Goal: Task Accomplishment & Management: Manage account settings

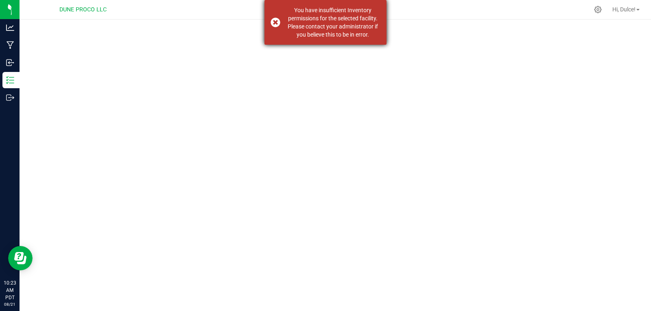
click at [277, 24] on div "You have insufficient Inventory permissions for the selected facility. Please c…" at bounding box center [325, 22] width 122 height 45
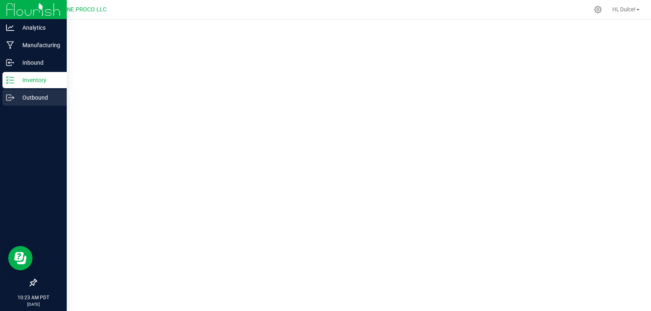
click at [16, 93] on p "Outbound" at bounding box center [38, 98] width 49 height 10
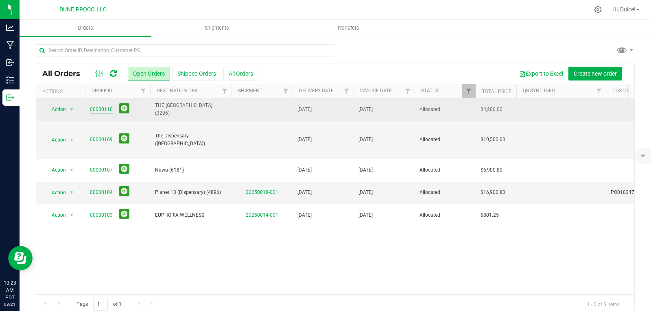
click at [103, 107] on link "00000110" at bounding box center [101, 110] width 23 height 8
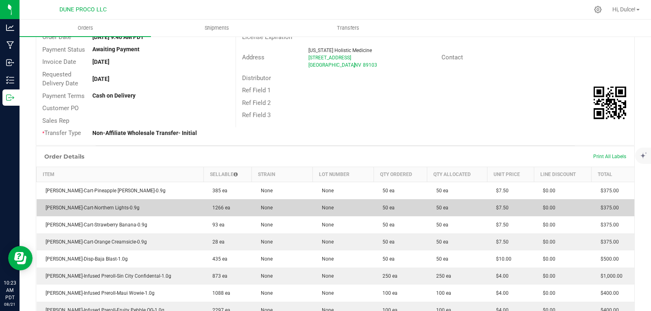
scroll to position [163, 0]
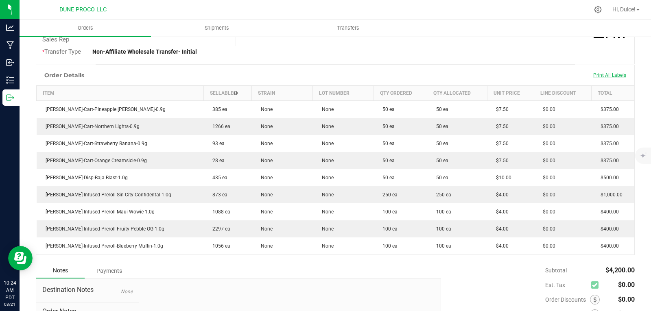
click at [602, 74] on span "Print All Labels" at bounding box center [609, 75] width 33 height 6
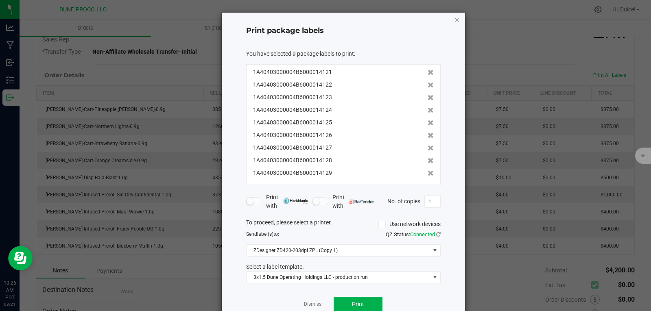
click at [454, 21] on icon "button" at bounding box center [457, 20] width 6 height 10
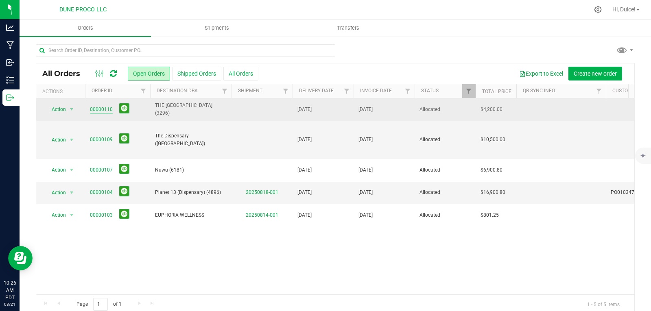
click at [100, 111] on link "00000110" at bounding box center [101, 110] width 23 height 8
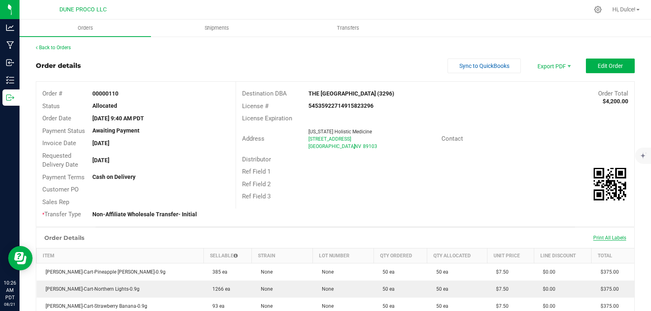
click at [604, 238] on span "Print All Labels" at bounding box center [609, 238] width 33 height 6
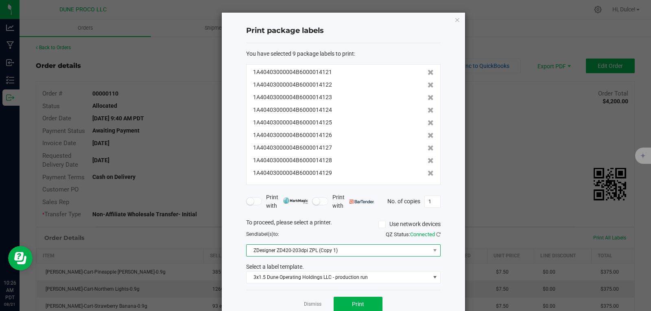
click at [435, 253] on span at bounding box center [434, 250] width 10 height 11
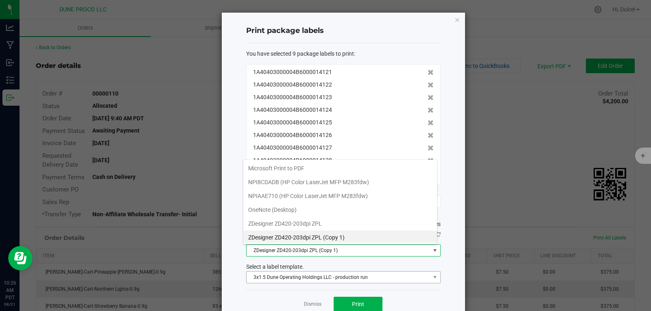
scroll to position [12, 194]
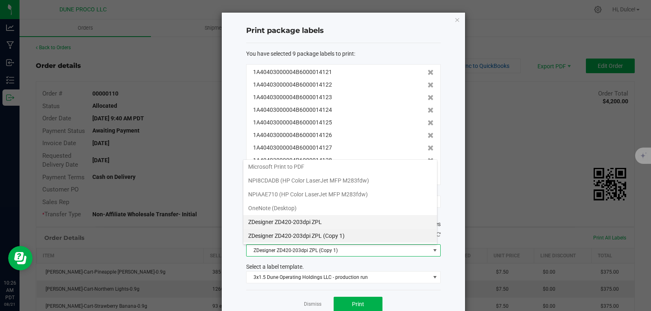
click at [308, 224] on ZPL "ZDesigner ZD420-203dpi ZPL" at bounding box center [340, 222] width 194 height 14
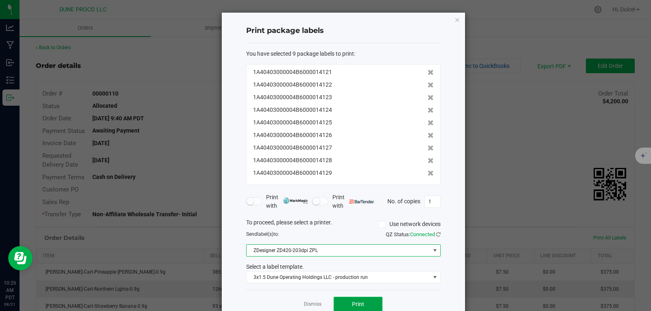
click at [352, 301] on span "Print" at bounding box center [358, 304] width 12 height 7
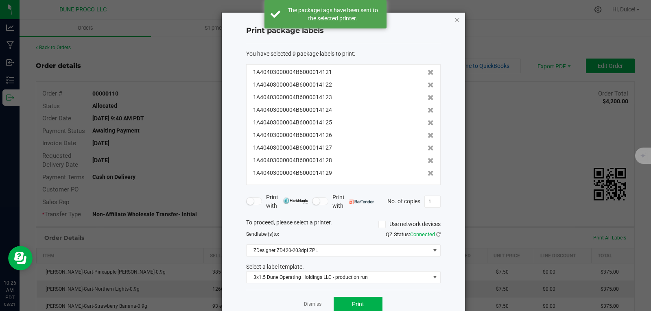
click at [454, 22] on icon "button" at bounding box center [457, 20] width 6 height 10
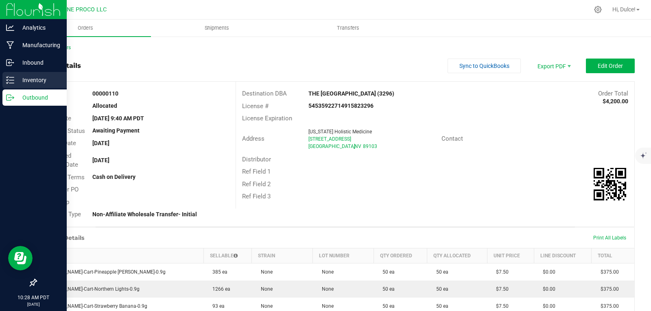
click at [15, 82] on p "Inventory" at bounding box center [38, 80] width 49 height 10
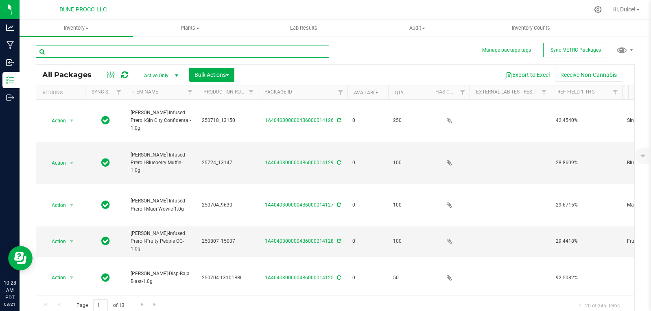
click at [114, 52] on input "text" at bounding box center [182, 52] width 293 height 12
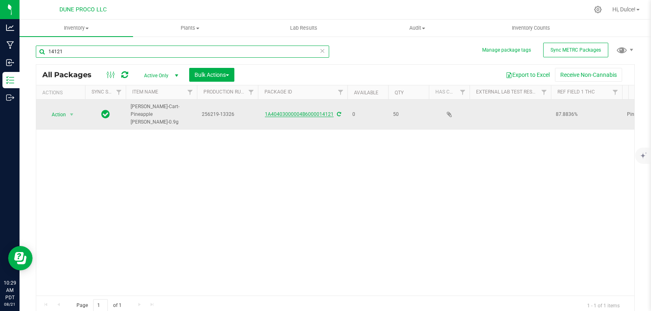
type input "14121"
click at [314, 113] on link "1A40403000004B6000014121" at bounding box center [299, 114] width 69 height 6
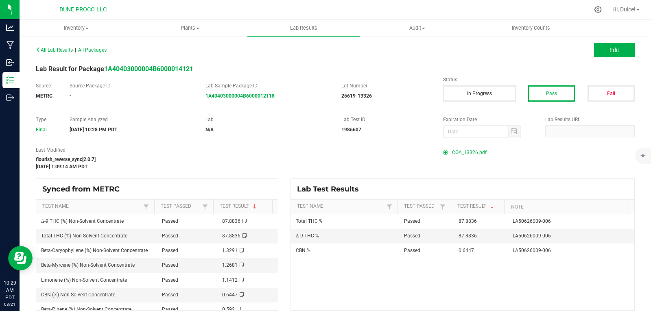
click at [468, 154] on span "COA_13326.pdf" at bounding box center [469, 152] width 35 height 12
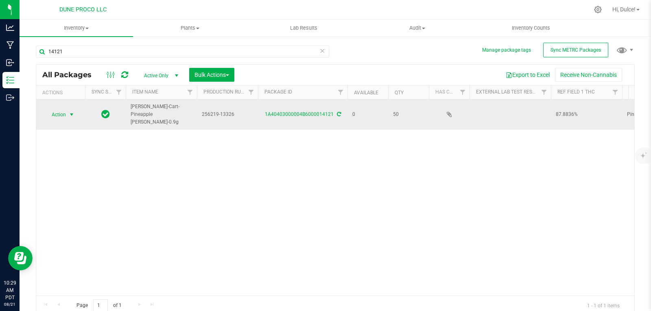
click at [61, 114] on span "Action" at bounding box center [55, 114] width 22 height 11
click at [71, 115] on span "select" at bounding box center [72, 114] width 10 height 11
click at [68, 111] on span "select" at bounding box center [72, 114] width 10 height 11
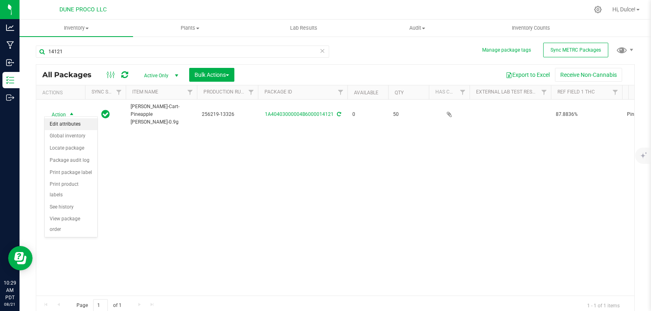
click at [79, 122] on li "Edit attributes" at bounding box center [71, 124] width 52 height 12
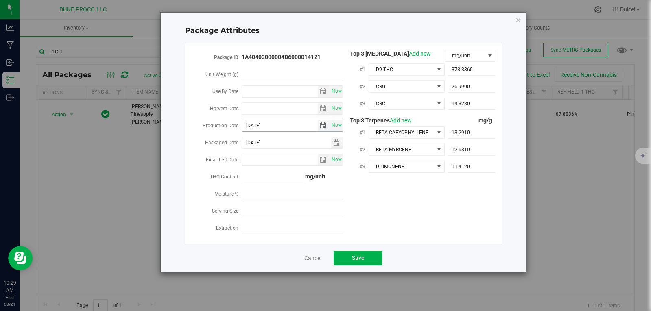
click at [323, 126] on span "select" at bounding box center [323, 125] width 7 height 7
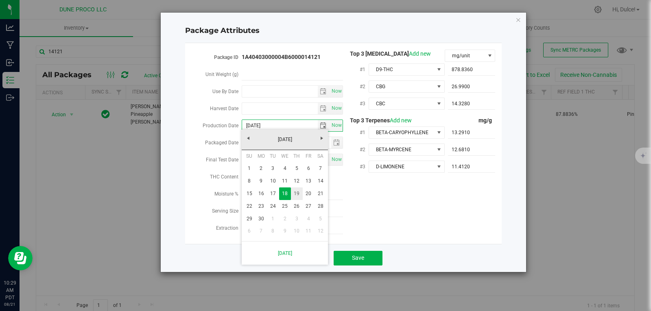
click at [301, 194] on link "19" at bounding box center [297, 193] width 12 height 13
type input "[DATE]"
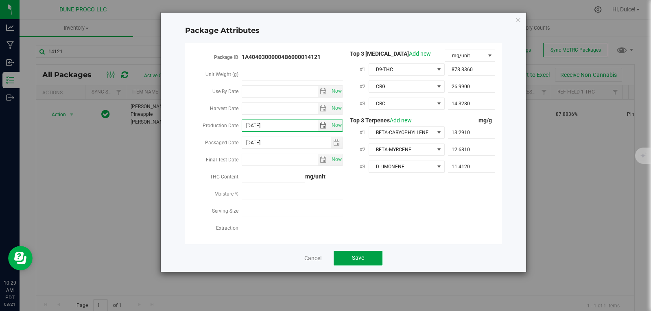
click at [362, 256] on span "Save" at bounding box center [358, 258] width 12 height 7
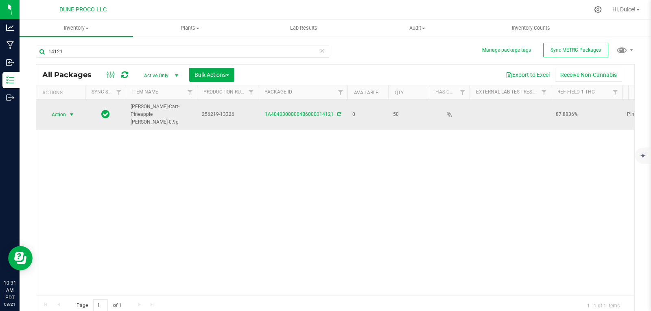
click at [69, 111] on span "select" at bounding box center [71, 114] width 7 height 7
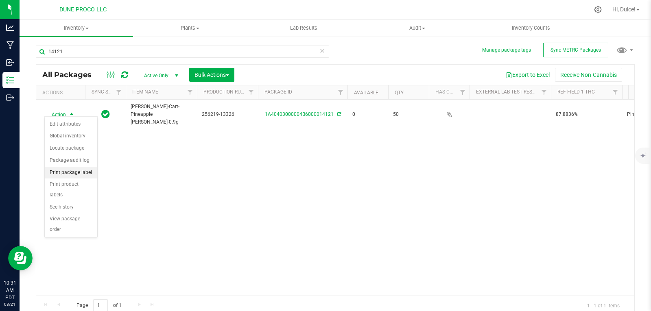
click at [88, 176] on li "Print package label" at bounding box center [71, 173] width 52 height 12
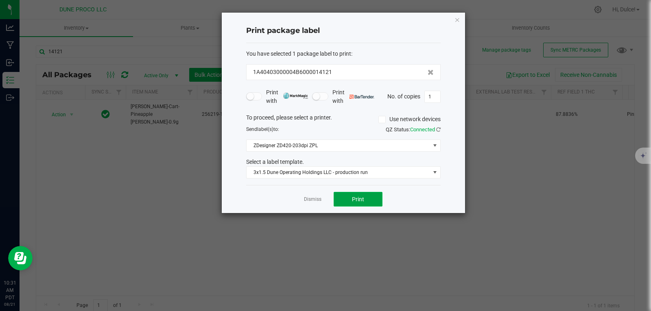
click at [359, 198] on span "Print" at bounding box center [358, 199] width 12 height 7
click at [437, 96] on input "1" at bounding box center [432, 96] width 15 height 11
type input "50"
click at [365, 200] on button "Print" at bounding box center [357, 199] width 49 height 15
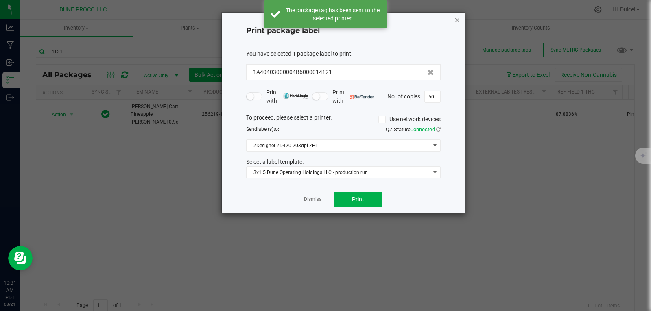
click at [455, 24] on icon "button" at bounding box center [457, 20] width 6 height 10
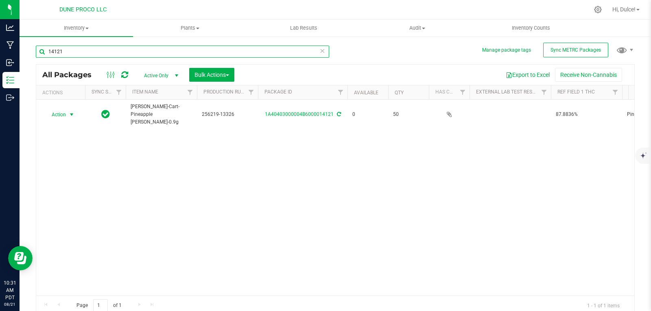
click at [194, 48] on input "14121" at bounding box center [182, 52] width 293 height 12
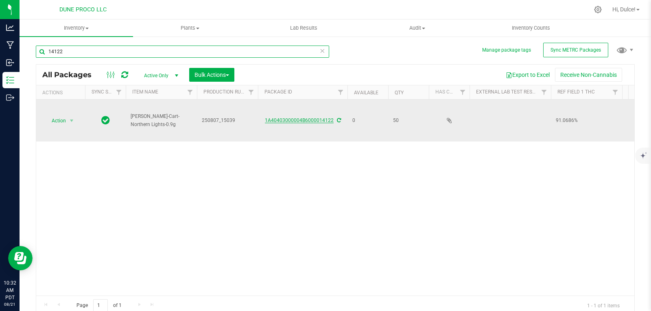
type input "14122"
click at [305, 120] on link "1A40403000004B6000014122" at bounding box center [299, 121] width 69 height 6
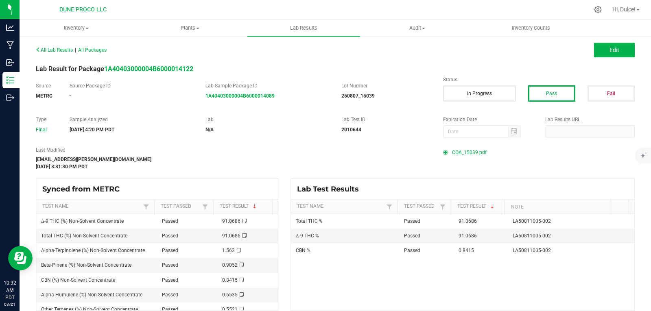
click at [476, 152] on span "COA_15039.pdf" at bounding box center [469, 152] width 35 height 12
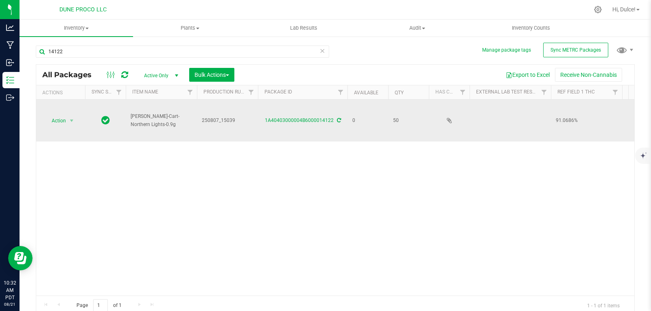
click at [230, 123] on span "250807_15039" at bounding box center [227, 121] width 51 height 8
drag, startPoint x: 237, startPoint y: 122, endPoint x: 166, endPoint y: 120, distance: 70.8
type input "250807_15039"
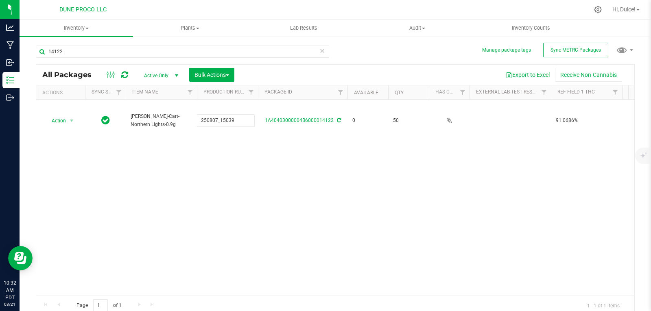
click at [216, 162] on div "All Packages Active Only Active Only Lab Samples Locked All External Internal B…" at bounding box center [335, 189] width 599 height 251
drag, startPoint x: 52, startPoint y: 120, endPoint x: 59, endPoint y: 133, distance: 14.4
click at [52, 120] on span "Action" at bounding box center [55, 120] width 22 height 11
click at [81, 184] on li "Print package label" at bounding box center [71, 183] width 52 height 12
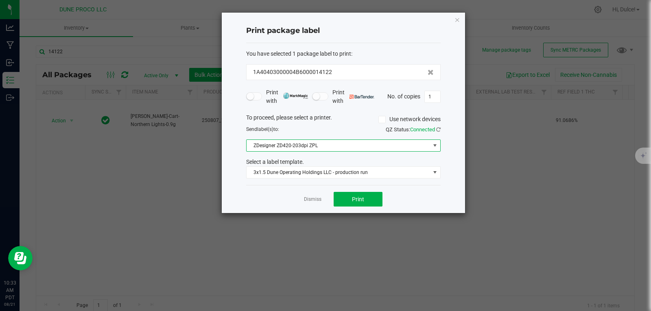
click at [432, 150] on span at bounding box center [434, 145] width 10 height 11
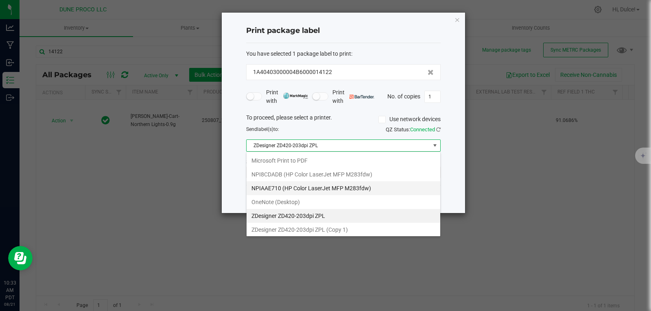
scroll to position [12, 194]
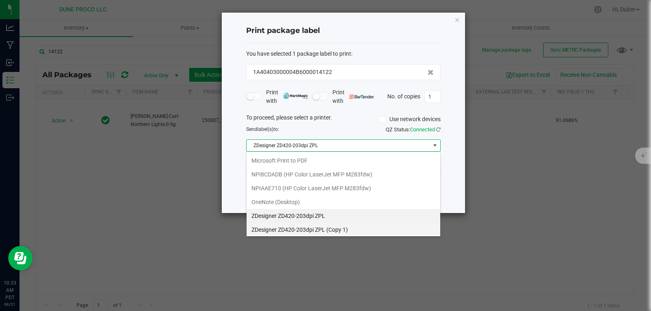
click at [312, 230] on 1\) "ZDesigner ZD420-203dpi ZPL (Copy 1)" at bounding box center [343, 230] width 194 height 14
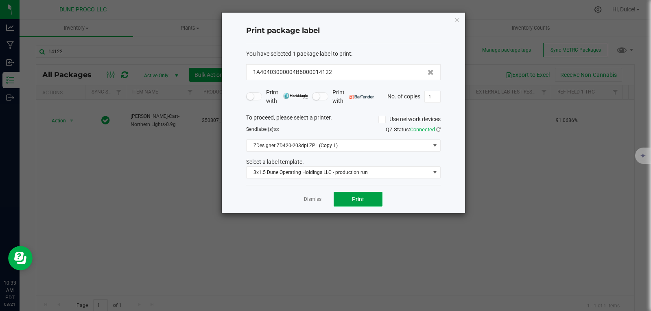
click at [373, 197] on button "Print" at bounding box center [357, 199] width 49 height 15
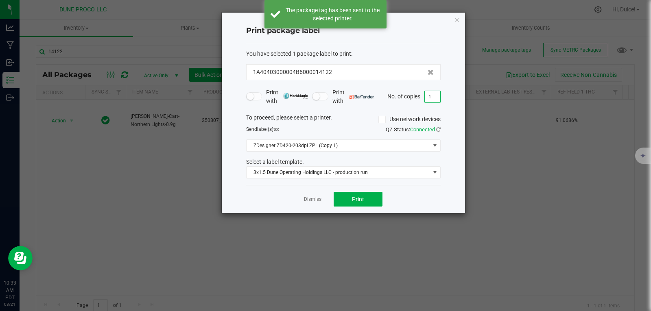
click at [438, 97] on input "1" at bounding box center [432, 96] width 15 height 11
type input "50"
click at [373, 197] on button "Print" at bounding box center [357, 199] width 49 height 15
click at [458, 17] on icon "button" at bounding box center [457, 20] width 6 height 10
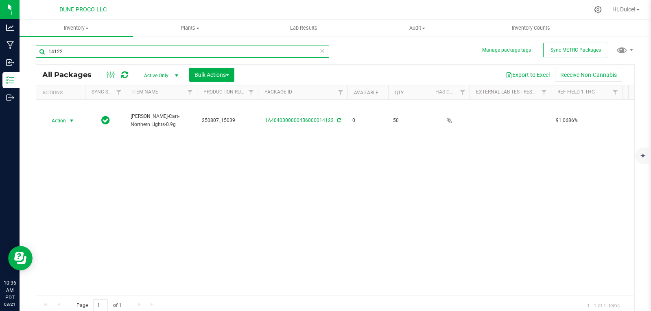
click at [141, 55] on input "14122" at bounding box center [182, 52] width 293 height 12
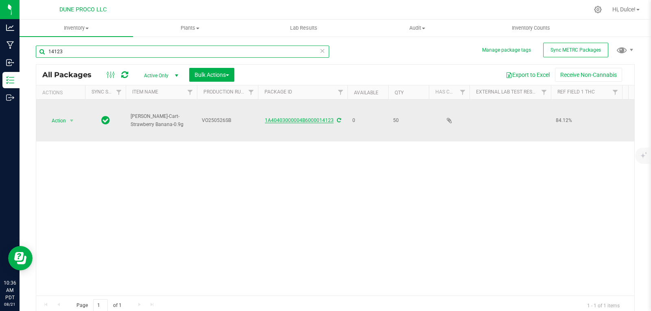
type input "14123"
click at [317, 121] on link "1A40403000004B6000014123" at bounding box center [299, 121] width 69 height 6
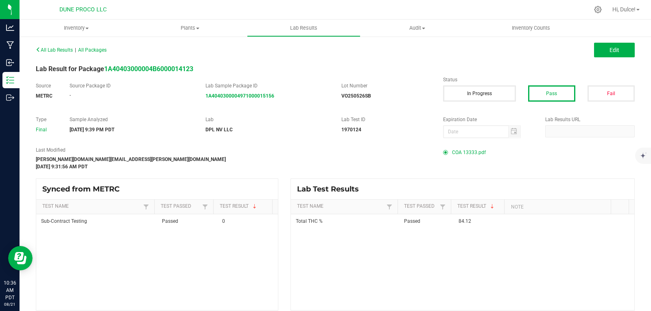
click at [479, 152] on span "COA 13333.pdf" at bounding box center [469, 152] width 34 height 12
click at [456, 151] on span "COA 13333.pdf" at bounding box center [469, 152] width 34 height 12
click at [466, 155] on span "COA 13333.pdf" at bounding box center [469, 152] width 34 height 12
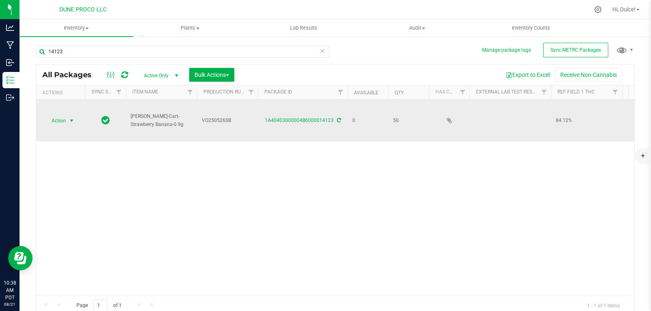
click at [55, 121] on span "Action" at bounding box center [55, 120] width 22 height 11
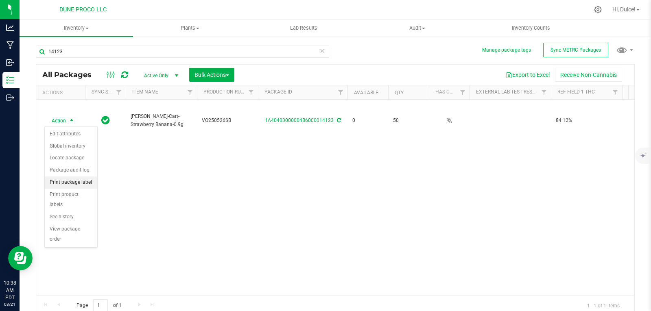
click at [78, 185] on li "Print package label" at bounding box center [71, 183] width 52 height 12
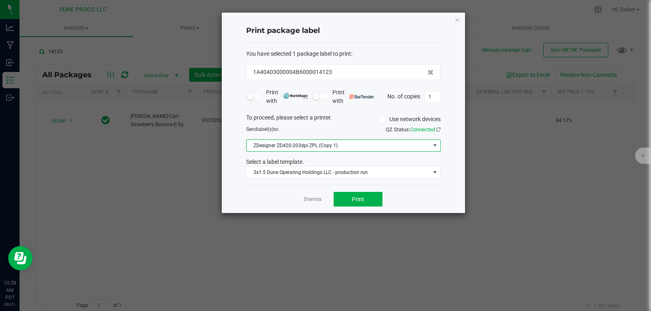
click at [437, 148] on span at bounding box center [435, 145] width 7 height 7
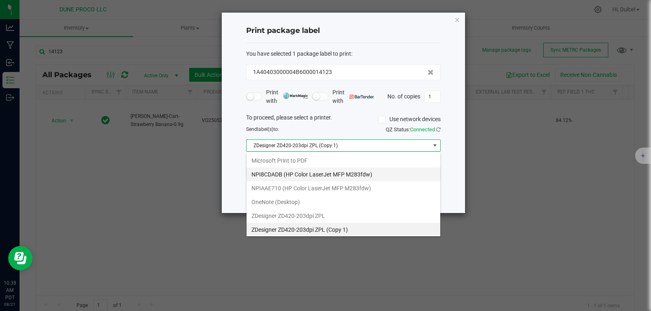
scroll to position [12, 194]
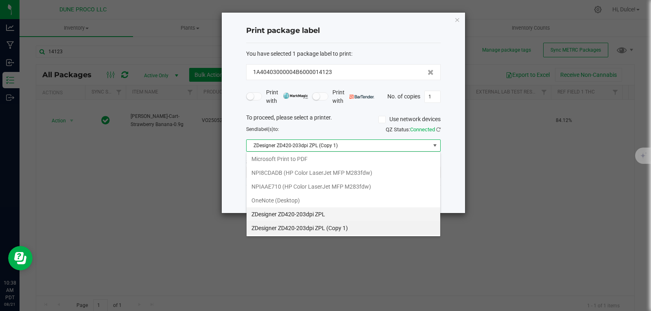
click at [325, 211] on ZPL "ZDesigner ZD420-203dpi ZPL" at bounding box center [343, 214] width 194 height 14
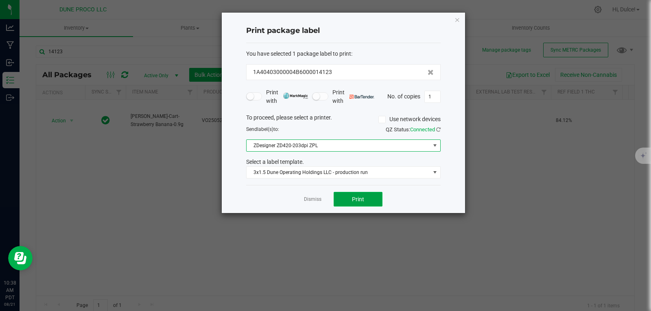
click at [362, 199] on span "Print" at bounding box center [358, 199] width 12 height 7
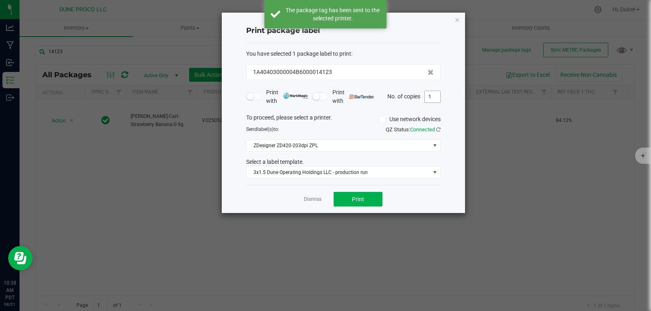
click at [432, 94] on input "1" at bounding box center [432, 96] width 15 height 11
type input "50"
click at [361, 201] on span "Print" at bounding box center [358, 199] width 12 height 7
click at [454, 18] on icon "button" at bounding box center [457, 20] width 6 height 10
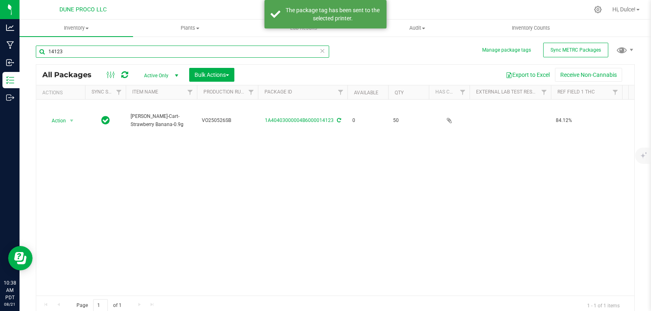
click at [193, 53] on input "14123" at bounding box center [182, 52] width 293 height 12
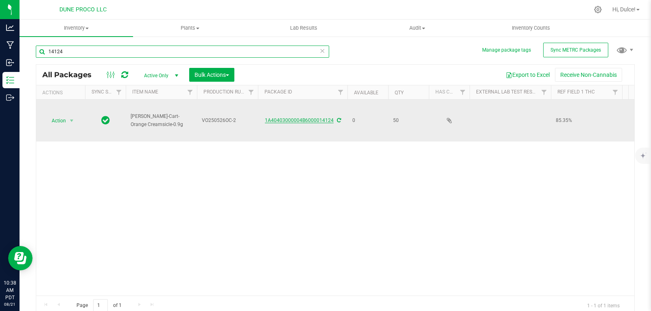
type input "14124"
click at [314, 122] on link "1A40403000004B6000014124" at bounding box center [299, 121] width 69 height 6
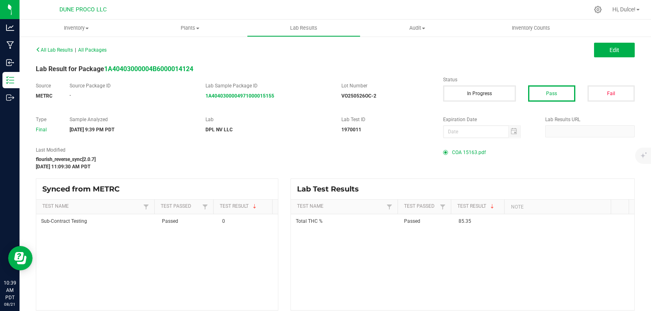
click at [471, 154] on span "COA 15163.pdf" at bounding box center [469, 152] width 34 height 12
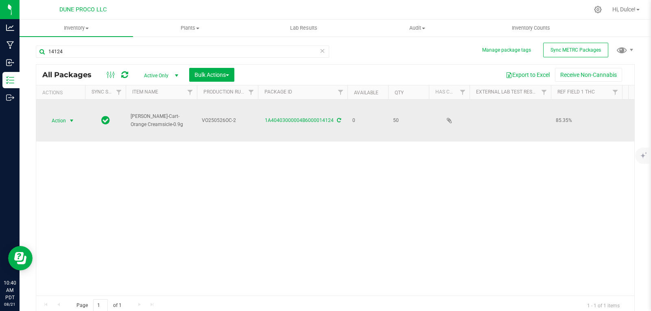
click at [65, 121] on span "Action" at bounding box center [60, 120] width 33 height 11
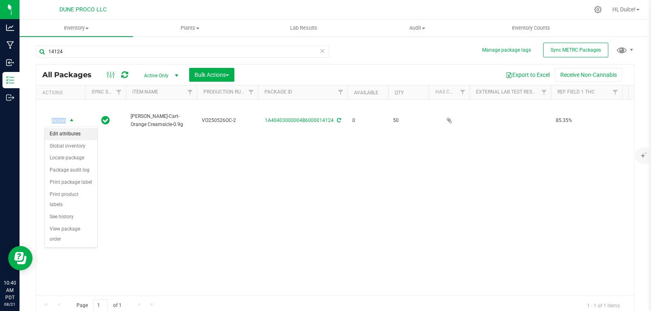
click at [65, 131] on li "Edit attributes" at bounding box center [71, 134] width 52 height 12
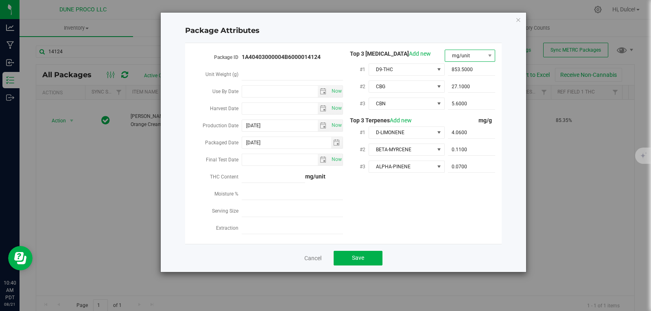
click at [484, 55] on span "mg/unit" at bounding box center [470, 56] width 51 height 12
click at [471, 73] on li "%" at bounding box center [470, 70] width 50 height 14
click at [486, 59] on span at bounding box center [489, 55] width 10 height 11
click at [471, 87] on li "mg/unit" at bounding box center [470, 84] width 50 height 14
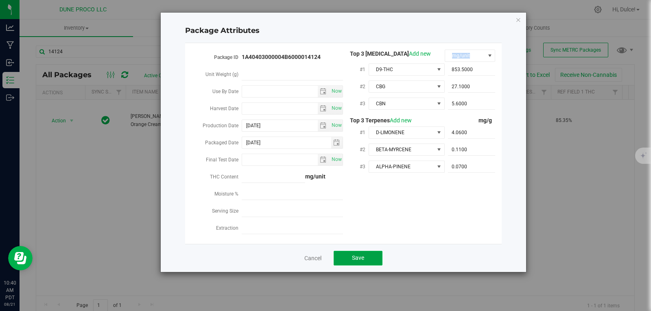
click at [363, 251] on button "Save" at bounding box center [357, 258] width 49 height 15
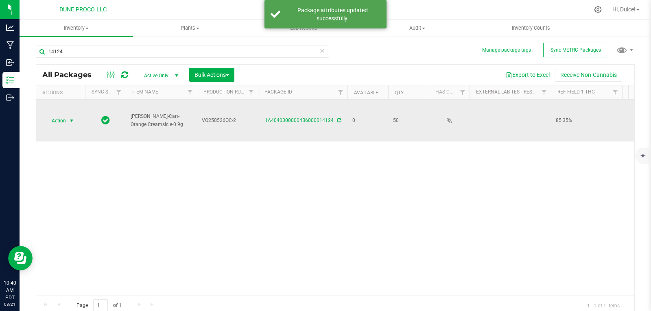
click at [61, 123] on span "Action" at bounding box center [55, 120] width 22 height 11
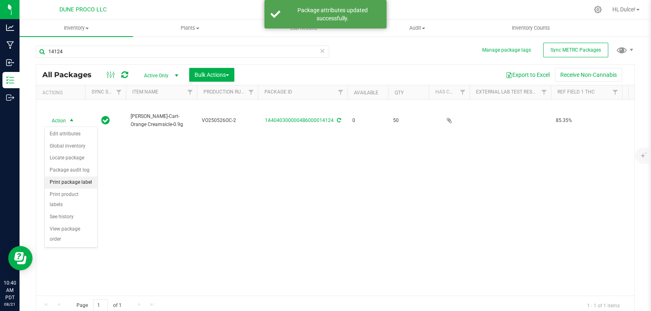
click at [87, 181] on li "Print package label" at bounding box center [71, 183] width 52 height 12
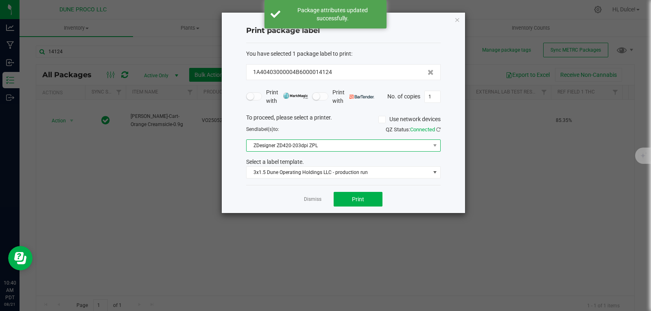
click at [429, 142] on span "ZDesigner ZD420-203dpi ZPL" at bounding box center [337, 145] width 183 height 11
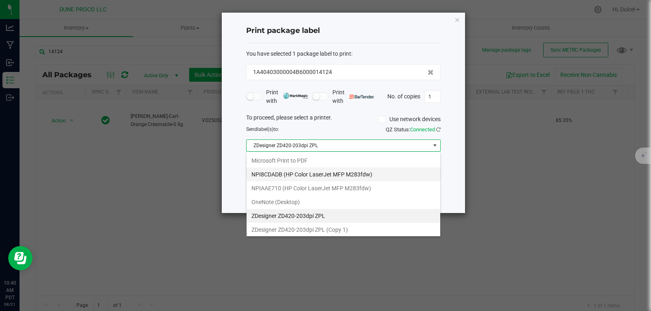
scroll to position [12, 194]
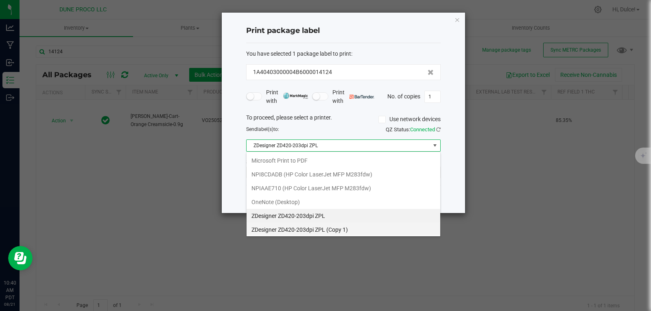
click at [307, 233] on 1\) "ZDesigner ZD420-203dpi ZPL (Copy 1)" at bounding box center [343, 230] width 194 height 14
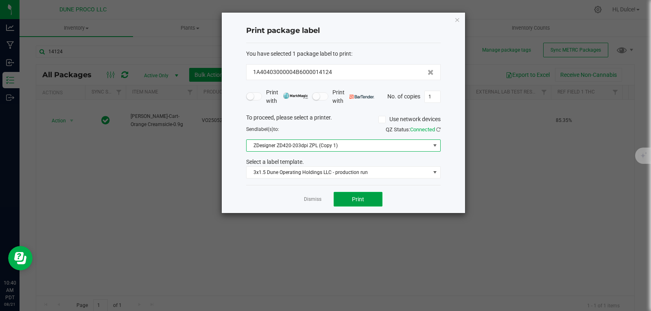
click at [351, 192] on button "Print" at bounding box center [357, 199] width 49 height 15
click at [438, 99] on input "1" at bounding box center [432, 96] width 15 height 11
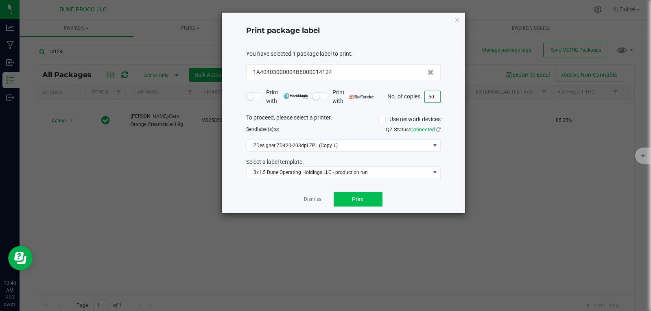
type input "50"
click at [364, 206] on button "Print" at bounding box center [357, 199] width 49 height 15
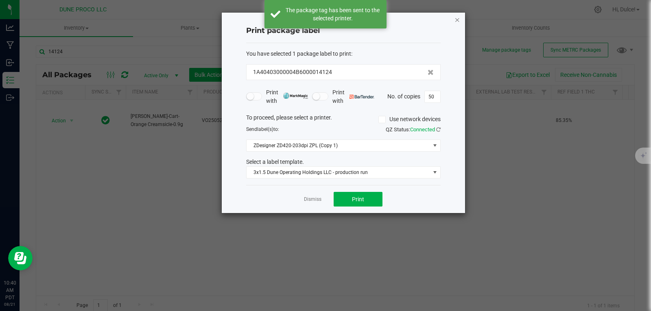
click at [457, 21] on icon "button" at bounding box center [457, 20] width 6 height 10
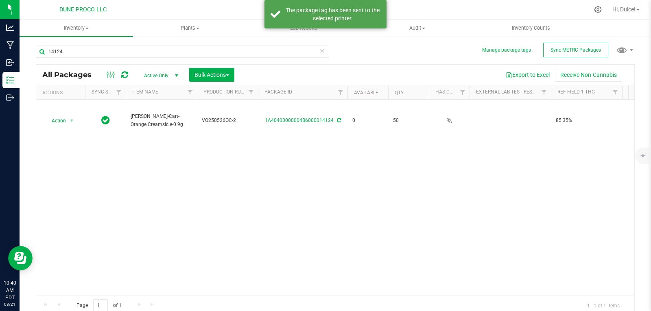
click at [324, 183] on div "Action Action Edit attributes Global inventory Locate package Package audit log…" at bounding box center [335, 198] width 598 height 196
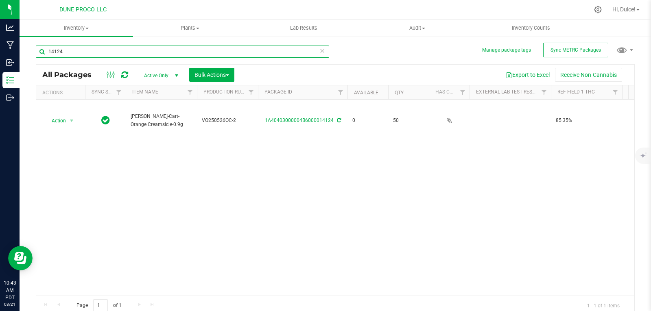
click at [167, 46] on input "14124" at bounding box center [182, 52] width 293 height 12
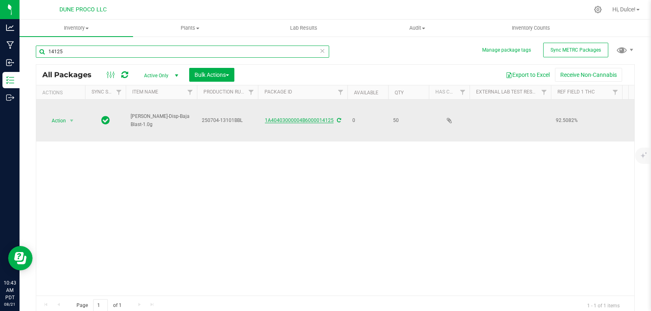
type input "14125"
click at [317, 122] on link "1A40403000004B6000014125" at bounding box center [299, 121] width 69 height 6
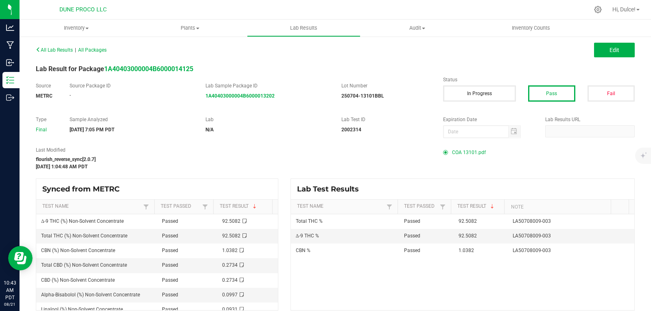
click at [467, 152] on span "COA 13101.pdf" at bounding box center [469, 152] width 34 height 12
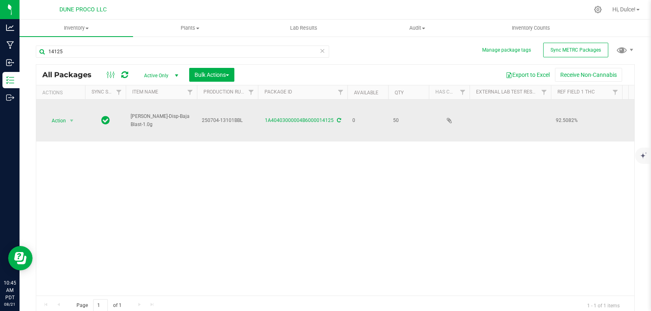
click at [240, 124] on span "250704-13101BBL" at bounding box center [227, 121] width 51 height 8
drag, startPoint x: 246, startPoint y: 122, endPoint x: 190, endPoint y: 124, distance: 55.8
type input "250707-13018BBL"
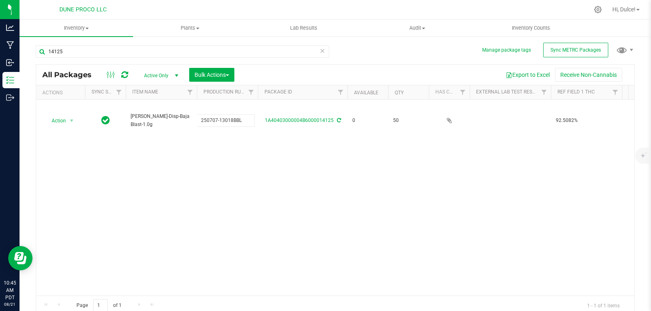
click at [228, 171] on div "All Packages Active Only Active Only Lab Samples Locked All External Internal B…" at bounding box center [335, 189] width 599 height 251
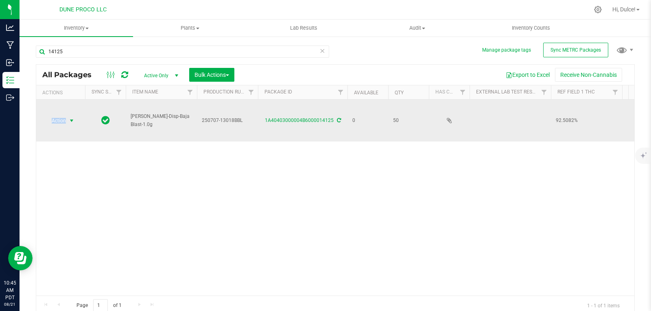
click at [44, 134] on td "Action Action Edit attributes Global inventory Locate package Package audit log…" at bounding box center [60, 121] width 49 height 42
click at [58, 126] on td "Action Action Edit attributes Global inventory Locate package Package audit log…" at bounding box center [60, 121] width 49 height 42
click at [67, 112] on td "Action Action Edit attributes Global inventory Locate package Package audit log…" at bounding box center [60, 121] width 49 height 42
click at [65, 120] on span "Action" at bounding box center [55, 120] width 22 height 11
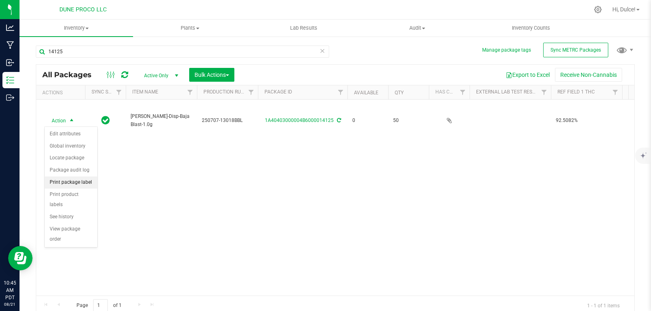
click at [73, 181] on li "Print package label" at bounding box center [71, 183] width 52 height 12
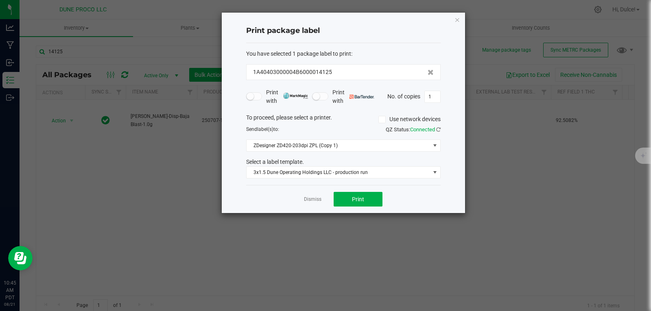
click at [453, 21] on div "Print package label You have selected 1 package label to print : 1A40403000004B…" at bounding box center [343, 113] width 243 height 201
click at [456, 21] on icon "button" at bounding box center [457, 20] width 6 height 10
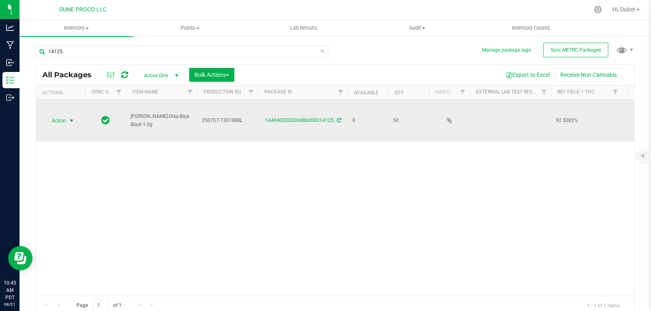
click at [57, 118] on span "Action" at bounding box center [55, 120] width 22 height 11
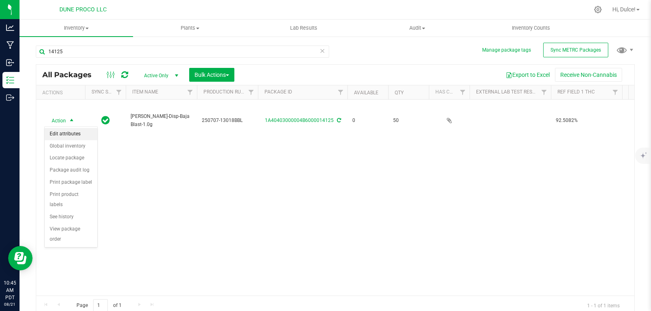
click at [59, 134] on li "Edit attributes" at bounding box center [71, 134] width 52 height 12
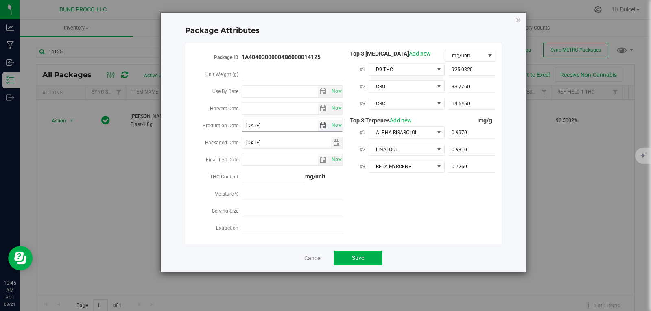
click at [326, 124] on span "select" at bounding box center [323, 125] width 7 height 7
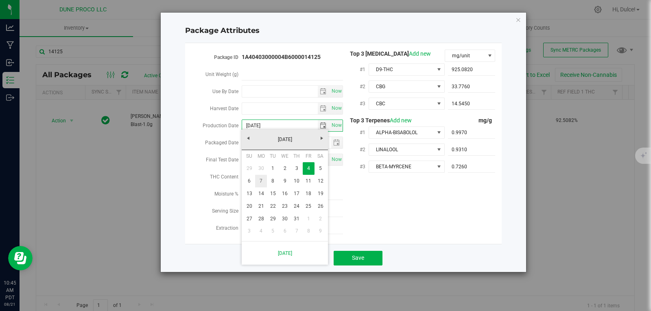
click at [259, 180] on link "7" at bounding box center [261, 181] width 12 height 13
type input "[DATE]"
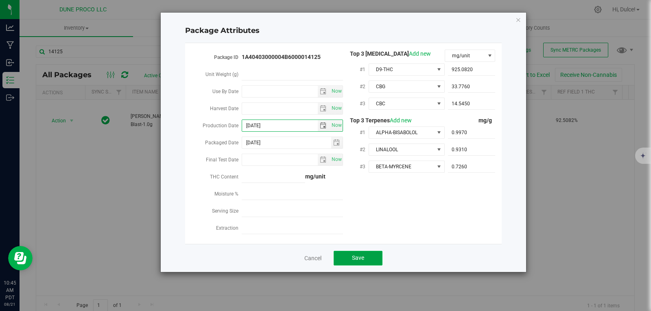
click at [364, 253] on button "Save" at bounding box center [357, 258] width 49 height 15
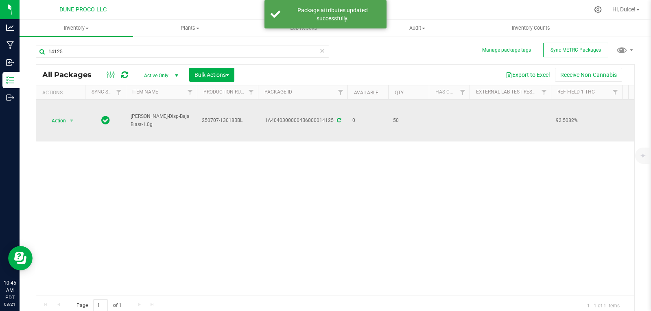
click at [338, 119] on icon at bounding box center [339, 120] width 4 height 5
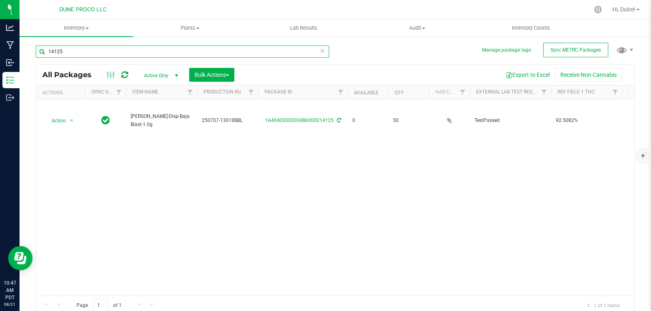
click at [83, 55] on input "14125" at bounding box center [182, 52] width 293 height 12
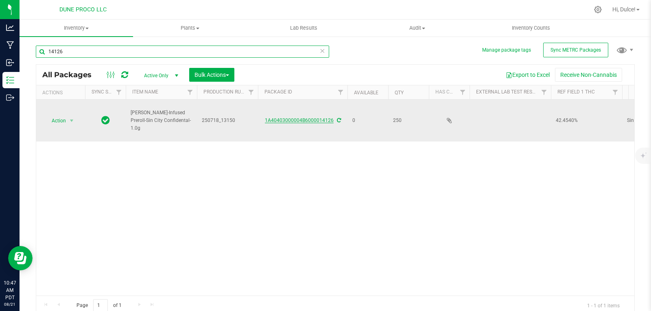
type input "14126"
click at [307, 122] on link "1A40403000004B6000014126" at bounding box center [299, 121] width 69 height 6
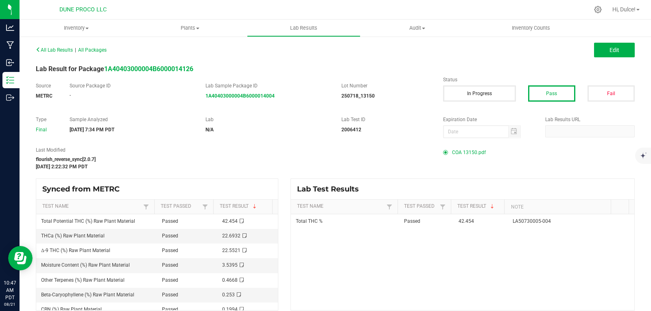
click at [455, 153] on span "COA 13150.pdf" at bounding box center [469, 152] width 34 height 12
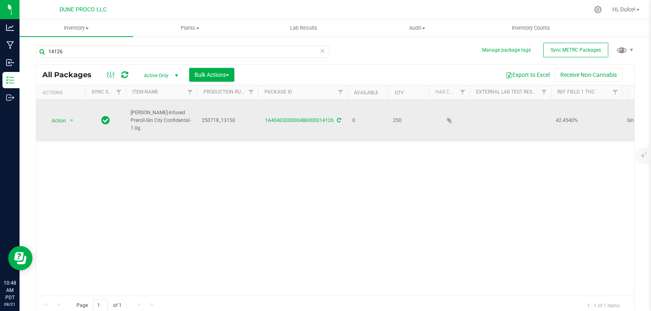
click at [226, 126] on td "250718_13150" at bounding box center [227, 121] width 61 height 42
drag, startPoint x: 234, startPoint y: 122, endPoint x: 190, endPoint y: 130, distance: 44.9
type input "250718-13150"
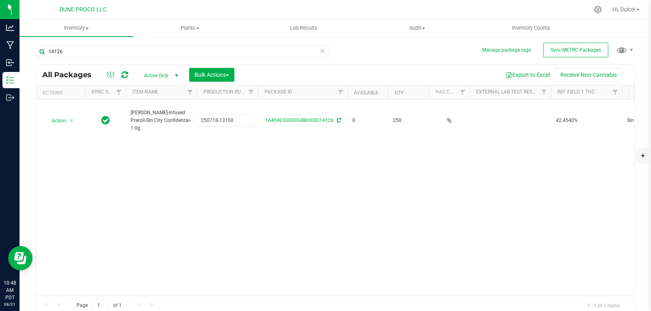
click at [216, 153] on div "All Packages Active Only Active Only Lab Samples Locked All External Internal B…" at bounding box center [335, 189] width 599 height 251
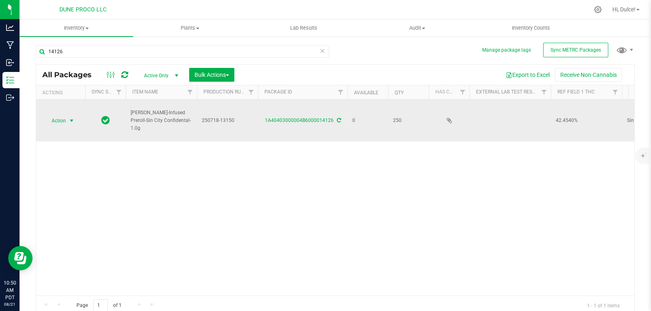
click at [65, 124] on span "Action" at bounding box center [55, 120] width 22 height 11
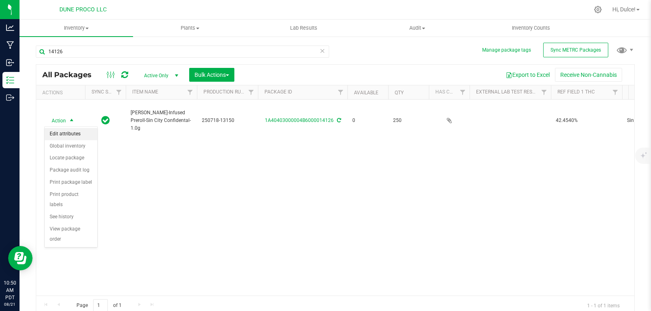
click at [80, 137] on li "Edit attributes" at bounding box center [71, 134] width 52 height 12
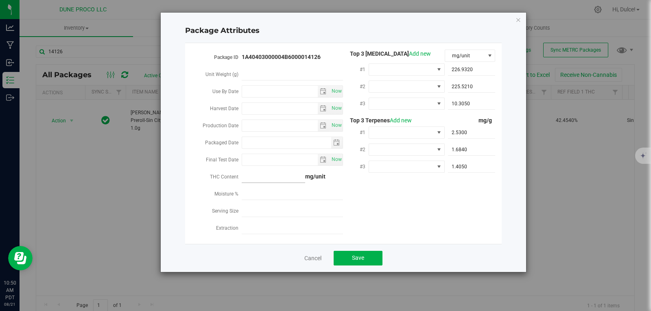
type input "[DATE]"
click at [321, 122] on span "select" at bounding box center [323, 125] width 7 height 7
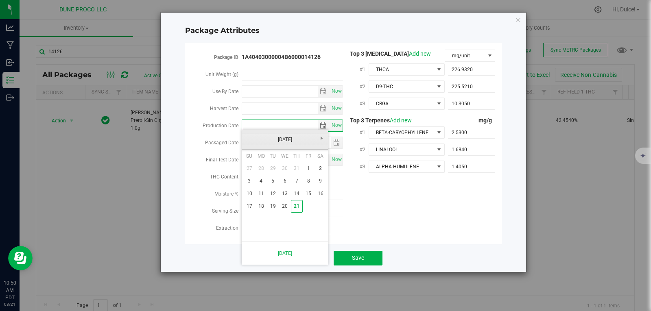
click at [287, 141] on link "[DATE]" at bounding box center [284, 139] width 87 height 13
click at [298, 185] on link "[DATE]" at bounding box center [295, 184] width 21 height 21
click at [309, 198] on link "18" at bounding box center [309, 193] width 12 height 13
type input "[DATE]"
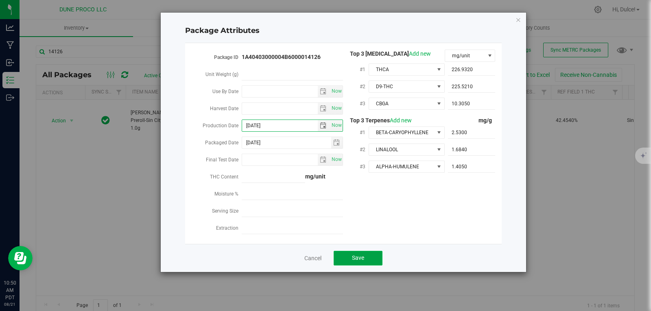
click at [356, 255] on span "Save" at bounding box center [358, 258] width 12 height 7
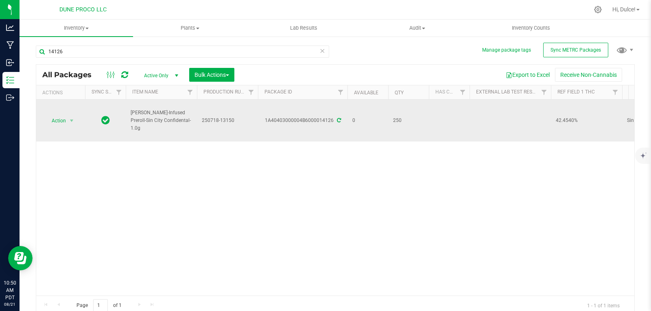
click at [338, 120] on icon at bounding box center [339, 120] width 4 height 5
click at [63, 121] on span "Action" at bounding box center [55, 120] width 22 height 11
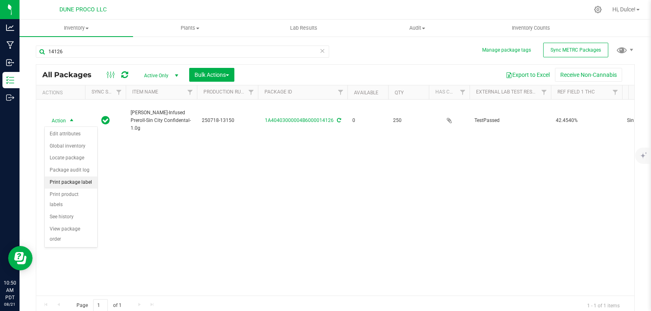
click at [87, 185] on li "Print package label" at bounding box center [71, 183] width 52 height 12
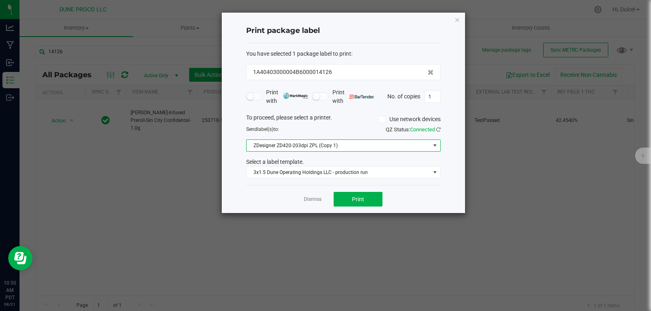
click at [434, 145] on span at bounding box center [435, 145] width 7 height 7
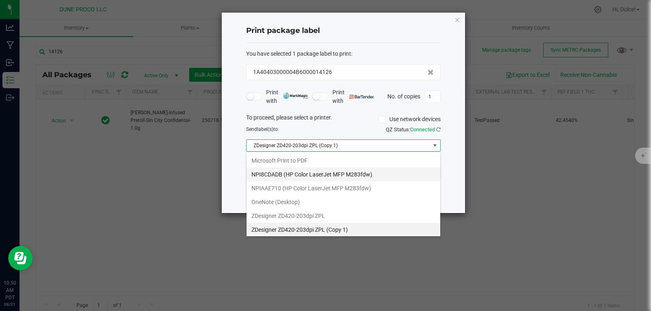
scroll to position [12, 194]
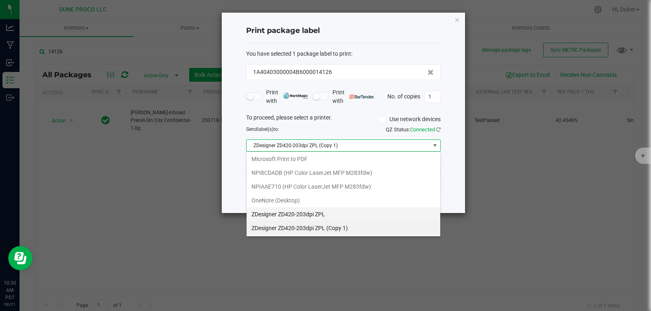
click at [318, 216] on ZPL "ZDesigner ZD420-203dpi ZPL" at bounding box center [343, 214] width 194 height 14
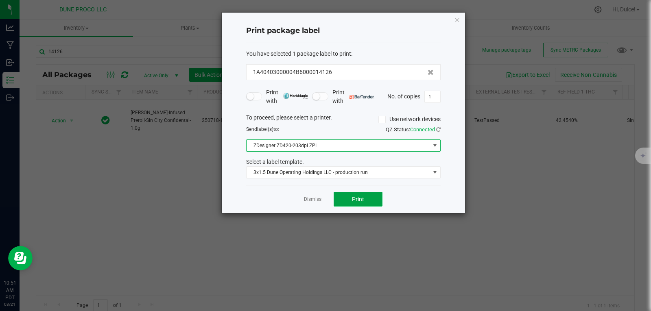
click at [373, 198] on button "Print" at bounding box center [357, 199] width 49 height 15
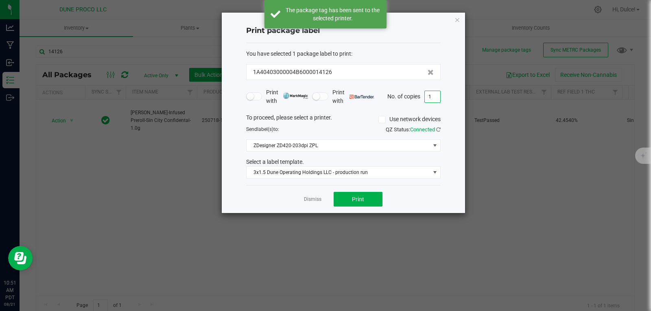
click at [434, 92] on input "1" at bounding box center [432, 96] width 15 height 11
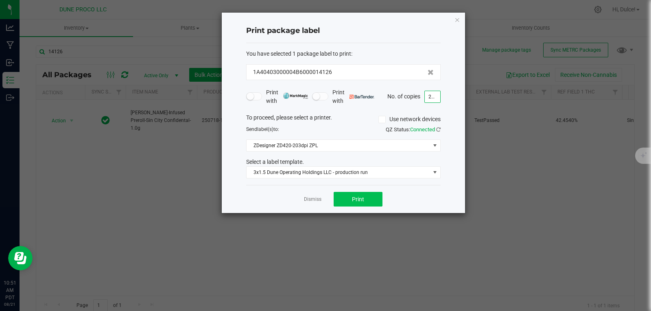
type input "249"
click at [368, 199] on button "Print" at bounding box center [357, 199] width 49 height 15
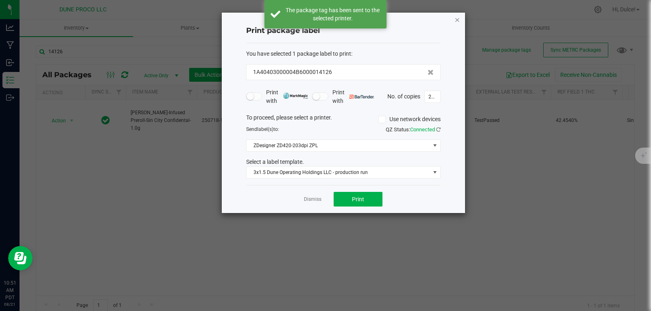
click at [456, 21] on icon "button" at bounding box center [457, 20] width 6 height 10
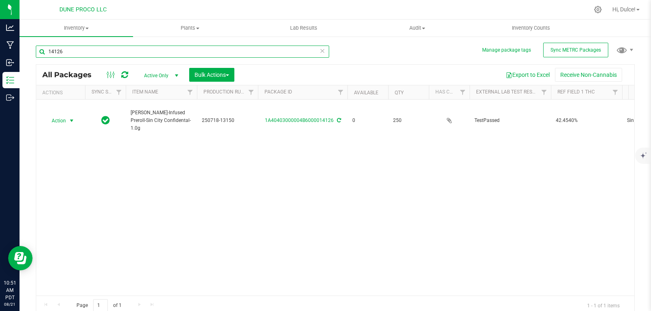
click at [178, 53] on input "14126" at bounding box center [182, 52] width 293 height 12
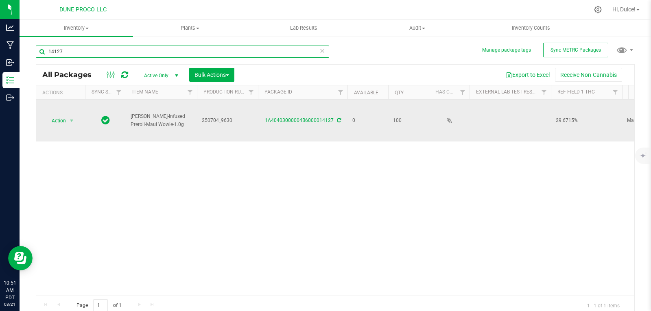
type input "14127"
click at [288, 119] on link "1A40403000004B6000014127" at bounding box center [299, 121] width 69 height 6
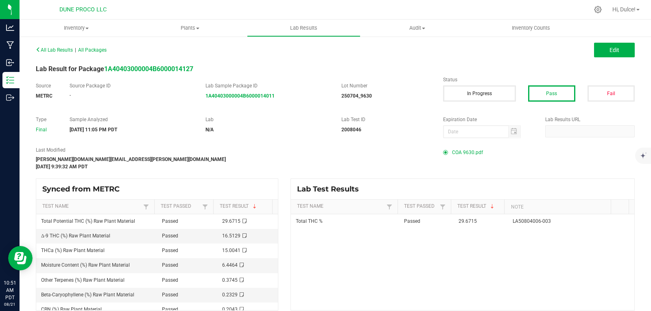
click at [455, 151] on span "COA 9630.pdf" at bounding box center [467, 152] width 31 height 12
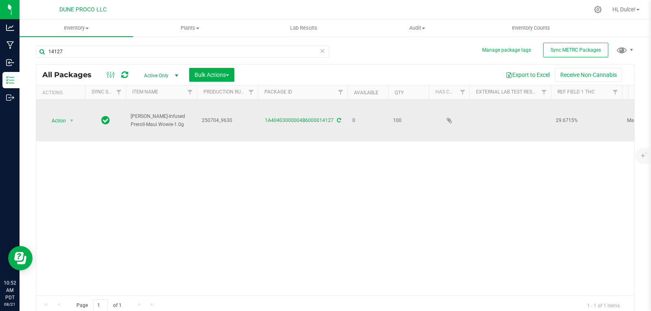
click at [232, 119] on span "250704_9630" at bounding box center [227, 121] width 51 height 8
drag, startPoint x: 232, startPoint y: 119, endPoint x: 192, endPoint y: 114, distance: 41.0
type input "250704_9630"
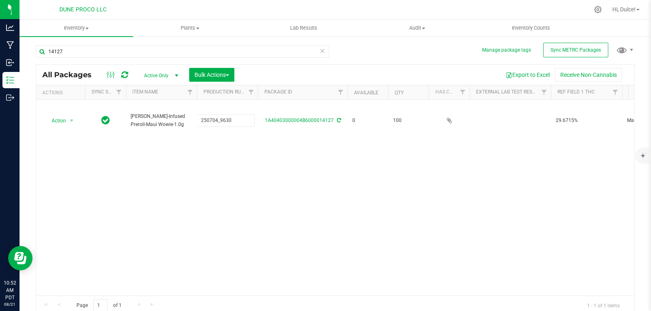
click at [264, 156] on div "Action Action Edit attributes Global inventory Locate package Package audit log…" at bounding box center [335, 198] width 598 height 196
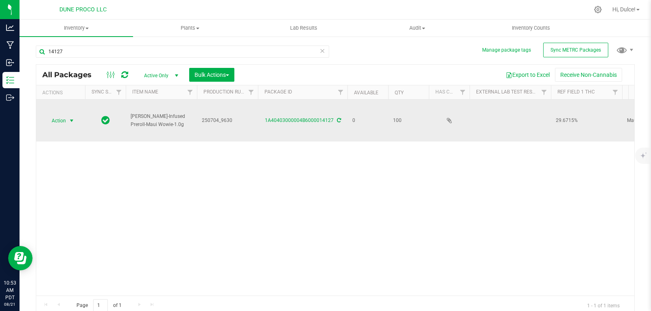
click at [54, 126] on span "Action" at bounding box center [55, 120] width 22 height 11
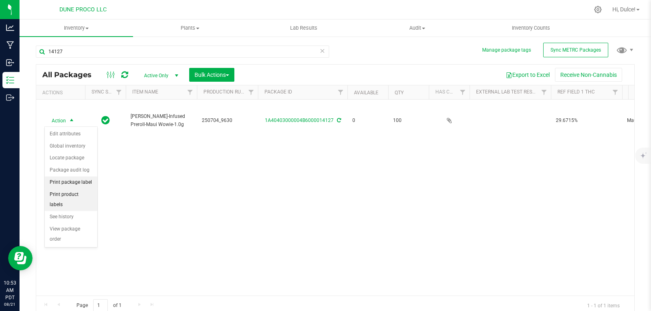
click at [87, 183] on li "Print package label" at bounding box center [71, 183] width 52 height 12
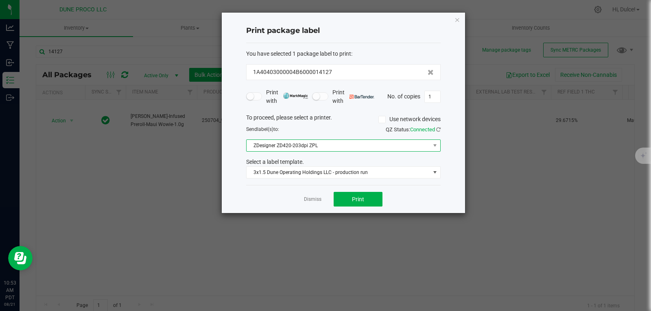
click at [434, 150] on span at bounding box center [434, 145] width 10 height 11
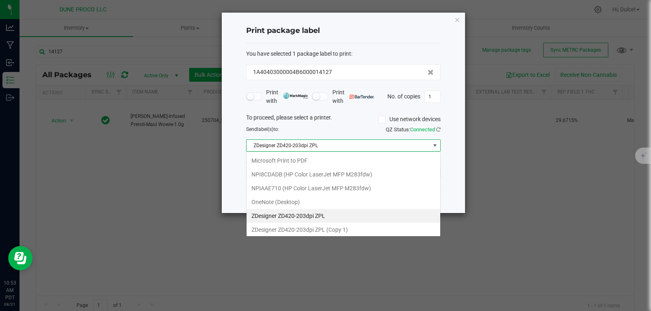
scroll to position [12, 194]
click at [335, 230] on 1\) "ZDesigner ZD420-203dpi ZPL (Copy 1)" at bounding box center [343, 230] width 194 height 14
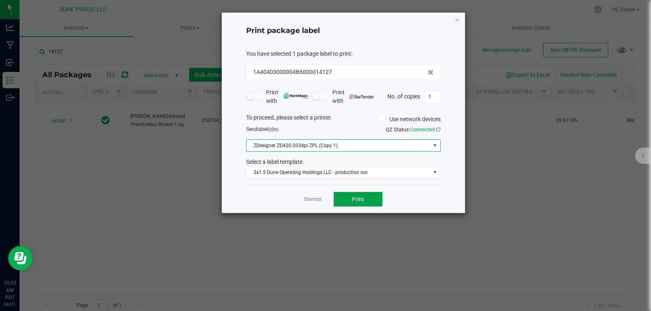
click at [357, 201] on span "Print" at bounding box center [358, 199] width 12 height 7
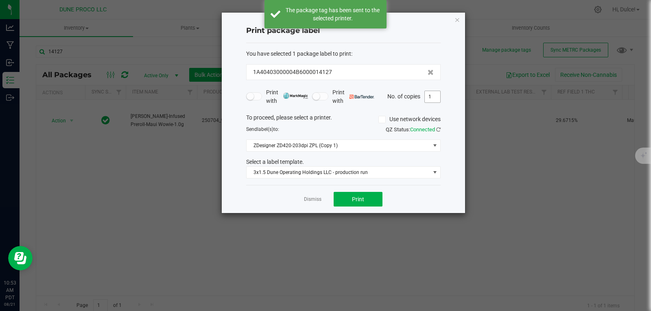
click at [438, 98] on input "1" at bounding box center [432, 96] width 15 height 11
type input "100"
click at [373, 198] on button "Print" at bounding box center [357, 199] width 49 height 15
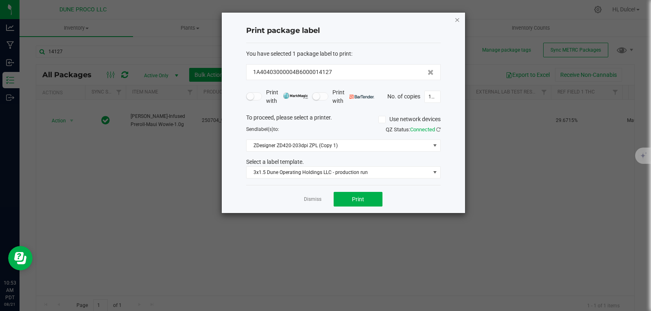
click at [457, 19] on icon "button" at bounding box center [457, 20] width 6 height 10
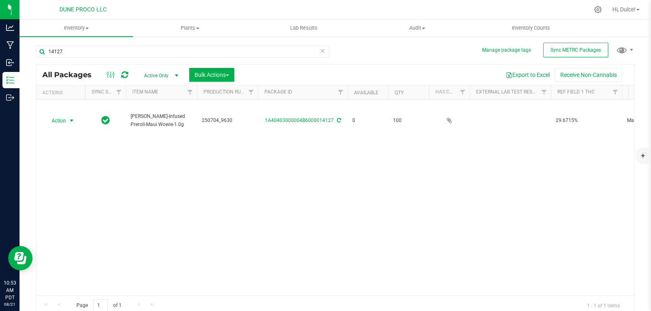
click at [433, 188] on div "Action Action Edit attributes Global inventory Locate package Package audit log…" at bounding box center [335, 198] width 598 height 196
click at [215, 50] on input "14127" at bounding box center [182, 52] width 293 height 12
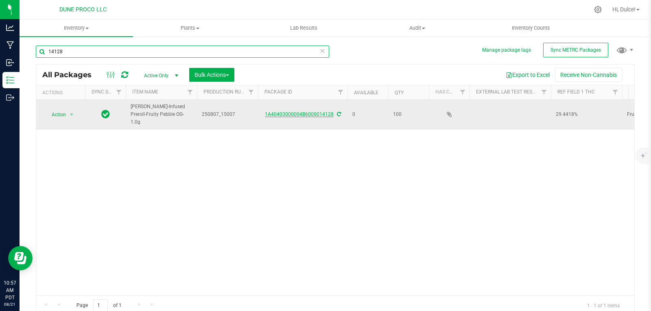
type input "14128"
click at [323, 113] on link "1A40403000004B6000014128" at bounding box center [299, 114] width 69 height 6
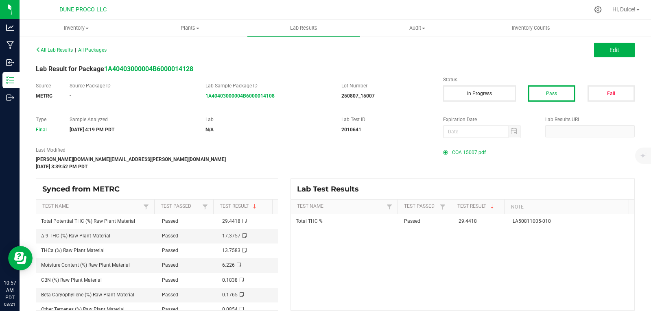
click at [461, 148] on span "COA 15007.pdf" at bounding box center [469, 152] width 34 height 12
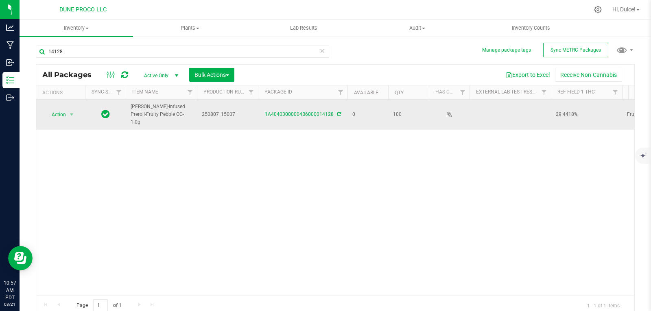
click at [214, 113] on span "250807_15007" at bounding box center [227, 115] width 51 height 8
drag, startPoint x: 251, startPoint y: 113, endPoint x: 163, endPoint y: 114, distance: 88.7
type input "250807_15007"
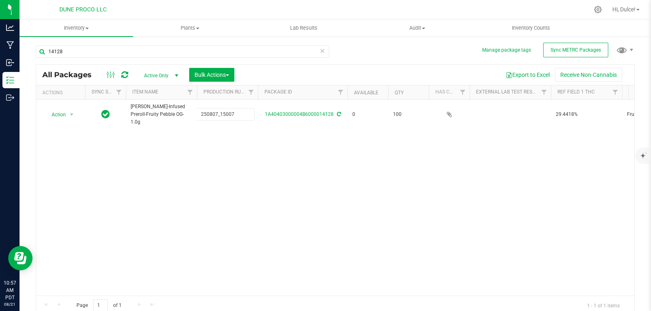
click at [255, 162] on div "All Packages Active Only Active Only Lab Samples Locked All External Internal B…" at bounding box center [335, 189] width 599 height 251
click at [157, 58] on div "14128" at bounding box center [182, 55] width 293 height 19
click at [163, 55] on input "14128" at bounding box center [182, 52] width 293 height 12
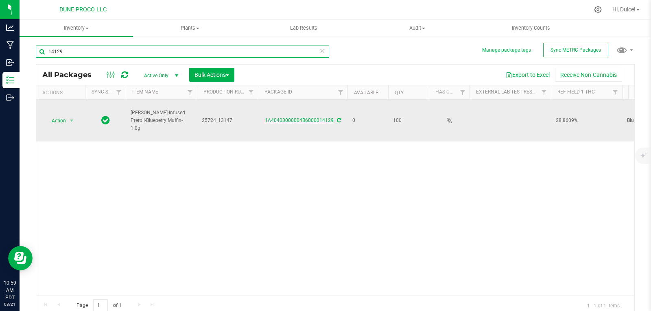
type input "14129"
click at [316, 118] on link "1A40403000004B6000014129" at bounding box center [299, 121] width 69 height 6
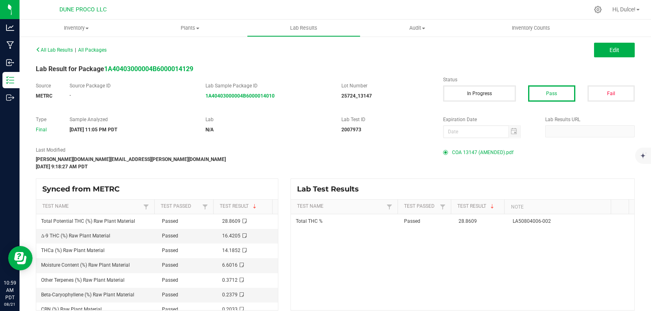
click at [479, 155] on span "COA 13147 (AMENDED).pdf" at bounding box center [482, 152] width 61 height 12
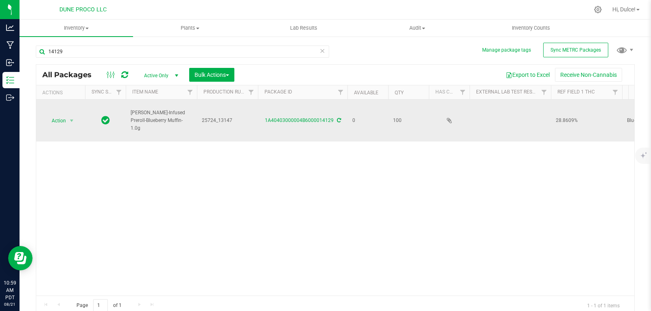
click at [201, 124] on td "25724_13147" at bounding box center [227, 121] width 61 height 42
drag, startPoint x: 202, startPoint y: 122, endPoint x: 247, endPoint y: 124, distance: 45.6
click at [247, 124] on input "25724_13147" at bounding box center [225, 120] width 58 height 13
type input "25724_13147"
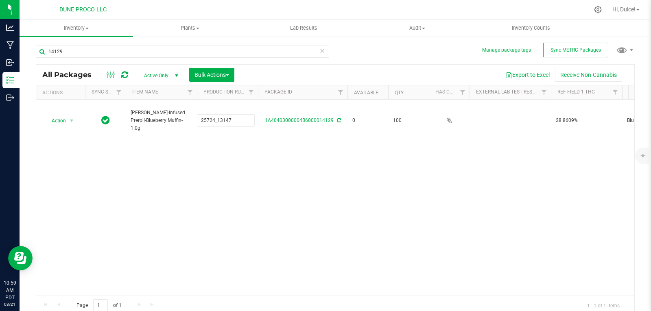
click at [262, 248] on div "All Packages Active Only Active Only Lab Samples Locked All External Internal B…" at bounding box center [335, 189] width 599 height 251
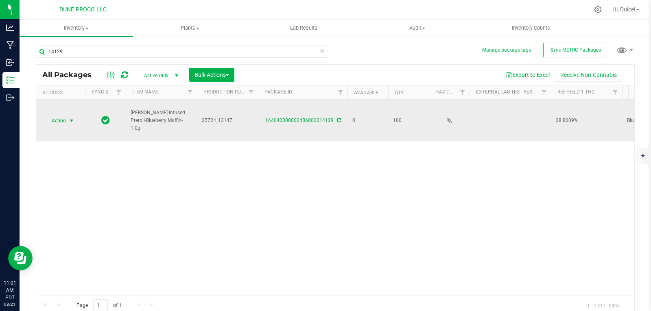
click at [59, 123] on span "Action" at bounding box center [55, 120] width 22 height 11
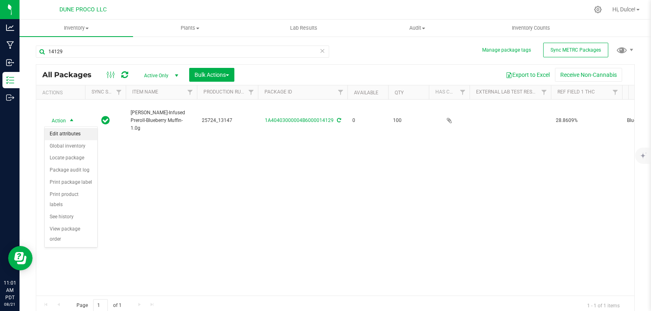
click at [82, 137] on li "Edit attributes" at bounding box center [71, 134] width 52 height 12
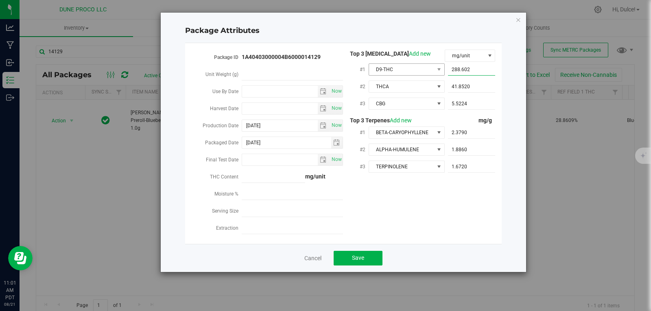
drag, startPoint x: 479, startPoint y: 67, endPoint x: 431, endPoint y: 66, distance: 48.4
click at [431, 66] on div "#1 D9-THC 288.6020 288.602" at bounding box center [419, 70] width 152 height 17
click at [477, 71] on span "288.6020 288.602" at bounding box center [472, 70] width 48 height 12
drag, startPoint x: 466, startPoint y: 70, endPoint x: 438, endPoint y: 63, distance: 29.4
click at [438, 63] on div "#1 D9-THC 288.6020 288.602" at bounding box center [419, 70] width 152 height 17
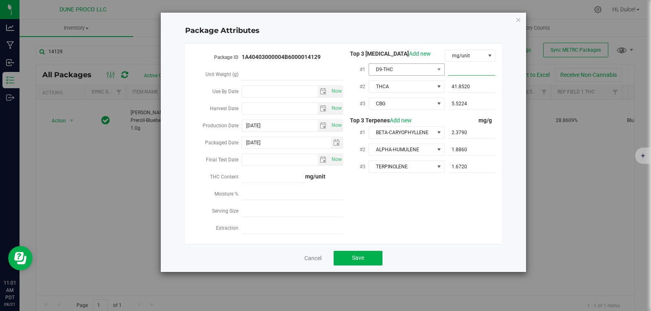
paste input "164.205"
type input "164.205"
type input "164.2050"
click at [473, 82] on span "41.8520 41.852" at bounding box center [472, 87] width 48 height 12
drag, startPoint x: 473, startPoint y: 82, endPoint x: 438, endPoint y: 83, distance: 35.0
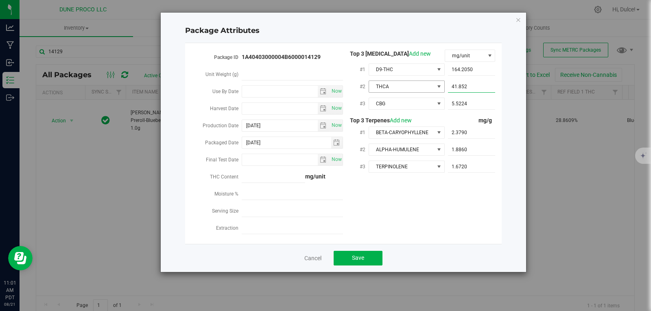
click at [438, 83] on div "#2 [GEOGRAPHIC_DATA] 41.8520 41.852" at bounding box center [419, 87] width 152 height 17
paste input "141.852"
type input "141.852"
type input "141.8520"
click at [477, 104] on span "5.5224 5.5224" at bounding box center [472, 104] width 48 height 12
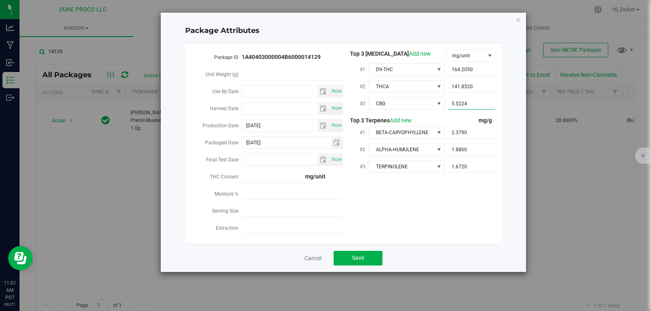
drag, startPoint x: 477, startPoint y: 104, endPoint x: 449, endPoint y: 104, distance: 28.9
click at [449, 104] on input "5.5224" at bounding box center [472, 103] width 48 height 11
paste input "5.52238"
type input "5.52238"
click at [501, 165] on div "Package ID 1A40403000004B6000014129 Unit Weight (g) Use By Date Now Harvest Dat…" at bounding box center [343, 144] width 316 height 188
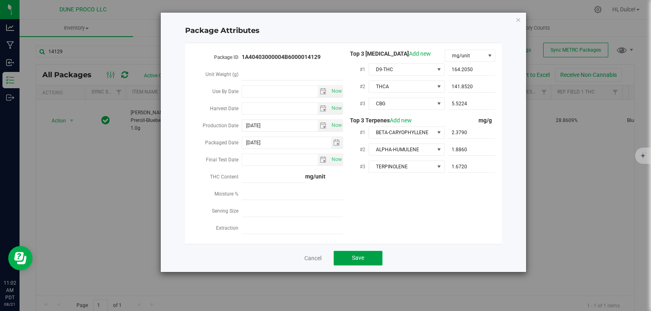
click at [362, 255] on span "Save" at bounding box center [358, 258] width 12 height 7
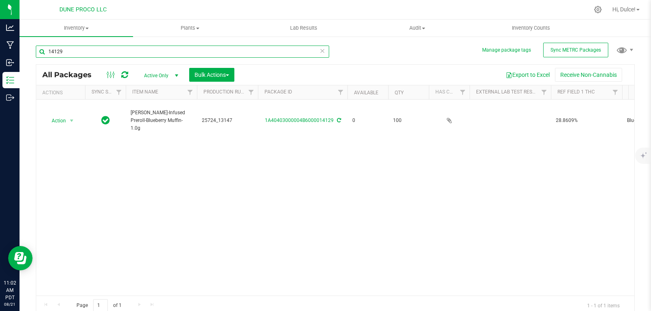
click at [123, 51] on input "14129" at bounding box center [182, 52] width 293 height 12
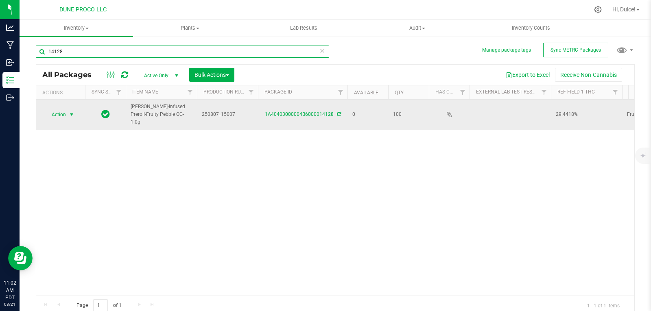
type input "14128"
click at [70, 113] on span "select" at bounding box center [71, 114] width 7 height 7
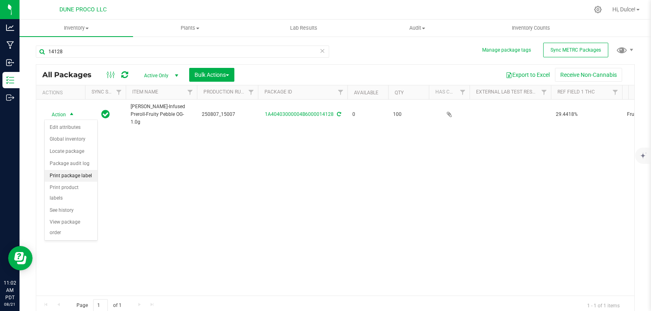
click at [68, 174] on li "Print package label" at bounding box center [71, 176] width 52 height 12
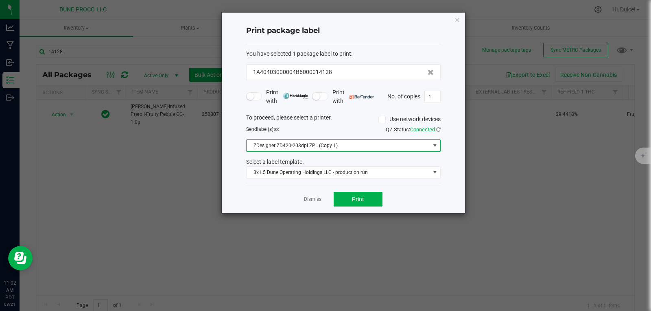
click at [432, 150] on span at bounding box center [434, 145] width 10 height 11
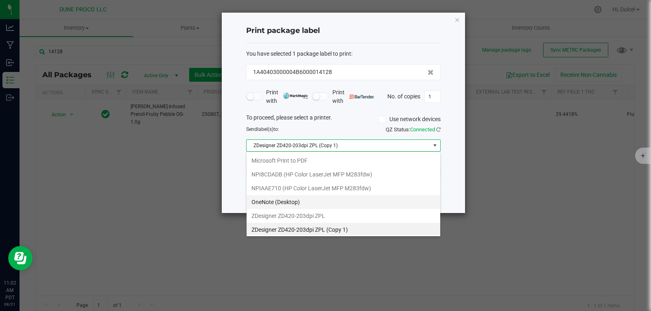
scroll to position [12, 194]
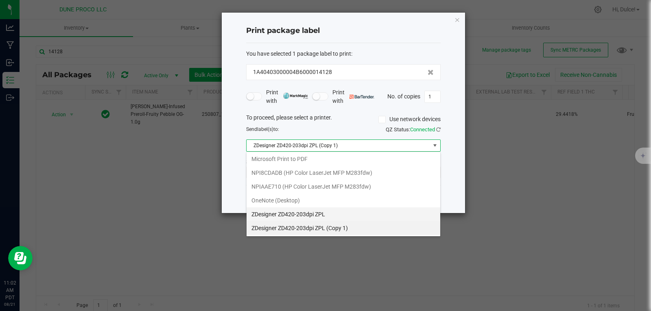
click at [329, 211] on ZPL "ZDesigner ZD420-203dpi ZPL" at bounding box center [343, 214] width 194 height 14
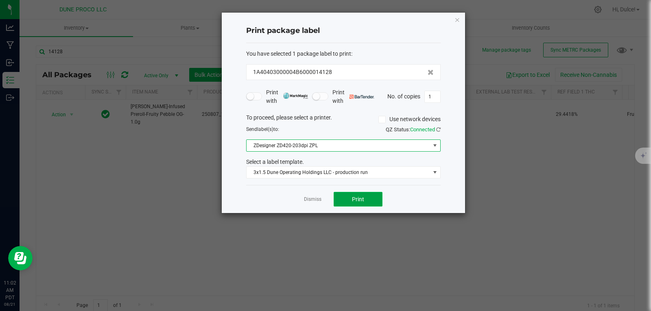
click at [363, 200] on span "Print" at bounding box center [358, 199] width 12 height 7
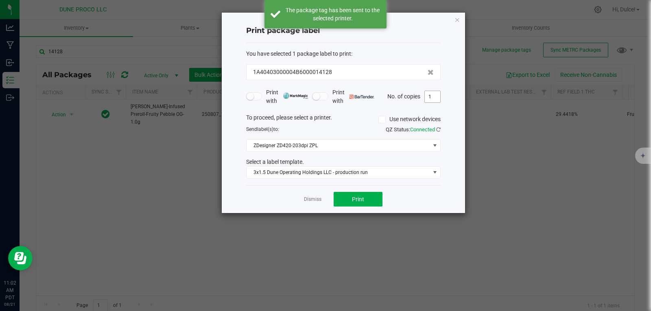
click at [436, 97] on input "1" at bounding box center [432, 96] width 15 height 11
type input "100"
click at [356, 200] on span "Print" at bounding box center [358, 199] width 12 height 7
click at [457, 19] on icon "button" at bounding box center [457, 20] width 6 height 10
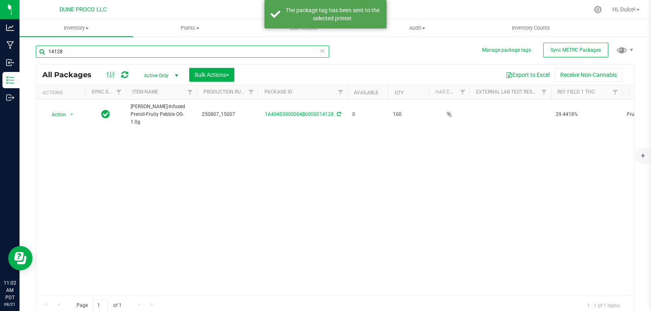
click at [144, 53] on input "14128" at bounding box center [182, 52] width 293 height 12
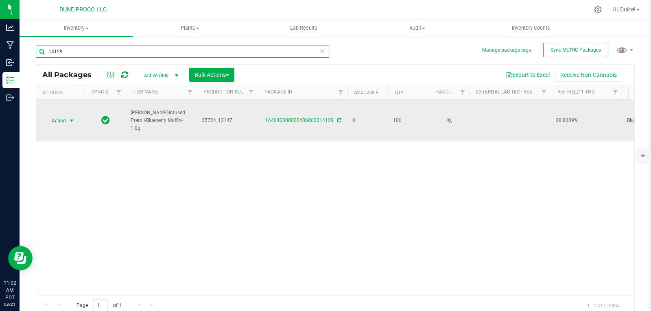
type input "14129"
click at [62, 120] on span "Action" at bounding box center [55, 120] width 22 height 11
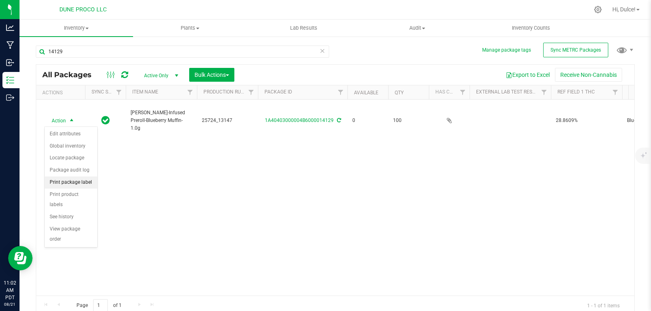
click at [72, 183] on li "Print package label" at bounding box center [71, 183] width 52 height 12
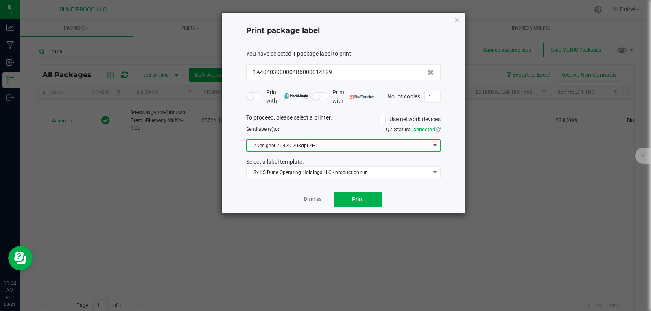
click at [436, 146] on span at bounding box center [435, 145] width 7 height 7
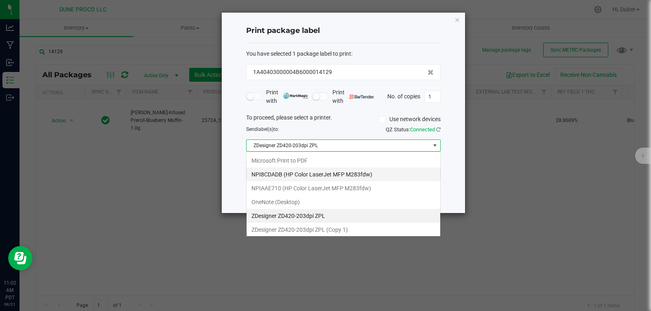
scroll to position [12, 194]
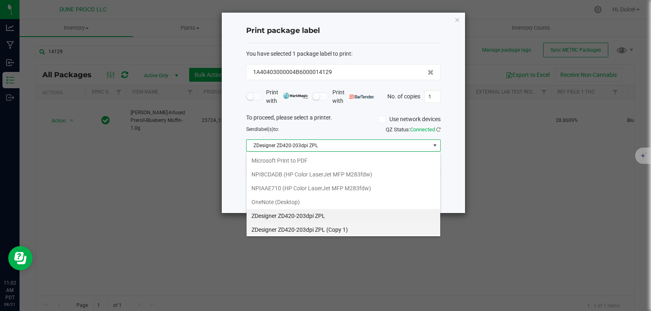
click at [315, 233] on 1\) "ZDesigner ZD420-203dpi ZPL (Copy 1)" at bounding box center [343, 230] width 194 height 14
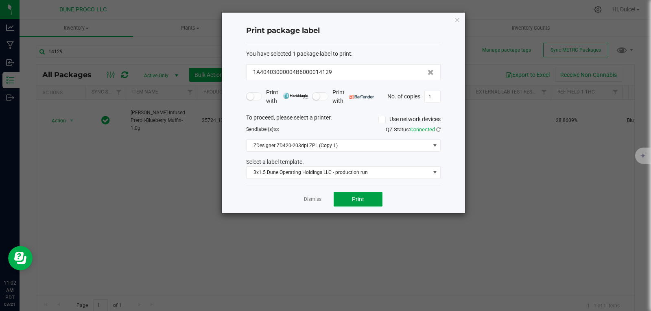
click at [345, 196] on button "Print" at bounding box center [357, 199] width 49 height 15
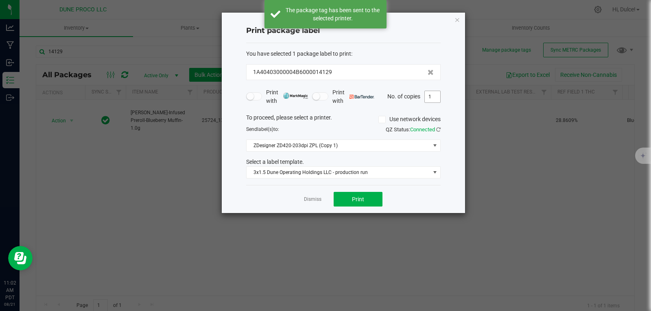
click at [437, 98] on input "1" at bounding box center [432, 96] width 15 height 11
type input "100"
click at [364, 191] on div "Dismiss Print" at bounding box center [343, 199] width 194 height 28
click at [363, 195] on button "Print" at bounding box center [357, 199] width 49 height 15
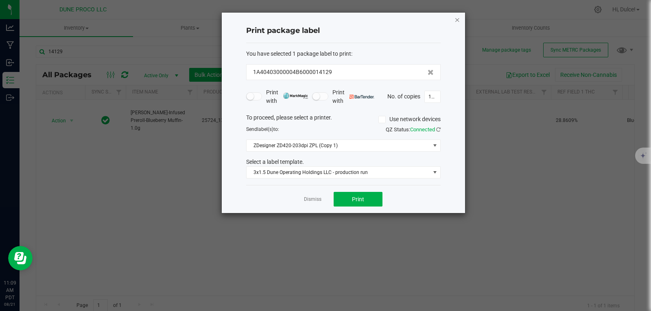
click at [459, 21] on icon "button" at bounding box center [457, 20] width 6 height 10
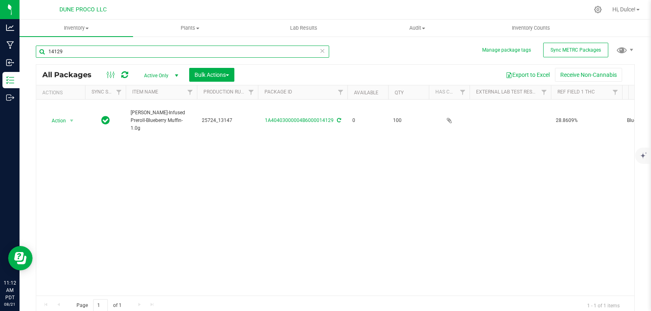
click at [76, 52] on input "14129" at bounding box center [182, 52] width 293 height 12
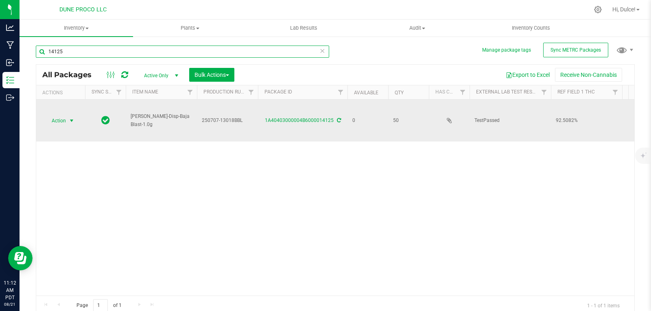
type input "14125"
click at [60, 120] on span "Action" at bounding box center [55, 120] width 22 height 11
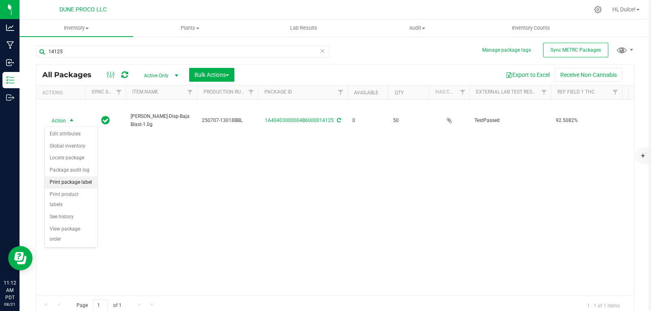
click at [70, 183] on li "Print package label" at bounding box center [71, 183] width 52 height 12
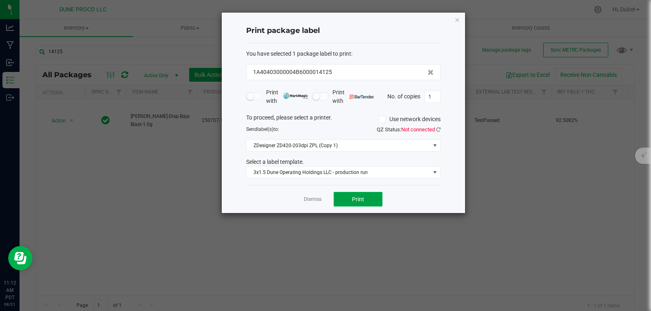
click at [349, 197] on button "Print" at bounding box center [357, 199] width 49 height 15
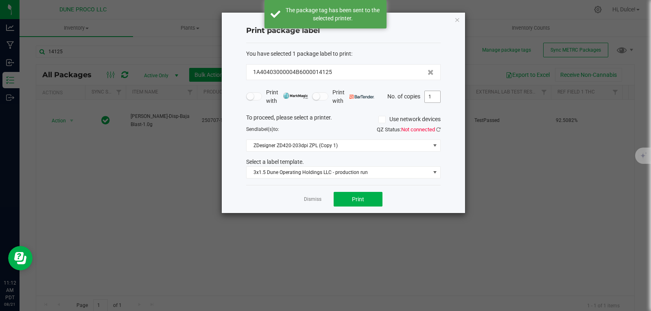
click at [439, 96] on input "1" at bounding box center [432, 96] width 15 height 11
type input "50"
click at [360, 195] on button "Print" at bounding box center [357, 199] width 49 height 15
click at [439, 129] on icon at bounding box center [438, 129] width 4 height 5
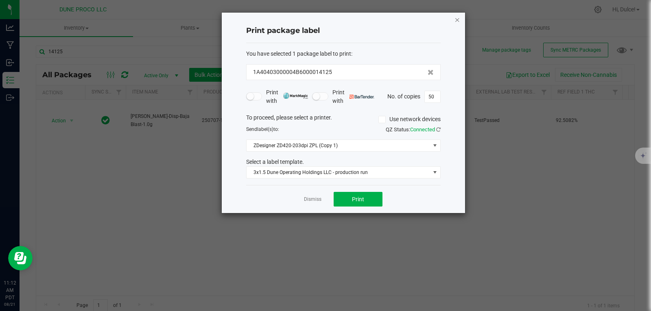
click at [456, 18] on icon "button" at bounding box center [457, 20] width 6 height 10
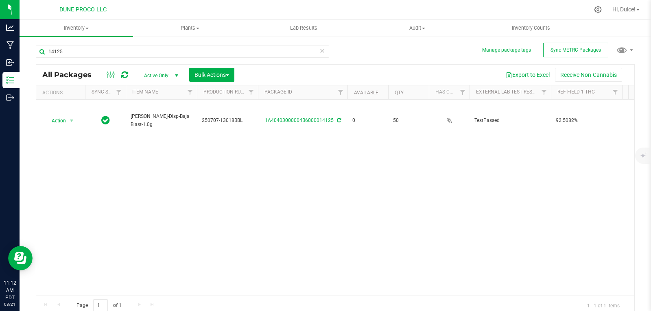
click at [404, 224] on div "Action Action Edit attributes Global inventory Locate package Package audit log…" at bounding box center [335, 198] width 598 height 196
click at [118, 48] on input "14125" at bounding box center [182, 52] width 293 height 12
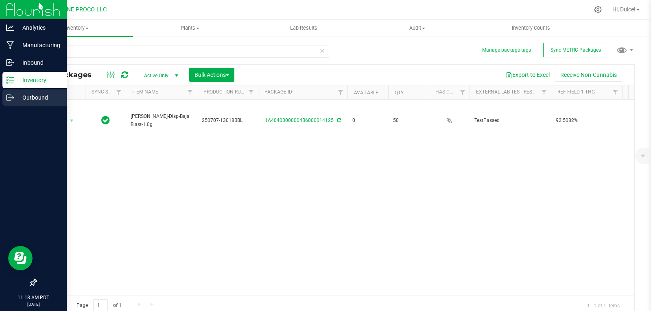
click at [31, 102] on div "Outbound" at bounding box center [34, 97] width 64 height 16
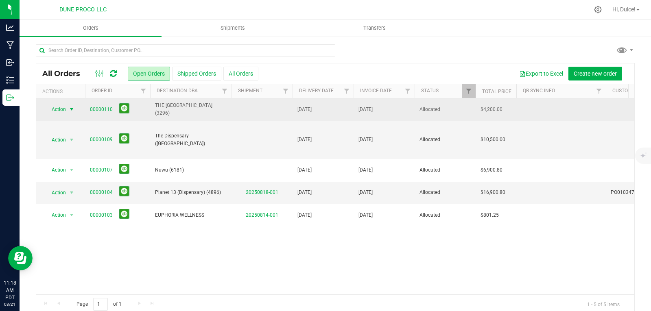
click at [69, 111] on span "select" at bounding box center [71, 109] width 7 height 7
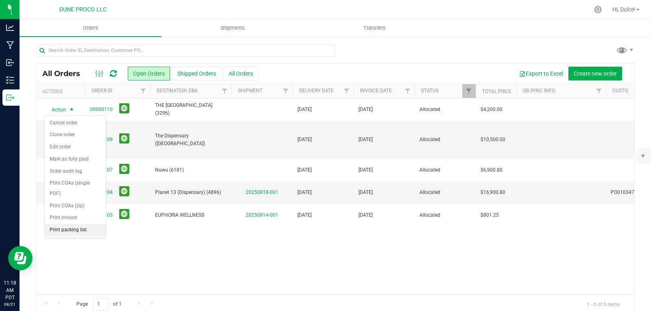
click at [75, 231] on li "Print packing list" at bounding box center [75, 230] width 61 height 12
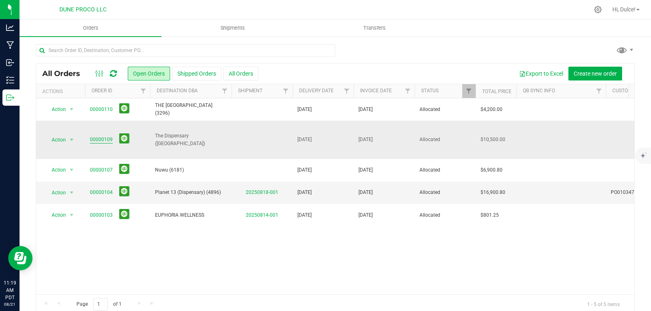
click at [109, 136] on link "00000109" at bounding box center [101, 140] width 23 height 8
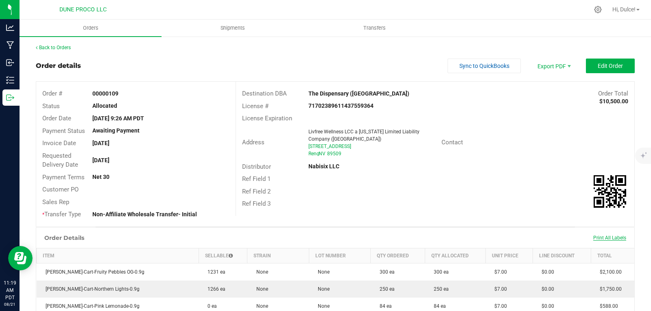
click at [617, 237] on span "Print All Labels" at bounding box center [609, 238] width 33 height 6
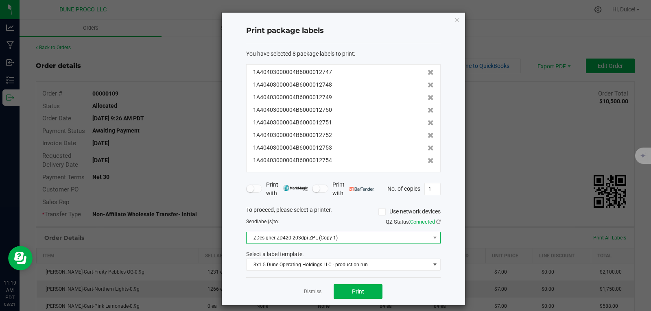
click at [435, 236] on span at bounding box center [434, 237] width 10 height 11
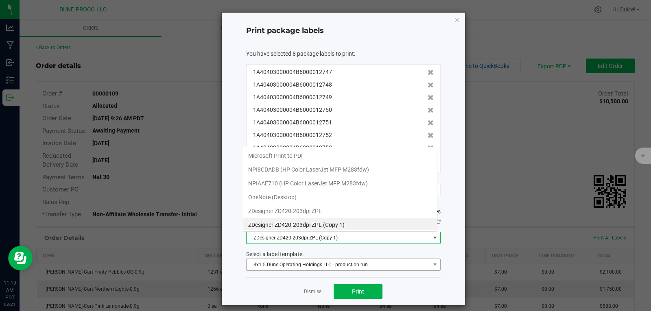
scroll to position [2, 0]
click at [344, 211] on ZPL "ZDesigner ZD420-203dpi ZPL" at bounding box center [340, 210] width 194 height 14
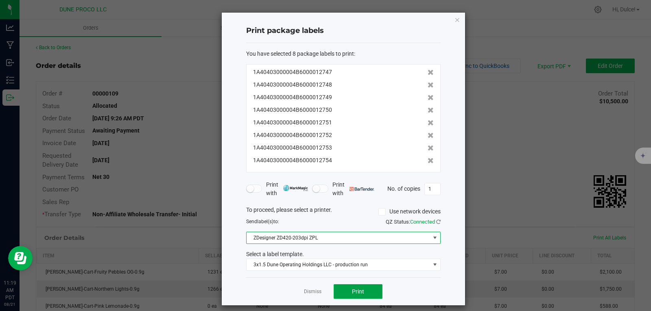
click at [355, 294] on span "Print" at bounding box center [358, 291] width 12 height 7
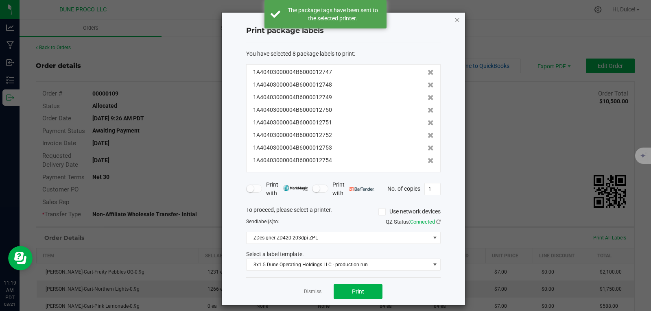
click at [454, 19] on icon "button" at bounding box center [457, 20] width 6 height 10
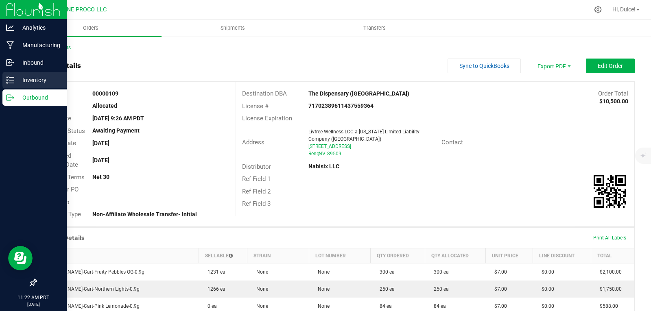
click at [1, 79] on link "Inventory" at bounding box center [33, 80] width 67 height 17
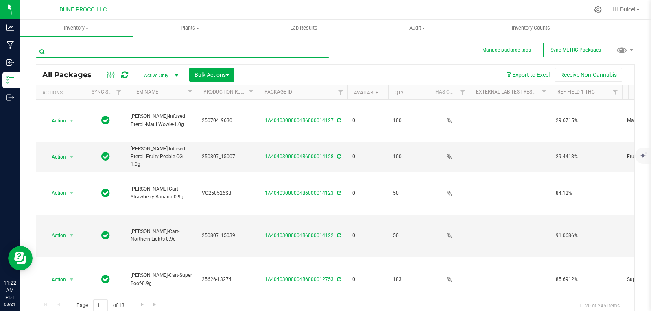
click at [189, 49] on input "text" at bounding box center [182, 52] width 293 height 12
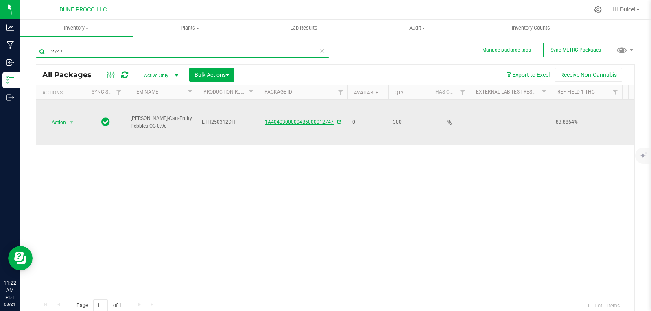
type input "12747"
click at [303, 120] on link "1A40403000004B6000012747" at bounding box center [299, 122] width 69 height 6
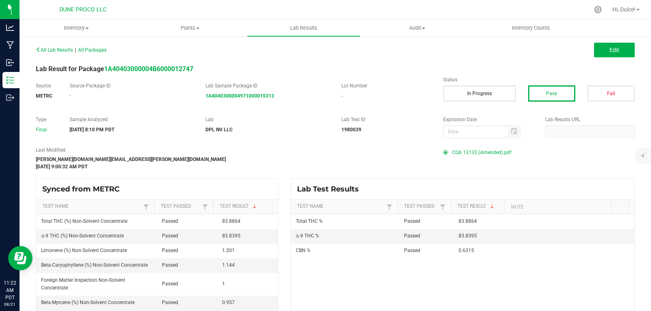
click at [497, 153] on span "COA 13132 (Amended).pdf" at bounding box center [481, 152] width 59 height 12
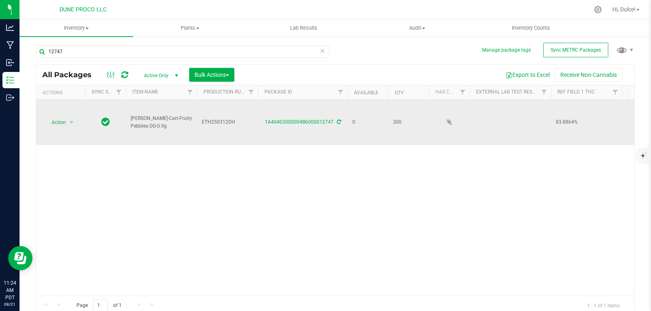
click at [235, 120] on span "ETH250312DH" at bounding box center [227, 122] width 51 height 8
drag, startPoint x: 235, startPoint y: 120, endPoint x: 181, endPoint y: 115, distance: 54.7
type input "ETH250312DH;"
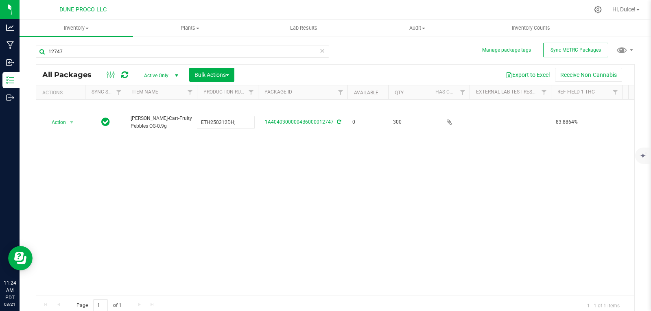
click at [216, 229] on div "All Packages Active Only Active Only Lab Samples Locked All External Internal B…" at bounding box center [335, 189] width 599 height 251
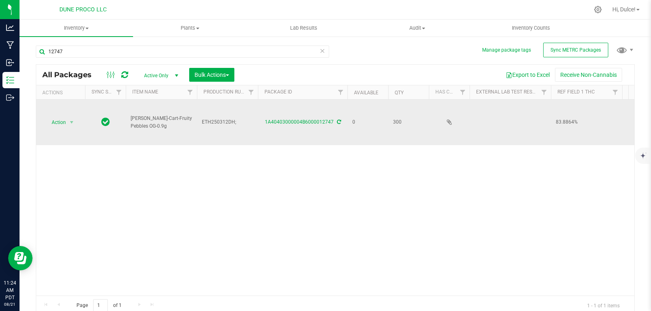
drag, startPoint x: 59, startPoint y: 127, endPoint x: 61, endPoint y: 113, distance: 14.0
click at [59, 127] on td "Action Action Edit attributes Global inventory Locate package Package audit log…" at bounding box center [60, 123] width 49 height 46
click at [61, 117] on span "Action" at bounding box center [55, 122] width 22 height 11
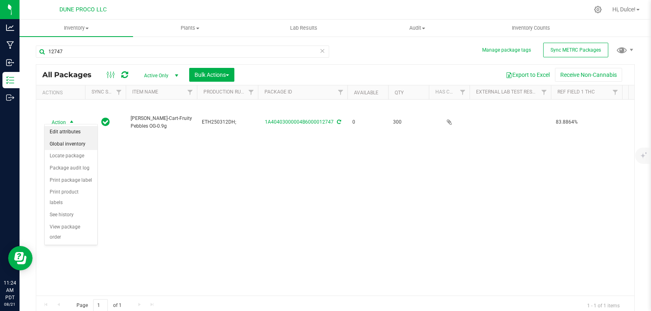
click at [76, 136] on li "Edit attributes" at bounding box center [71, 132] width 52 height 12
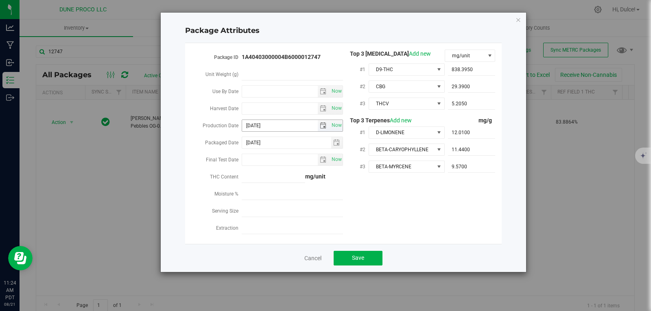
click at [324, 124] on span "select" at bounding box center [323, 125] width 7 height 7
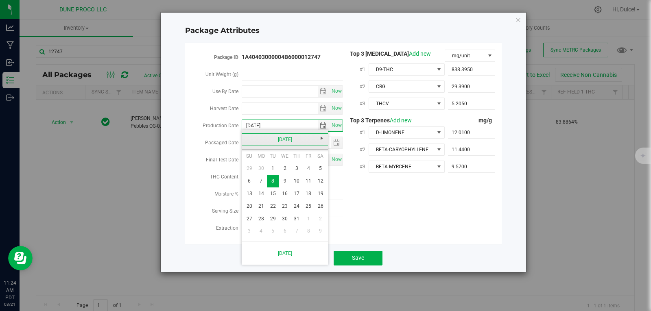
click at [286, 136] on link "[DATE]" at bounding box center [284, 139] width 87 height 13
click at [266, 187] on link "Jun" at bounding box center [274, 184] width 21 height 21
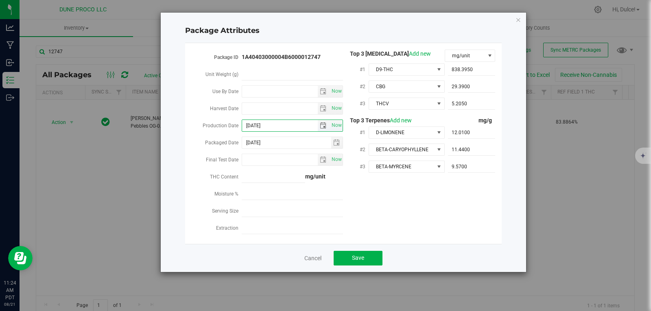
click at [320, 127] on span "select" at bounding box center [324, 125] width 12 height 11
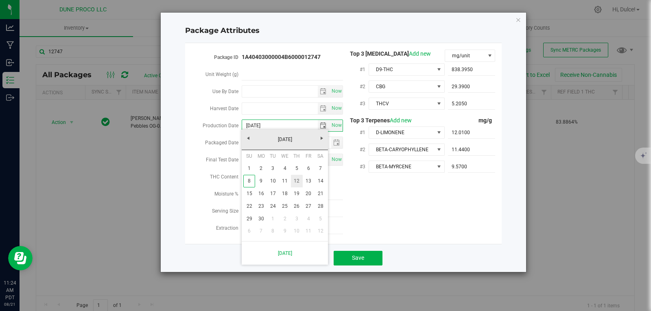
click at [296, 182] on link "12" at bounding box center [297, 181] width 12 height 13
type input "[DATE]"
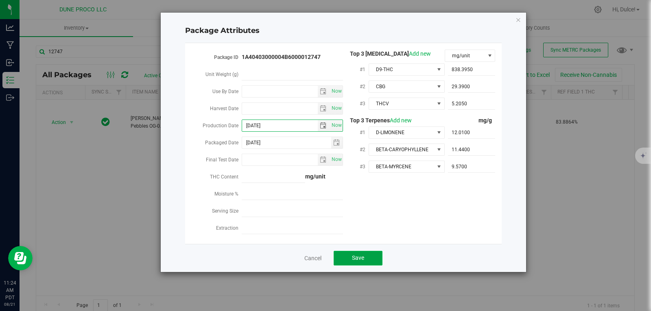
click at [351, 252] on button "Save" at bounding box center [357, 258] width 49 height 15
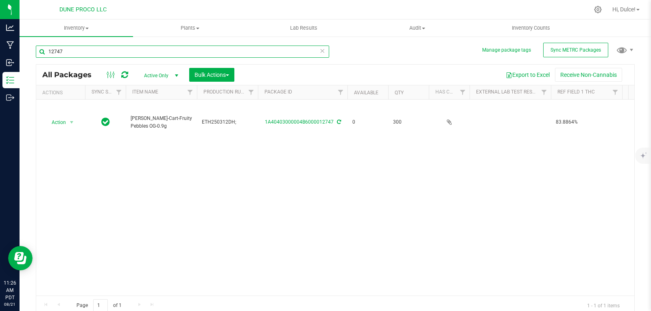
click at [259, 52] on input "12747" at bounding box center [182, 52] width 293 height 12
type input "12748"
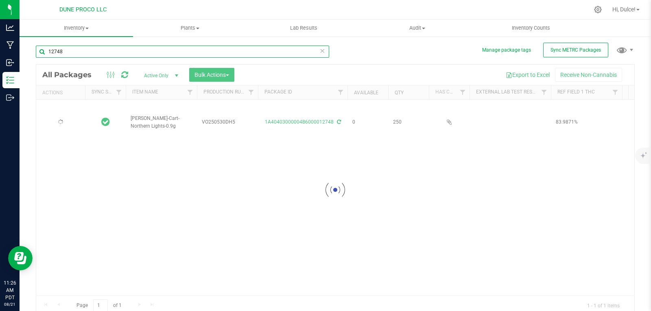
type input "[DATE]"
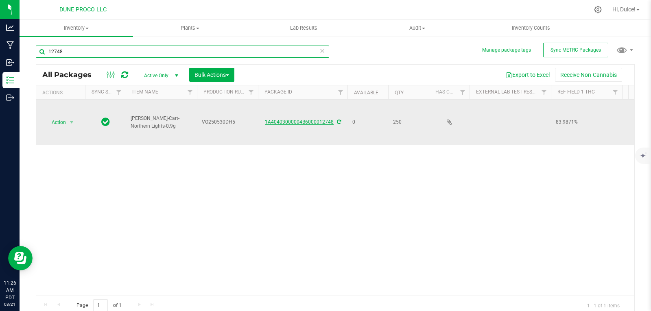
type input "12748"
click at [306, 122] on link "1A40403000004B6000012748" at bounding box center [299, 122] width 69 height 6
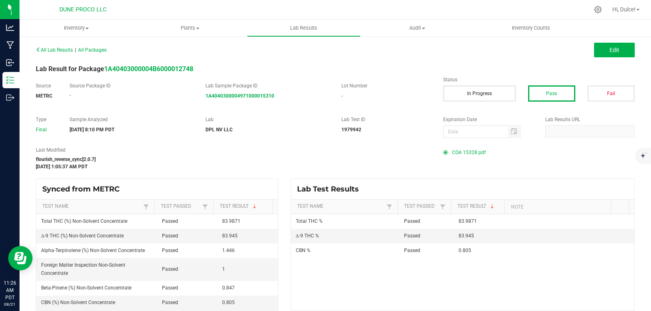
click at [475, 153] on span "COA 15328.pdf" at bounding box center [469, 152] width 34 height 12
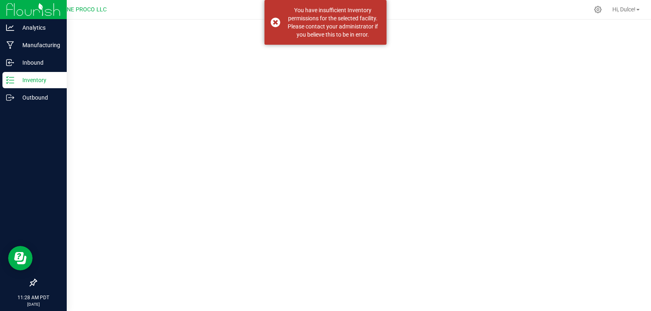
click at [12, 80] on icon at bounding box center [10, 80] width 8 height 8
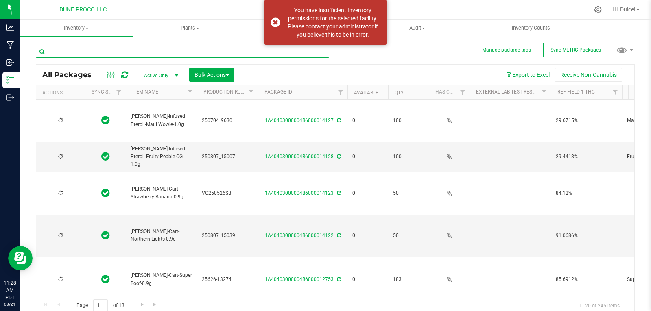
click at [97, 52] on input "text" at bounding box center [182, 52] width 293 height 12
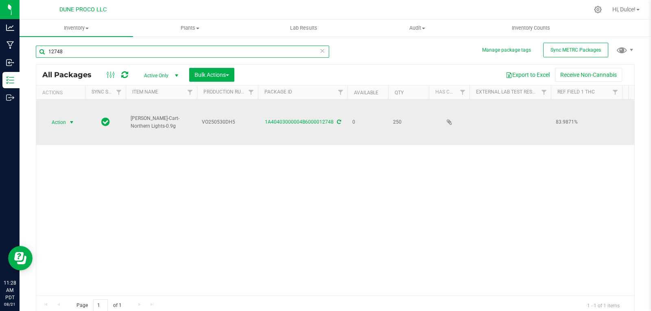
type input "12748"
click at [55, 122] on span "Action" at bounding box center [55, 122] width 22 height 11
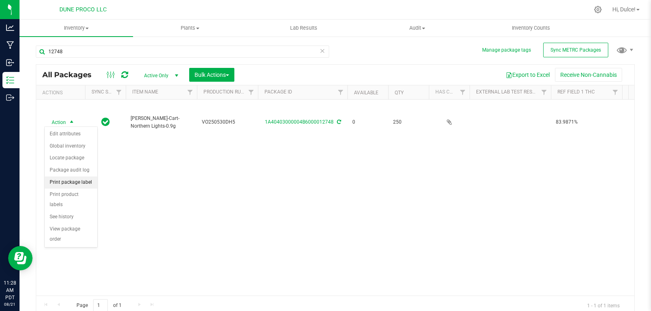
click at [83, 185] on li "Print package label" at bounding box center [71, 183] width 52 height 12
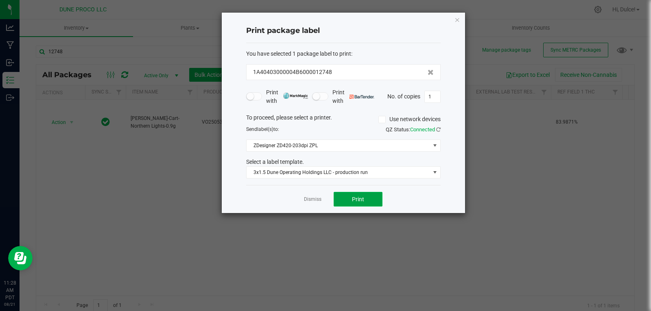
click at [359, 196] on span "Print" at bounding box center [358, 199] width 12 height 7
click at [436, 98] on input "1" at bounding box center [432, 96] width 15 height 11
type input "250"
click at [348, 201] on button "Print" at bounding box center [357, 199] width 49 height 15
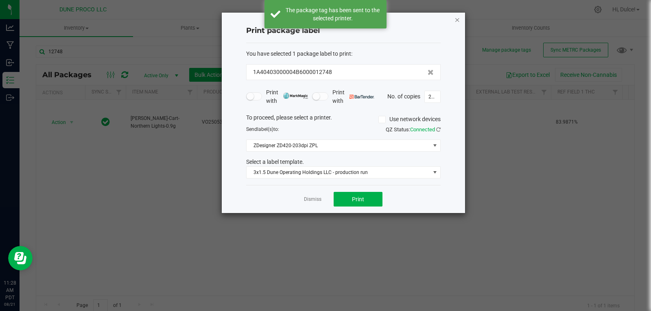
click at [459, 17] on icon "button" at bounding box center [457, 20] width 6 height 10
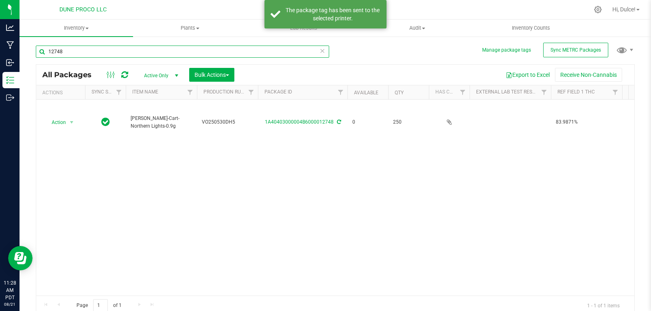
click at [100, 48] on input "12748" at bounding box center [182, 52] width 293 height 12
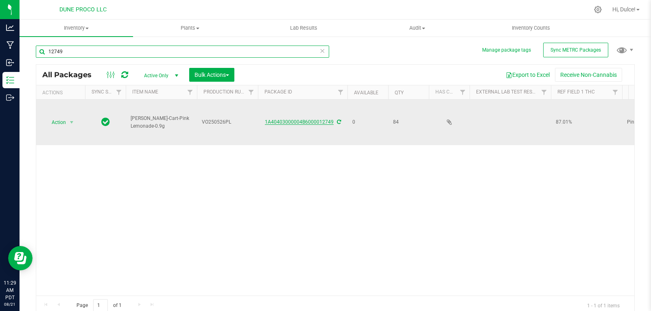
type input "12749"
click at [301, 119] on link "1A40403000004B6000012749" at bounding box center [299, 122] width 69 height 6
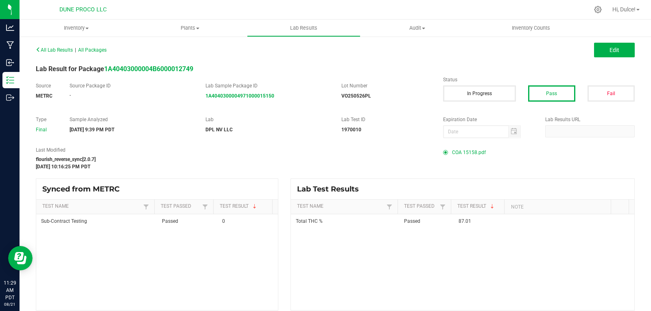
click at [472, 150] on span "COA 15158.pdf" at bounding box center [469, 152] width 34 height 12
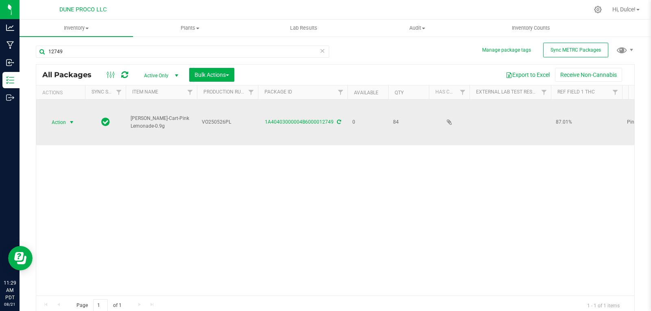
click at [64, 120] on span "Action" at bounding box center [55, 122] width 22 height 11
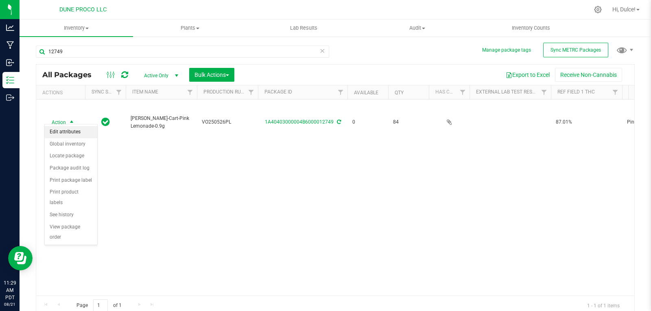
click at [78, 131] on li "Edit attributes" at bounding box center [71, 132] width 52 height 12
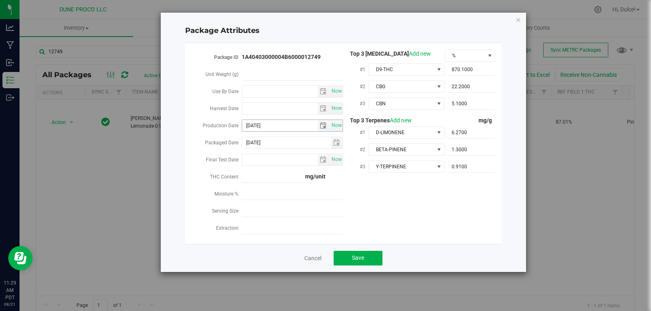
click at [323, 125] on span "select" at bounding box center [323, 125] width 7 height 7
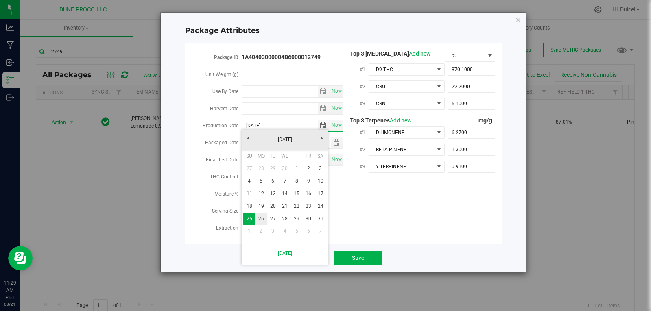
click at [261, 220] on link "26" at bounding box center [261, 219] width 12 height 13
type input "[DATE]"
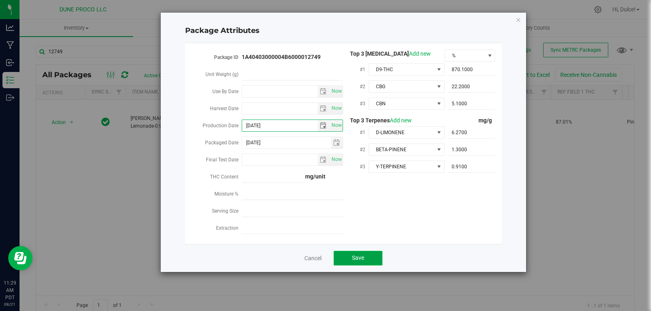
click at [360, 256] on span "Save" at bounding box center [358, 258] width 12 height 7
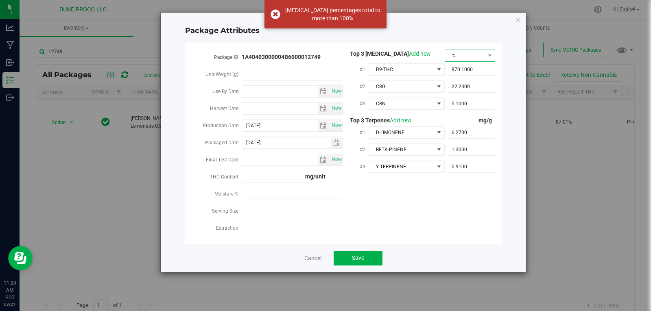
click at [486, 57] on span at bounding box center [489, 55] width 10 height 11
click at [463, 81] on li "mg/unit" at bounding box center [470, 84] width 50 height 14
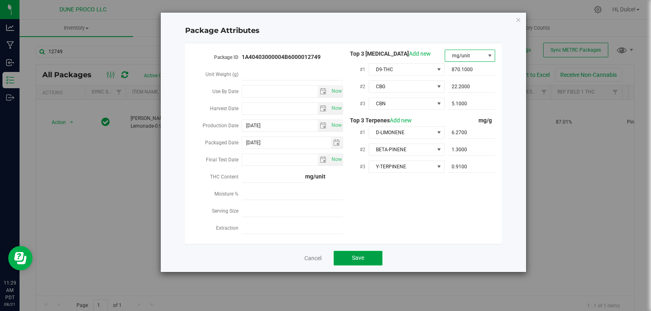
click at [360, 255] on span "Save" at bounding box center [358, 258] width 12 height 7
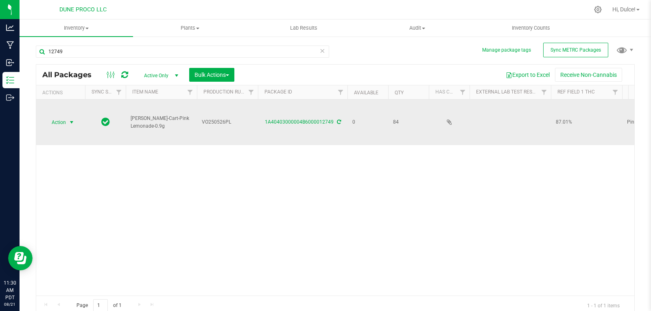
click at [57, 118] on span "Action" at bounding box center [55, 122] width 22 height 11
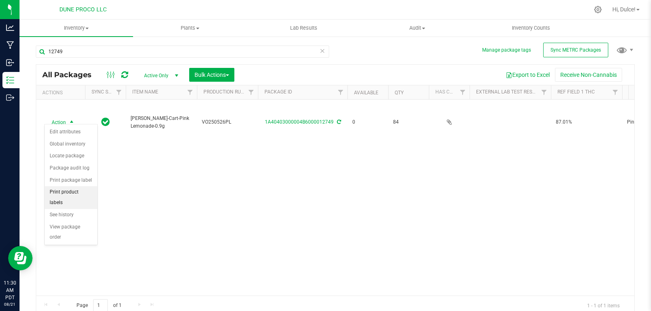
click at [69, 189] on li "Print product labels" at bounding box center [71, 197] width 52 height 22
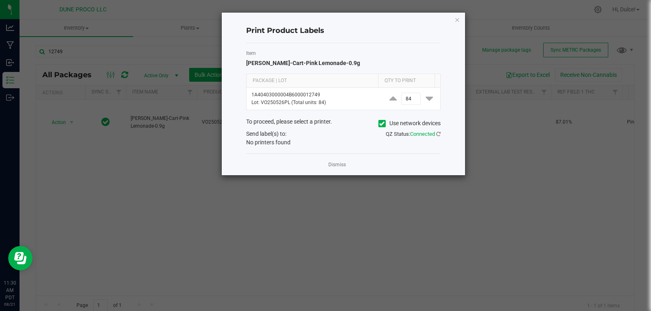
click at [458, 20] on icon "button" at bounding box center [457, 20] width 6 height 10
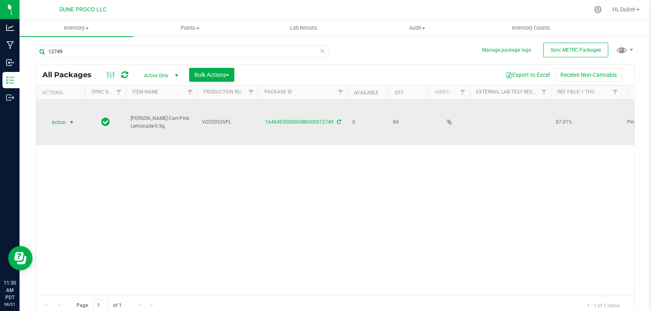
click at [62, 117] on span "Action" at bounding box center [55, 122] width 22 height 11
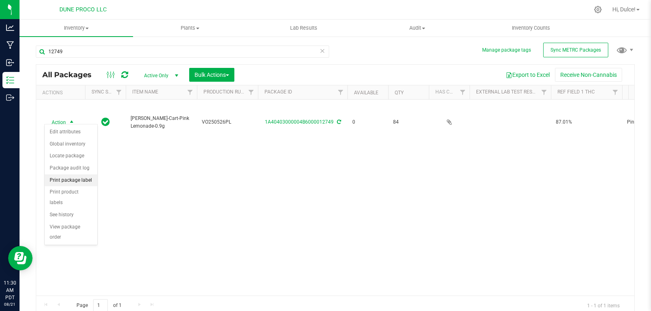
click at [79, 180] on li "Print package label" at bounding box center [71, 180] width 52 height 12
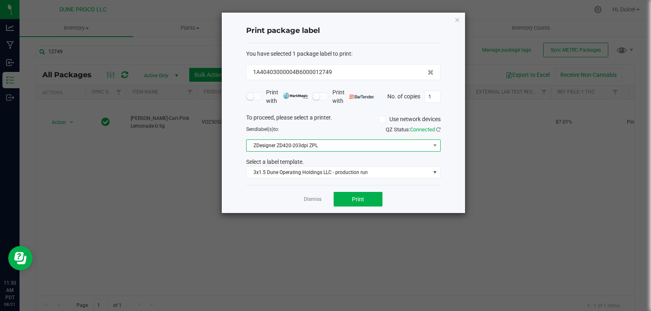
click at [430, 145] on span at bounding box center [434, 145] width 10 height 11
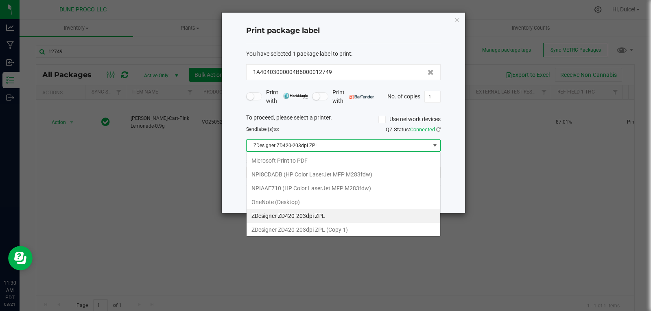
scroll to position [12, 194]
click at [328, 227] on 1\) "ZDesigner ZD420-203dpi ZPL (Copy 1)" at bounding box center [343, 230] width 194 height 14
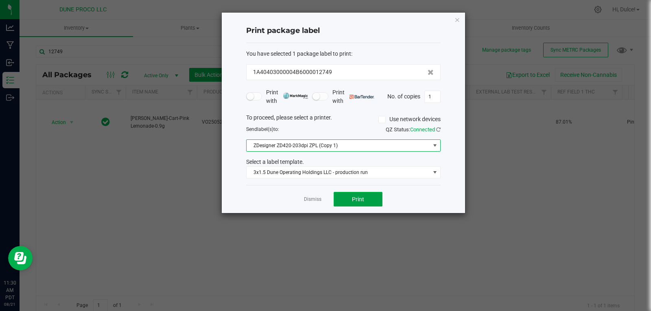
click at [347, 202] on button "Print" at bounding box center [357, 199] width 49 height 15
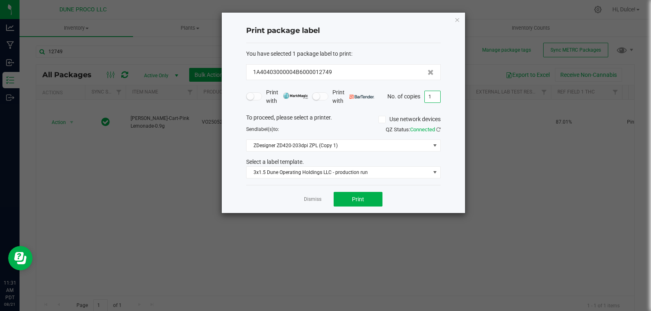
click at [435, 100] on input "1" at bounding box center [432, 96] width 15 height 11
type input "84"
click at [370, 206] on button "Print" at bounding box center [357, 199] width 49 height 15
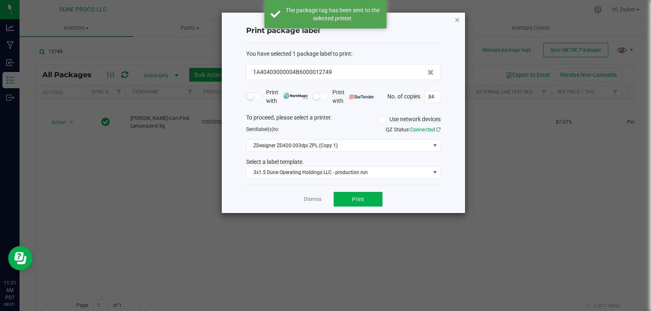
click at [458, 15] on icon "button" at bounding box center [457, 20] width 6 height 10
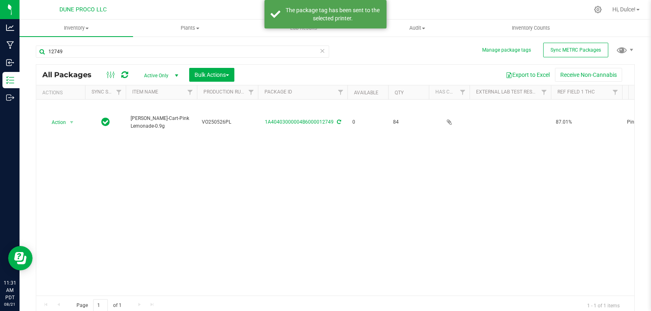
click at [466, 164] on div "Action Action Edit attributes Global inventory Locate package Package audit log…" at bounding box center [335, 198] width 598 height 196
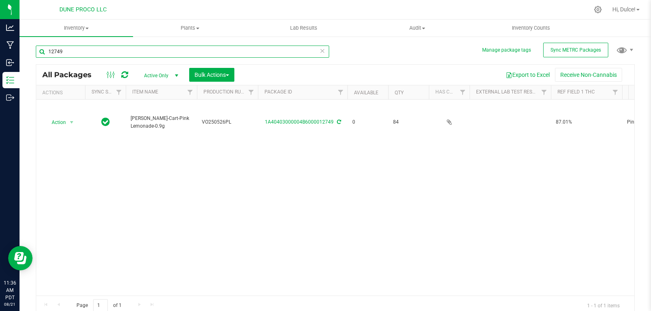
click at [78, 51] on input "12749" at bounding box center [182, 52] width 293 height 12
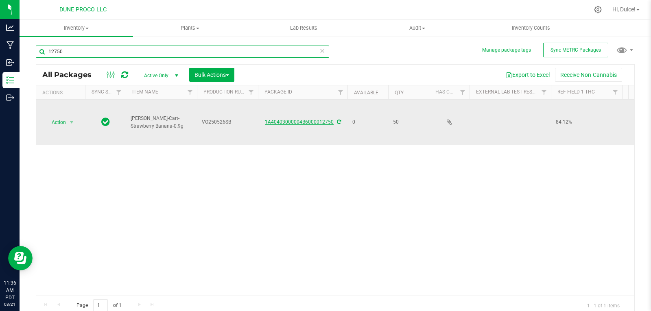
type input "12750"
click at [329, 120] on link "1A40403000004B6000012750" at bounding box center [299, 122] width 69 height 6
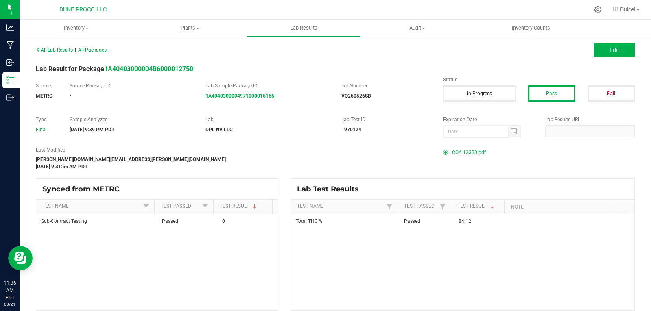
click at [470, 153] on span "COA 13333.pdf" at bounding box center [469, 152] width 34 height 12
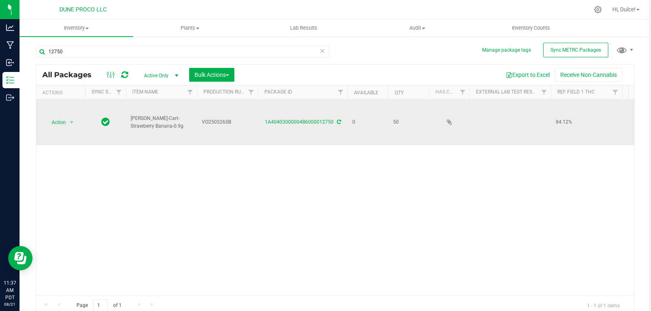
click at [219, 122] on span "VO250526SB" at bounding box center [227, 122] width 51 height 8
drag, startPoint x: 236, startPoint y: 122, endPoint x: 171, endPoint y: 131, distance: 65.7
type input "VO250526SB;"
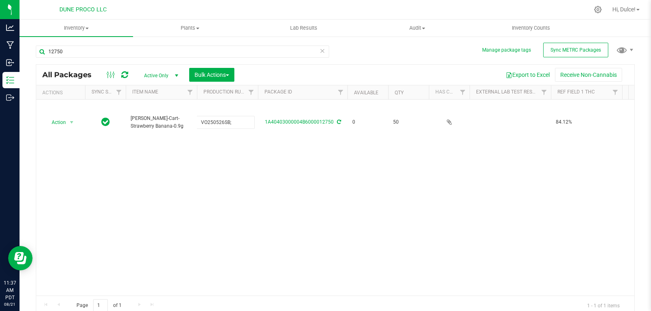
click at [236, 152] on div "All Packages Active Only Active Only Lab Samples Locked All External Internal B…" at bounding box center [335, 189] width 599 height 251
click at [131, 53] on input "12750" at bounding box center [182, 52] width 293 height 12
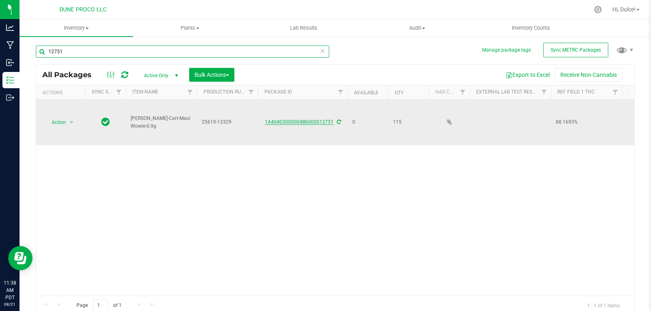
type input "12751"
click at [325, 119] on link "1A40403000004B6000012751" at bounding box center [299, 122] width 69 height 6
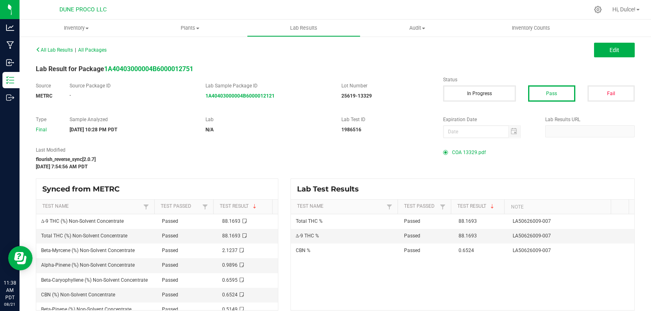
click at [466, 155] on span "COA 13329.pdf" at bounding box center [469, 152] width 34 height 12
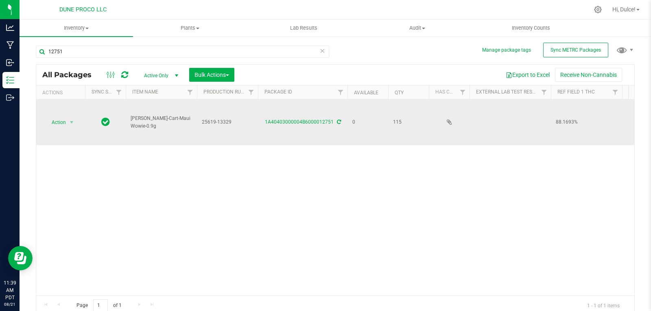
click at [238, 119] on span "25619-13329" at bounding box center [227, 122] width 51 height 8
drag, startPoint x: 230, startPoint y: 119, endPoint x: 186, endPoint y: 120, distance: 43.9
type input "25619-13329"
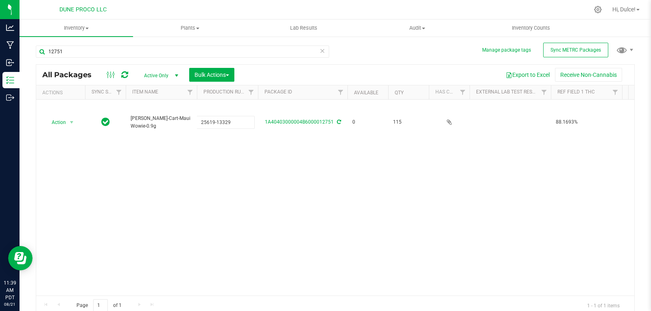
click at [204, 148] on div "Action Action Edit attributes Global inventory Locate package Package audit log…" at bounding box center [335, 198] width 598 height 196
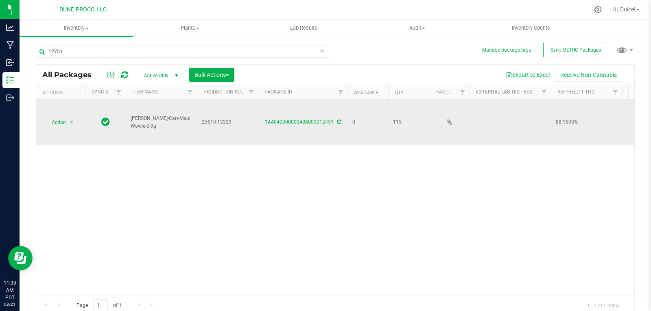
click at [62, 123] on span "Action" at bounding box center [55, 122] width 22 height 11
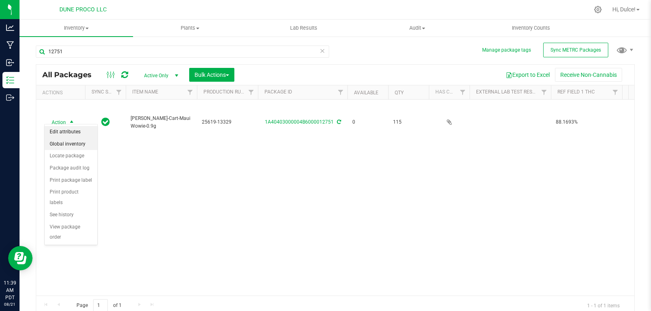
click at [81, 131] on li "Edit attributes" at bounding box center [71, 132] width 52 height 12
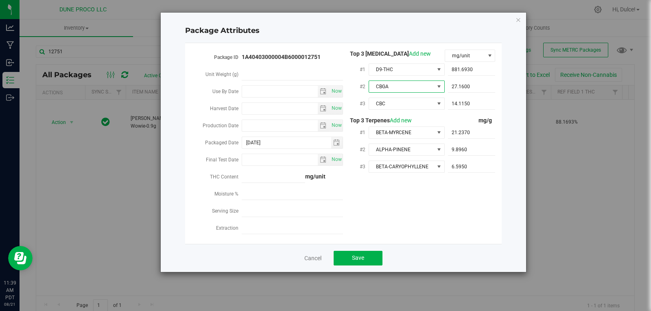
click at [440, 85] on span at bounding box center [439, 86] width 7 height 7
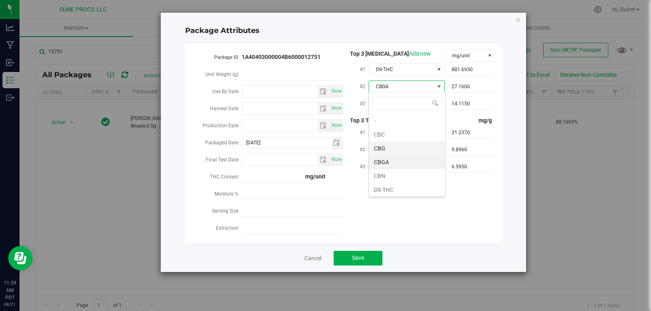
click at [401, 150] on li "CBG" at bounding box center [407, 149] width 76 height 14
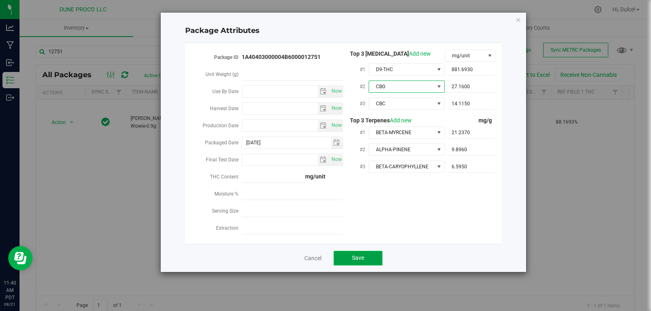
click at [371, 254] on button "Save" at bounding box center [357, 258] width 49 height 15
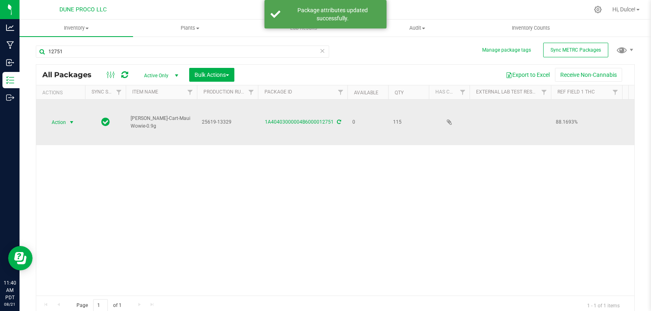
click at [72, 119] on span "select" at bounding box center [71, 122] width 7 height 7
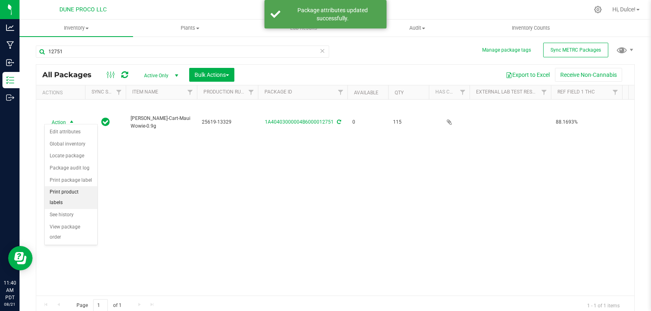
click at [75, 195] on li "Print product labels" at bounding box center [71, 197] width 52 height 22
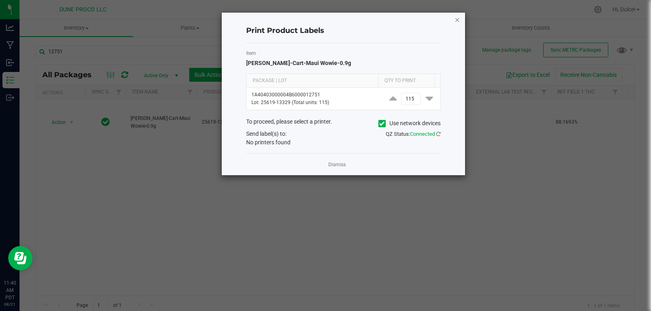
click at [458, 18] on icon "button" at bounding box center [457, 20] width 6 height 10
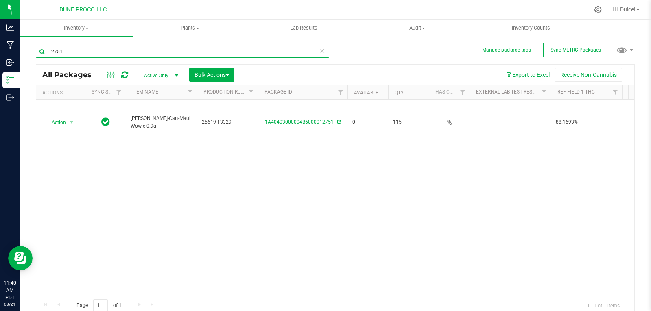
click at [70, 49] on input "12751" at bounding box center [182, 52] width 293 height 12
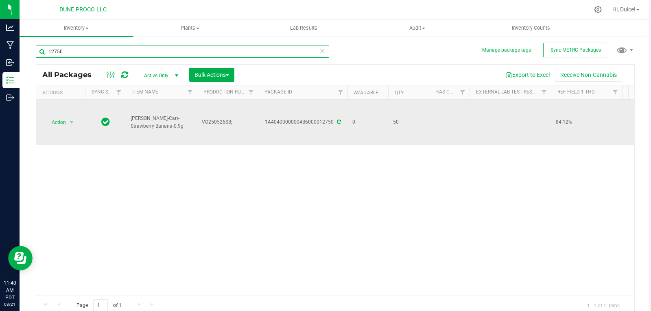
type input "12750"
click at [338, 120] on icon at bounding box center [339, 122] width 4 height 5
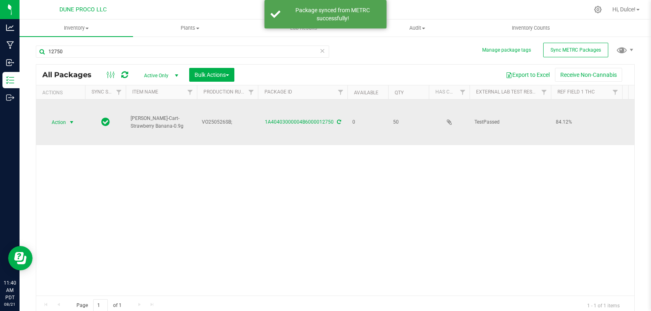
click at [65, 123] on span "Action" at bounding box center [55, 122] width 22 height 11
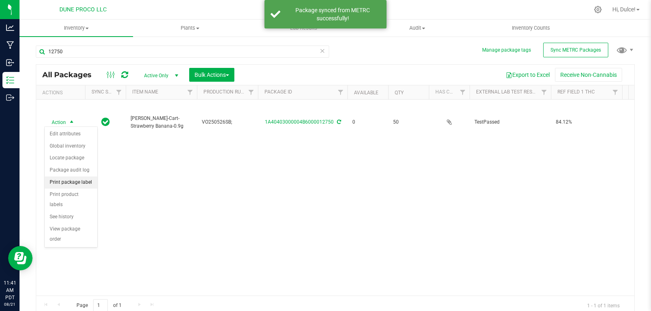
click at [87, 184] on li "Print package label" at bounding box center [71, 183] width 52 height 12
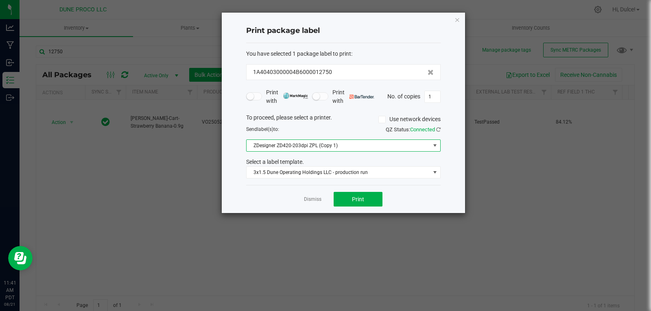
click at [434, 145] on span at bounding box center [435, 145] width 7 height 7
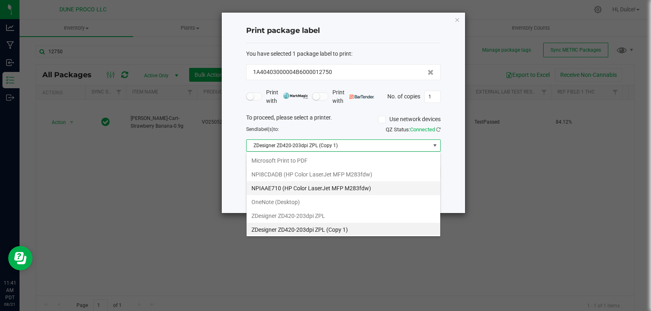
scroll to position [12, 194]
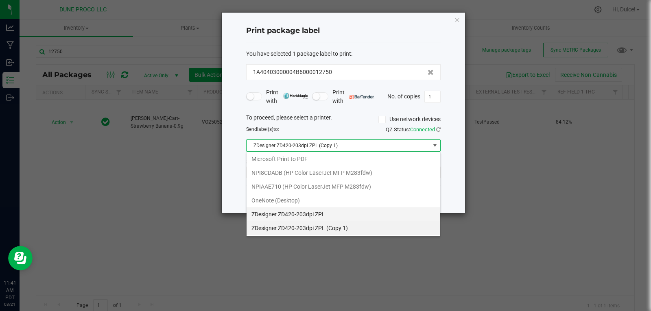
click at [341, 217] on ZPL "ZDesigner ZD420-203dpi ZPL" at bounding box center [343, 214] width 194 height 14
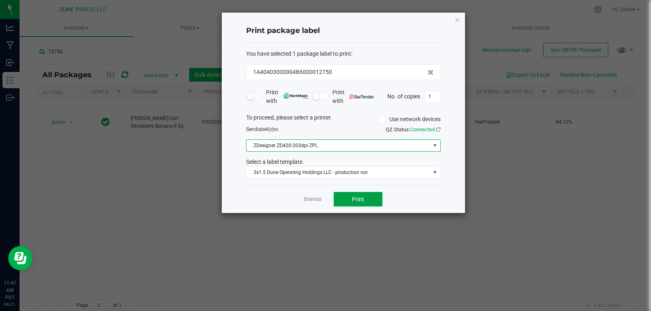
click at [363, 201] on span "Print" at bounding box center [358, 199] width 12 height 7
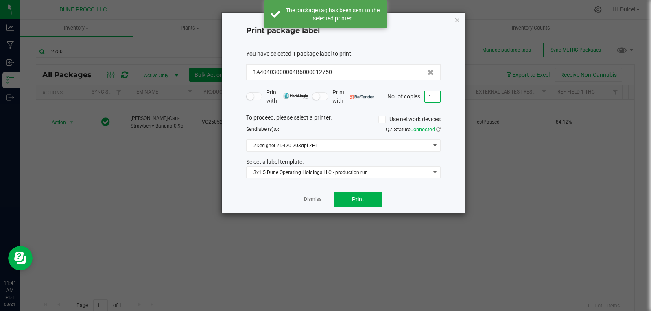
click at [435, 101] on input "1" at bounding box center [432, 96] width 15 height 11
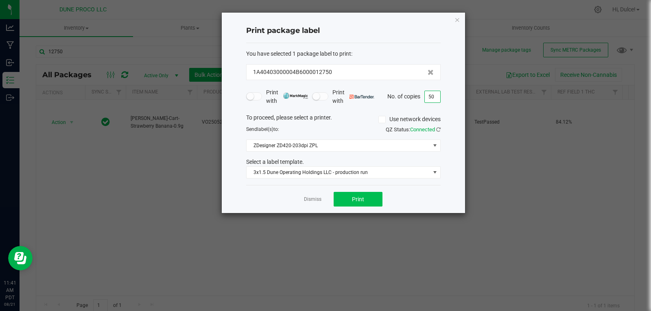
type input "50"
click at [366, 195] on button "Print" at bounding box center [357, 199] width 49 height 15
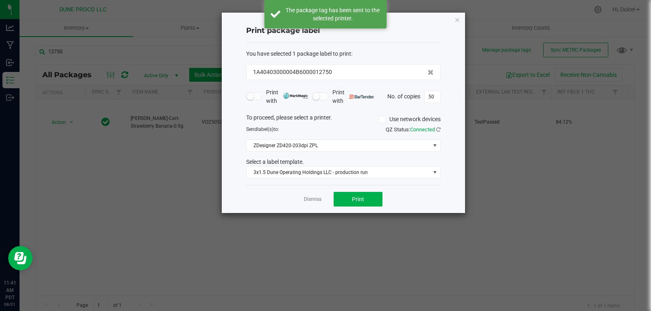
click at [456, 18] on icon "button" at bounding box center [457, 20] width 6 height 10
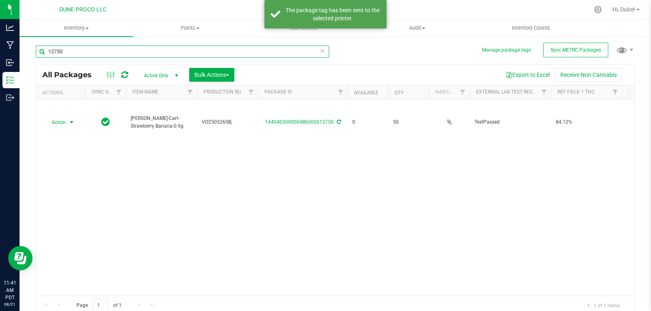
click at [206, 55] on input "12750" at bounding box center [182, 52] width 293 height 12
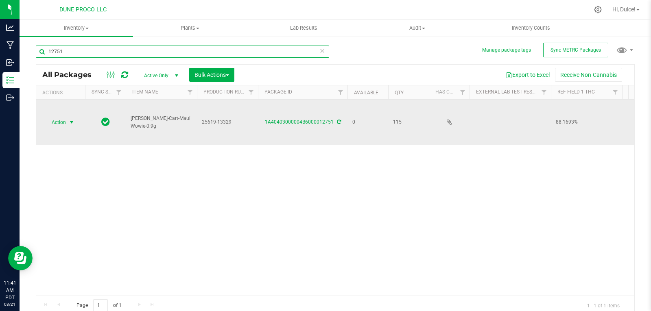
type input "12751"
click at [60, 117] on span "Action" at bounding box center [55, 122] width 22 height 11
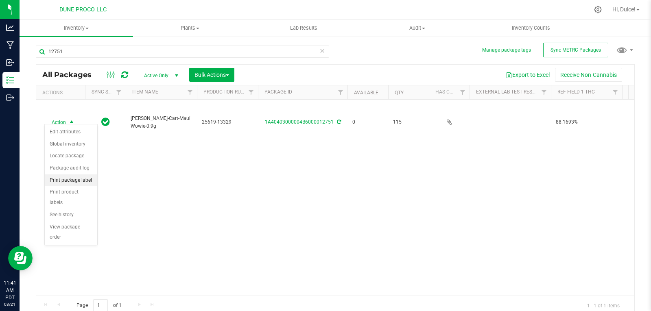
click at [83, 180] on li "Print package label" at bounding box center [71, 180] width 52 height 12
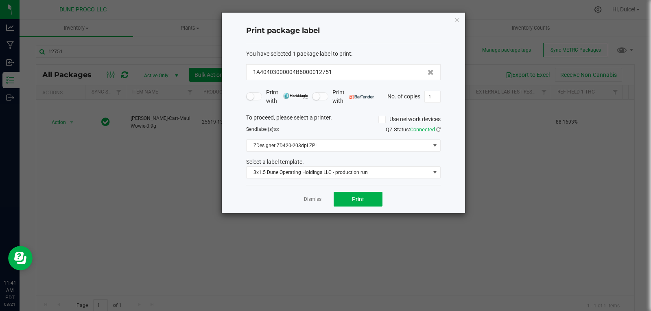
click at [458, 16] on icon "button" at bounding box center [457, 20] width 6 height 10
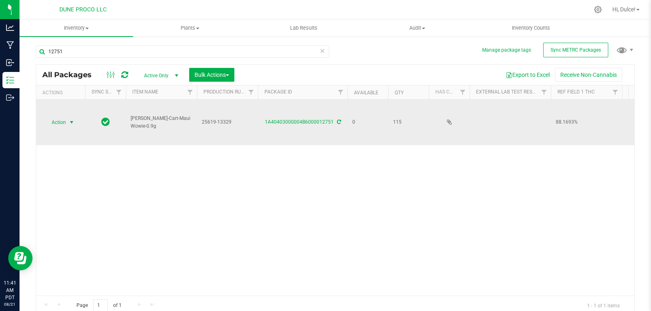
click at [70, 119] on span "select" at bounding box center [71, 122] width 7 height 7
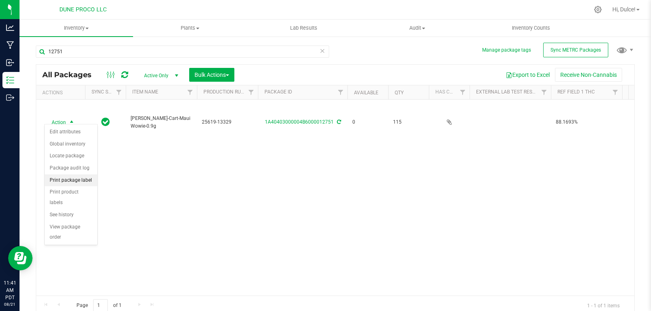
click at [78, 179] on li "Print package label" at bounding box center [71, 180] width 52 height 12
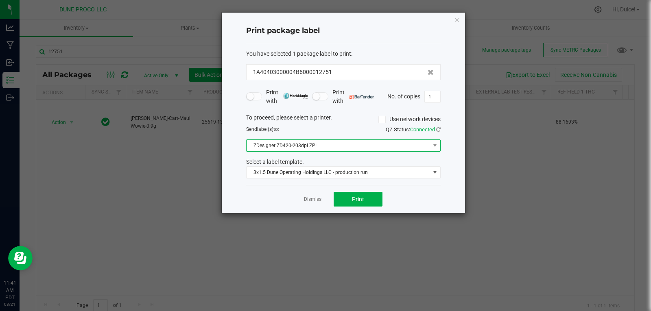
click at [435, 150] on span at bounding box center [434, 145] width 10 height 11
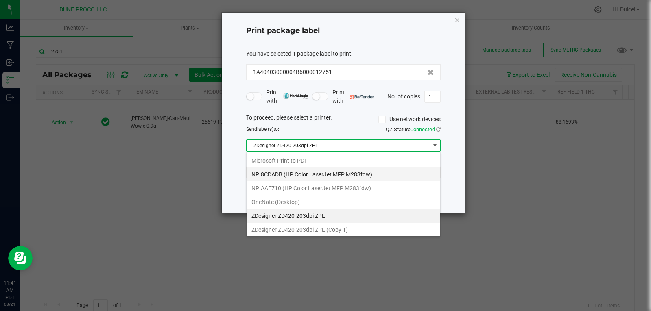
scroll to position [12, 194]
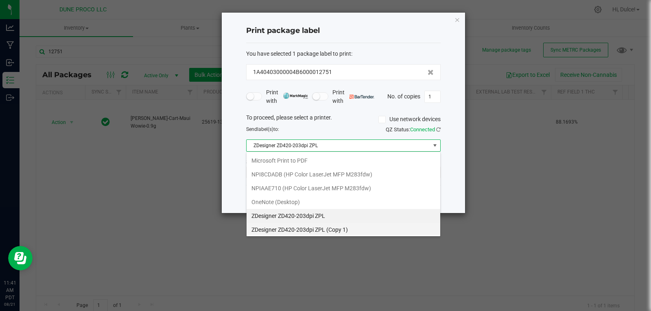
click at [324, 226] on 1\) "ZDesigner ZD420-203dpi ZPL (Copy 1)" at bounding box center [343, 230] width 194 height 14
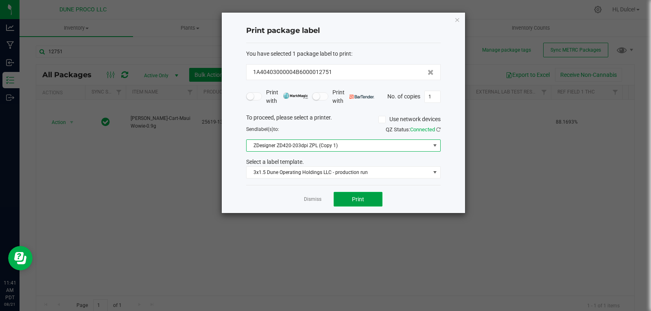
click at [361, 196] on span "Print" at bounding box center [358, 199] width 12 height 7
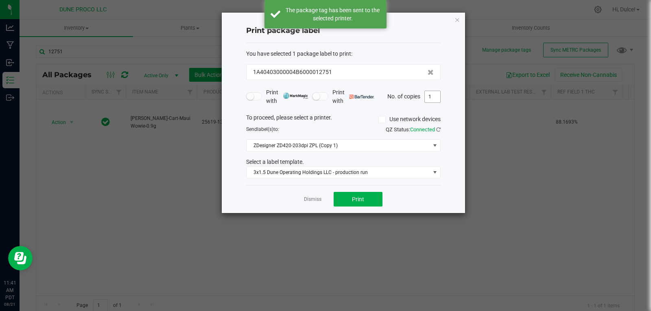
click at [434, 93] on input "1" at bounding box center [432, 96] width 15 height 11
type input "115"
click at [370, 203] on button "Print" at bounding box center [357, 199] width 49 height 15
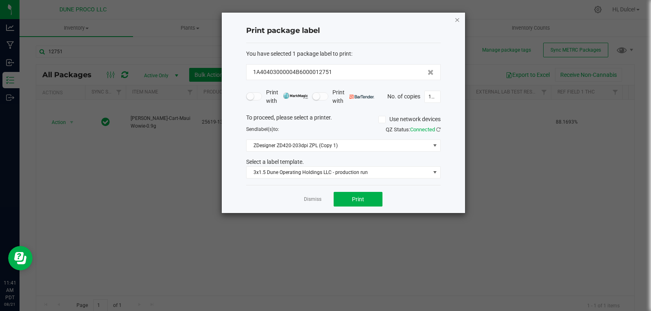
click at [458, 22] on icon "button" at bounding box center [457, 20] width 6 height 10
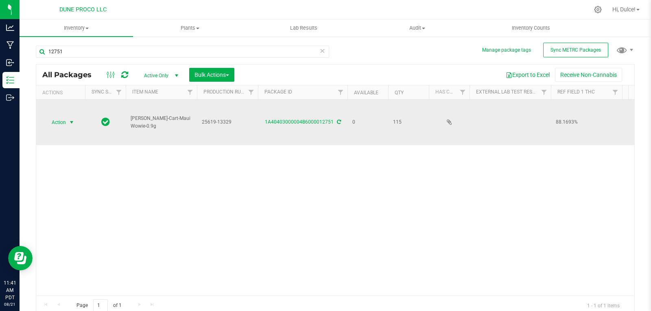
click at [51, 117] on span "Action" at bounding box center [55, 122] width 22 height 11
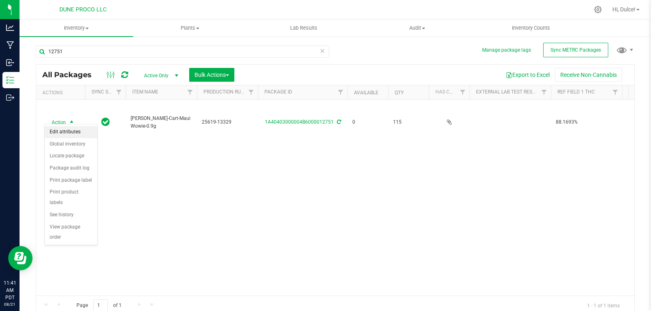
click at [82, 132] on li "Edit attributes" at bounding box center [71, 132] width 52 height 12
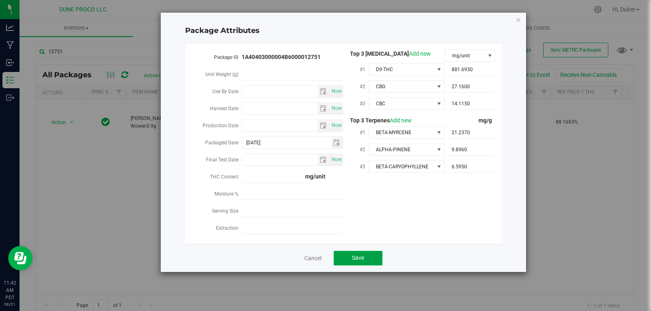
click at [340, 251] on button "Save" at bounding box center [357, 258] width 49 height 15
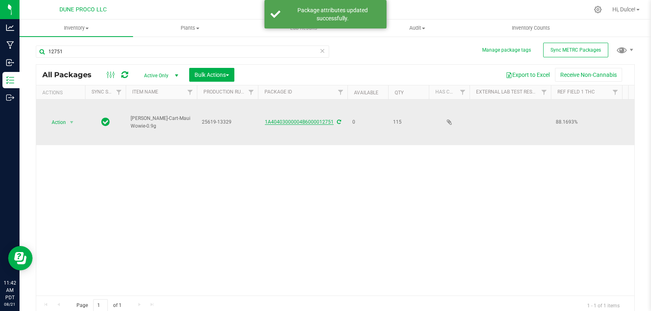
click at [319, 119] on link "1A40403000004B6000012751" at bounding box center [299, 122] width 69 height 6
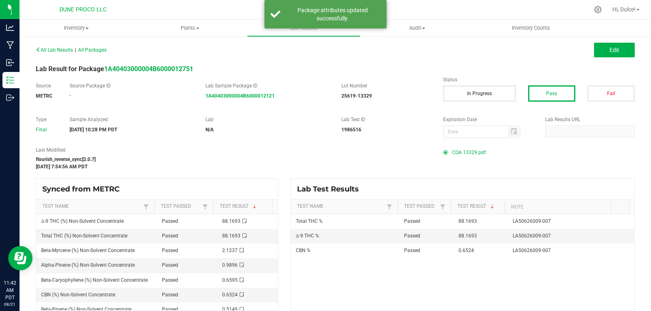
click at [452, 152] on span "COA 13329.pdf" at bounding box center [469, 152] width 34 height 12
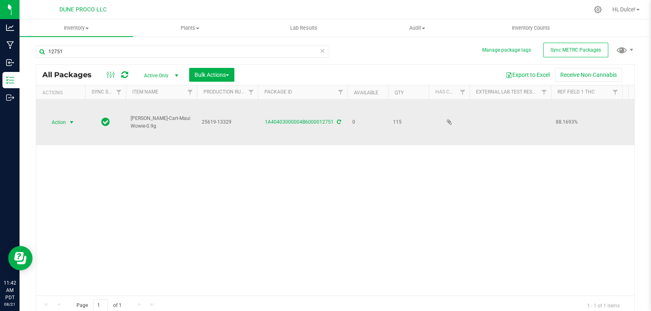
click at [67, 118] on span "select" at bounding box center [72, 122] width 10 height 11
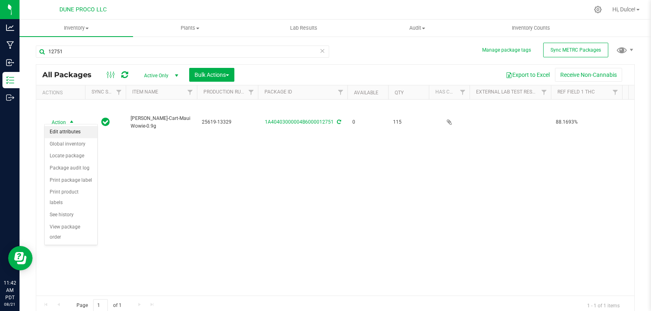
click at [92, 128] on li "Edit attributes" at bounding box center [71, 132] width 52 height 12
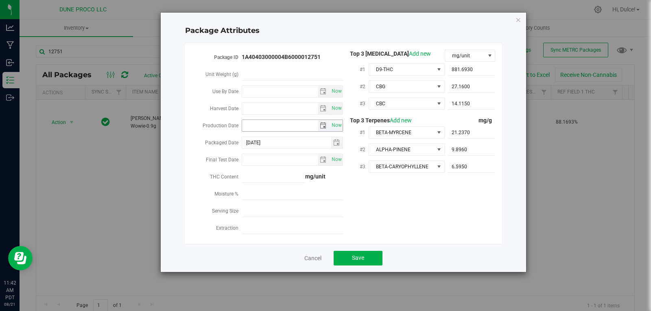
click at [323, 126] on span "select" at bounding box center [323, 125] width 7 height 7
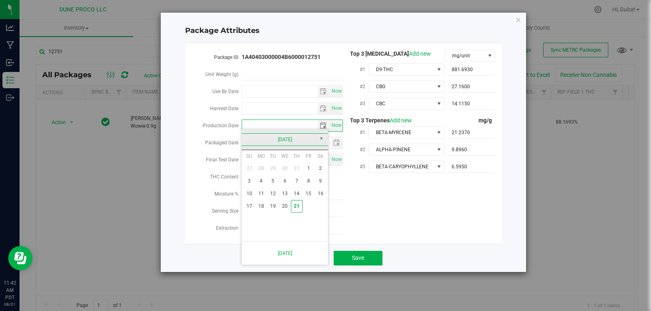
click at [277, 139] on link "[DATE]" at bounding box center [284, 139] width 87 height 13
click at [277, 184] on link "Jun" at bounding box center [274, 184] width 21 height 21
click at [292, 195] on link "19" at bounding box center [297, 193] width 12 height 13
type input "[DATE]"
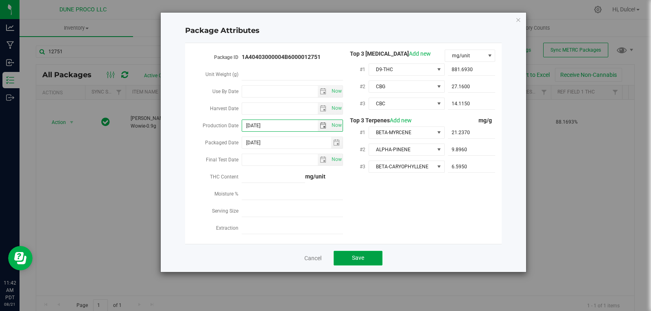
click at [354, 255] on span "Save" at bounding box center [358, 258] width 12 height 7
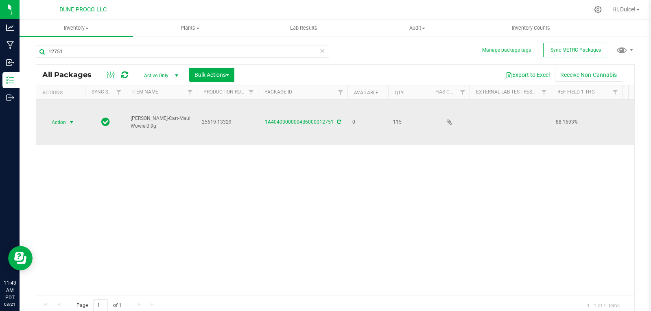
click at [65, 117] on span "Action" at bounding box center [55, 122] width 22 height 11
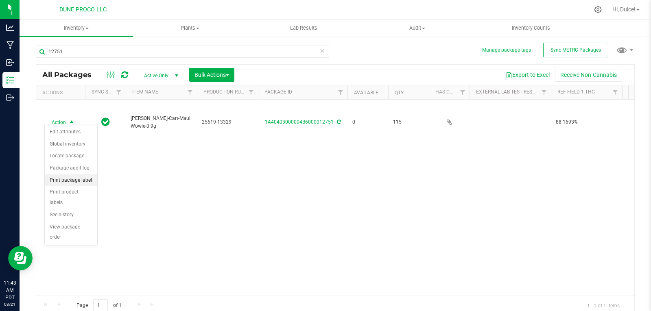
click at [89, 179] on li "Print package label" at bounding box center [71, 180] width 52 height 12
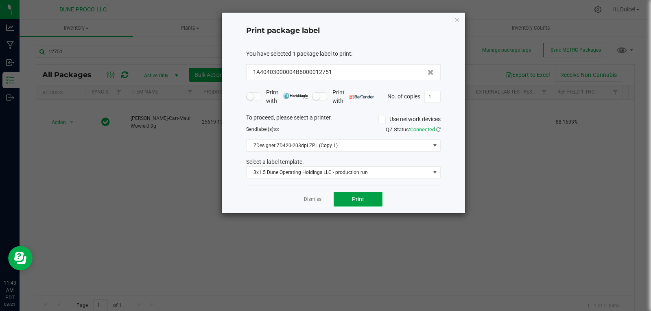
click at [374, 198] on button "Print" at bounding box center [357, 199] width 49 height 15
click at [434, 100] on input "1" at bounding box center [432, 96] width 15 height 11
type input "116"
click at [354, 195] on button "Print" at bounding box center [357, 199] width 49 height 15
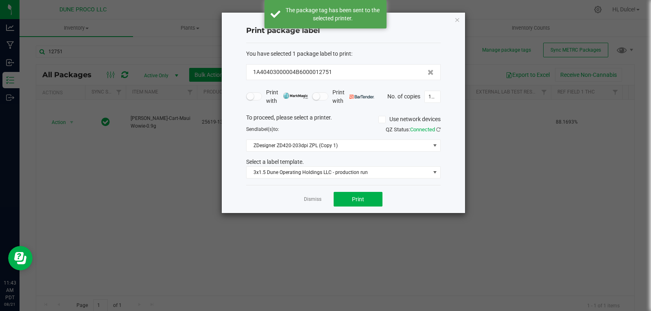
click at [458, 21] on icon "button" at bounding box center [457, 20] width 6 height 10
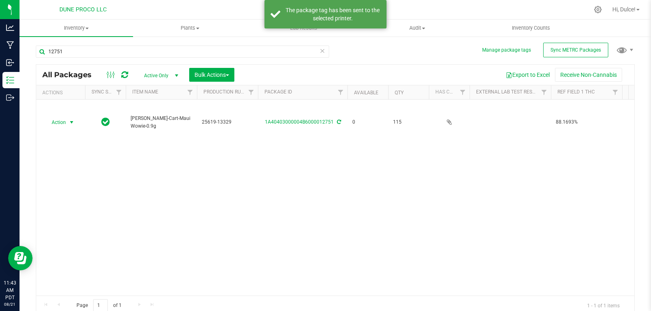
click at [402, 158] on div "Action Action Edit attributes Global inventory Locate package Package audit log…" at bounding box center [335, 198] width 598 height 196
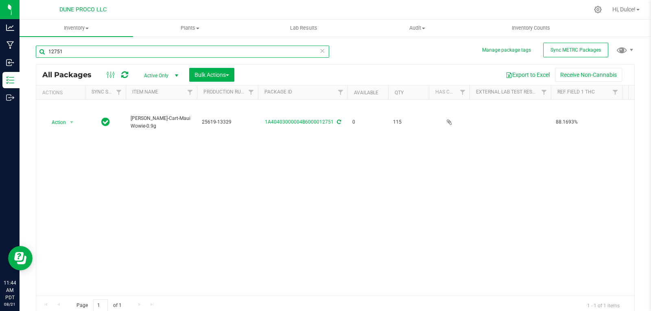
click at [234, 50] on input "12751" at bounding box center [182, 52] width 293 height 12
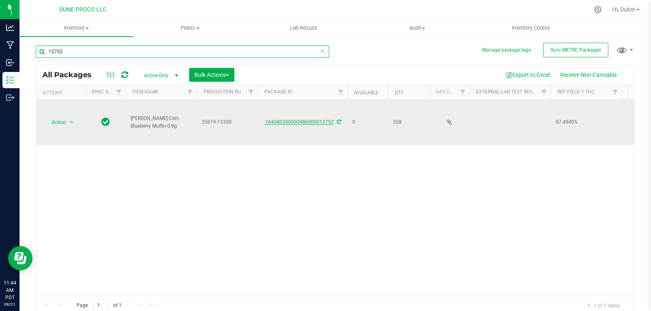
type input "12752"
click at [312, 119] on link "1A40403000004B6000012752" at bounding box center [299, 122] width 69 height 6
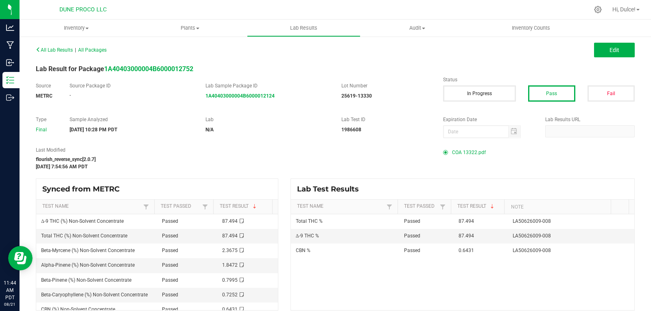
click at [464, 152] on span "COA 13322.pdf" at bounding box center [469, 152] width 34 height 12
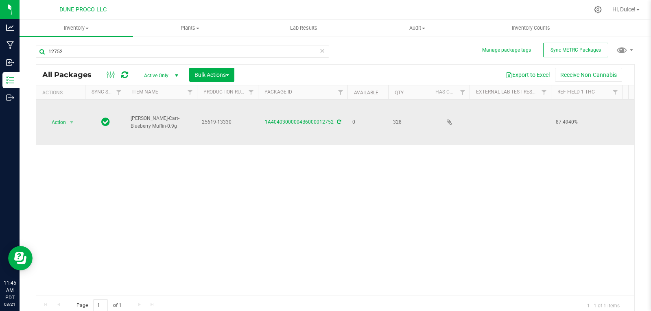
click at [218, 110] on td "25619-13330" at bounding box center [227, 123] width 61 height 46
drag, startPoint x: 235, startPoint y: 123, endPoint x: 185, endPoint y: 130, distance: 51.0
type input "25619-13322"
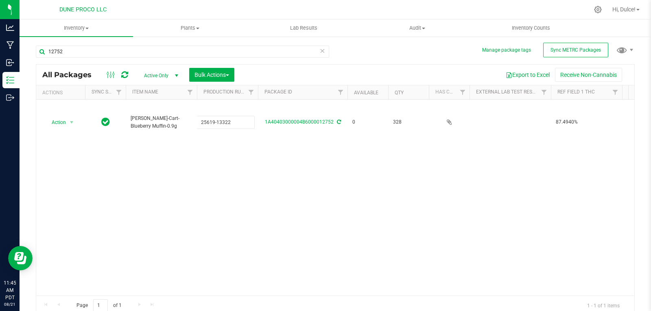
click at [194, 162] on div "All Packages Active Only Active Only Lab Samples Locked All External Internal B…" at bounding box center [335, 189] width 599 height 251
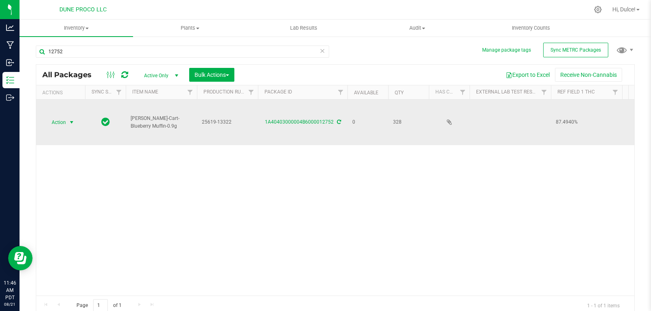
click at [65, 119] on span "Action" at bounding box center [55, 122] width 22 height 11
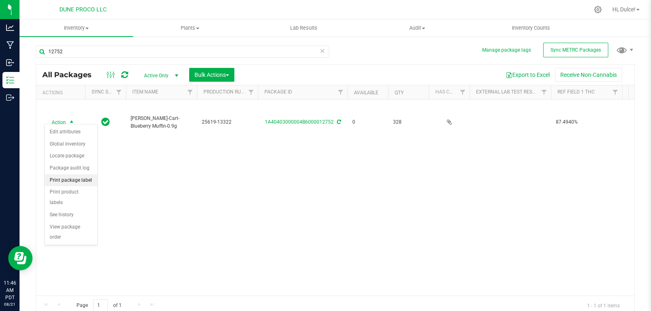
click at [84, 183] on li "Print package label" at bounding box center [71, 180] width 52 height 12
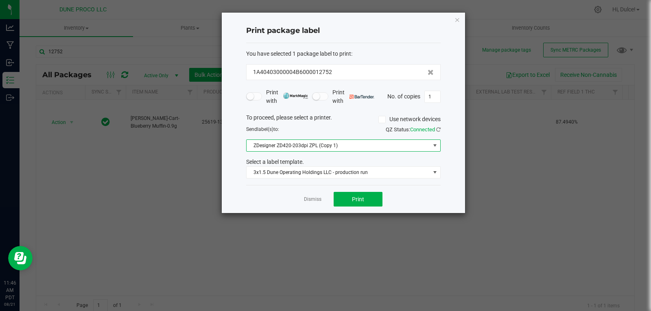
click at [436, 147] on span at bounding box center [435, 145] width 7 height 7
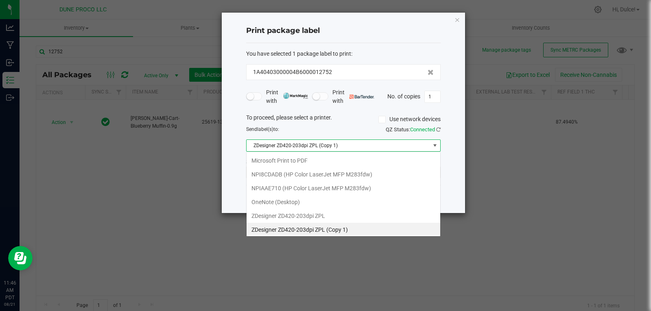
scroll to position [2, 0]
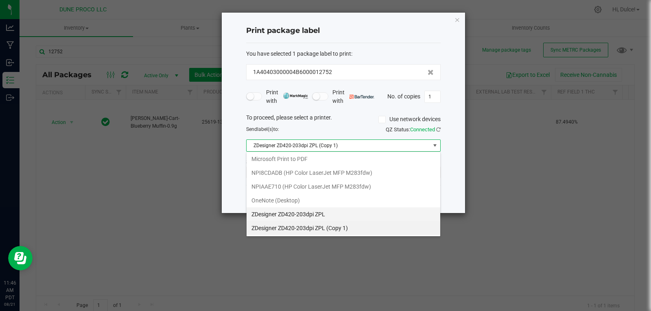
click at [337, 213] on ZPL "ZDesigner ZD420-203dpi ZPL" at bounding box center [343, 214] width 194 height 14
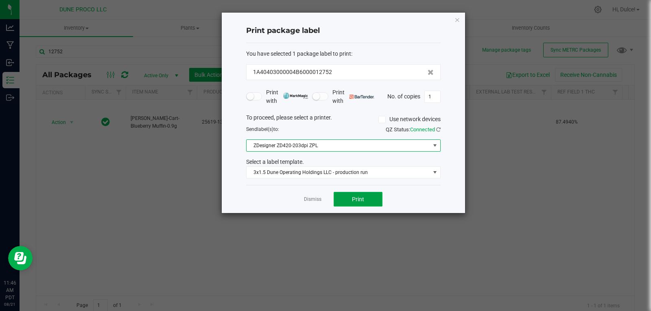
click at [374, 202] on button "Print" at bounding box center [357, 199] width 49 height 15
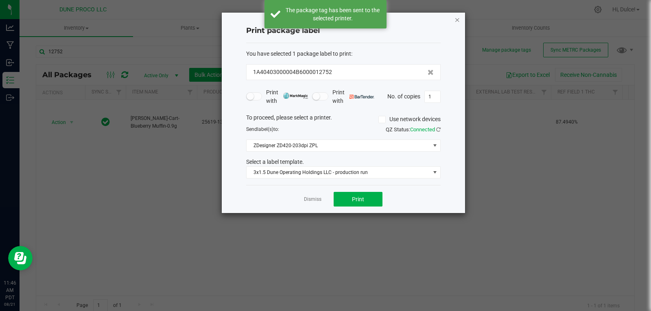
click at [458, 19] on icon "button" at bounding box center [457, 20] width 6 height 10
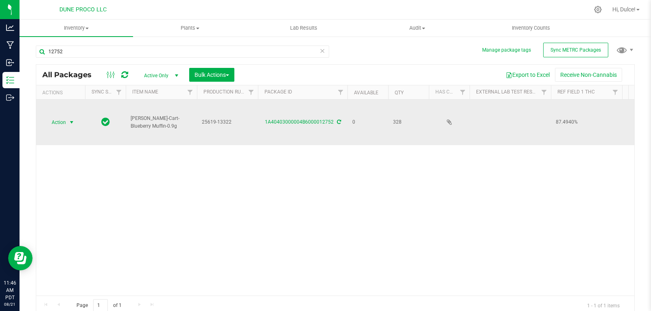
click at [70, 117] on span "select" at bounding box center [72, 122] width 10 height 11
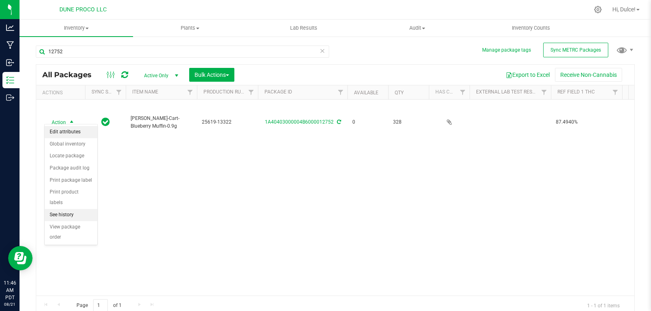
click at [74, 131] on li "Edit attributes" at bounding box center [71, 132] width 52 height 12
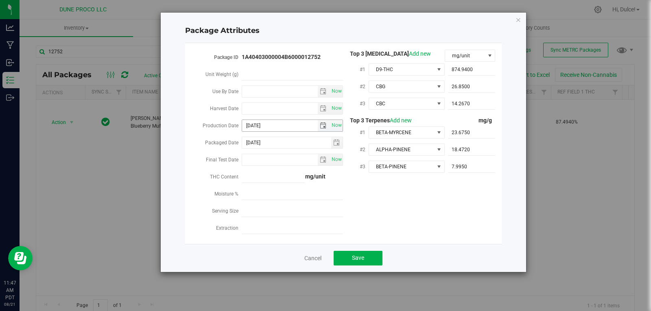
click at [320, 122] on span "select" at bounding box center [323, 125] width 7 height 7
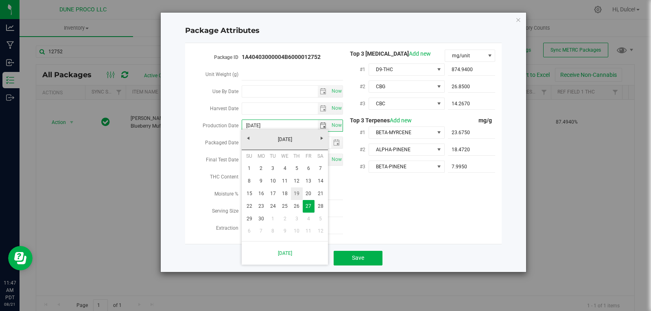
click at [298, 192] on link "19" at bounding box center [297, 193] width 12 height 13
type input "[DATE]"
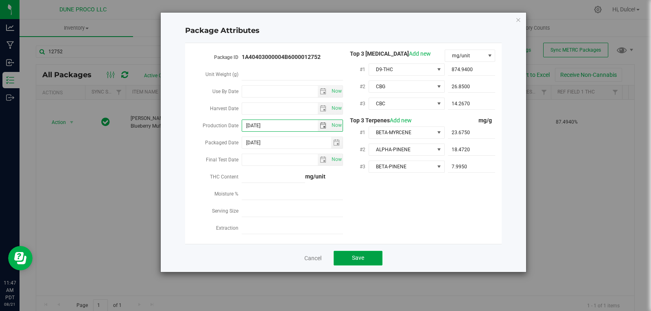
click at [371, 258] on button "Save" at bounding box center [357, 258] width 49 height 15
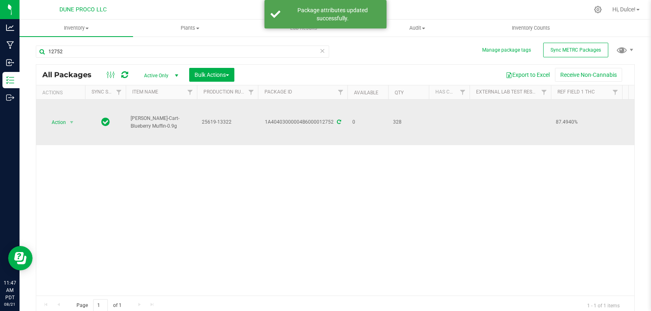
click at [340, 119] on div "1A40403000004B6000012752" at bounding box center [303, 122] width 92 height 8
click at [337, 120] on icon at bounding box center [339, 122] width 4 height 5
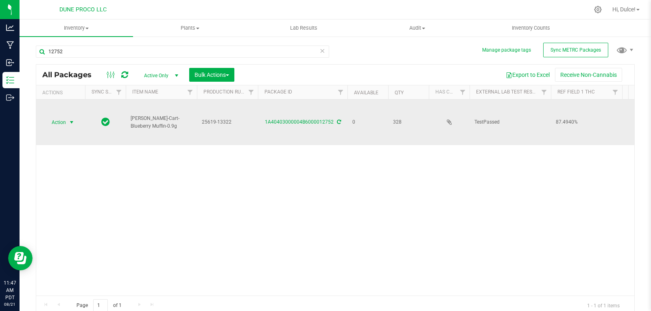
click at [72, 121] on span "select" at bounding box center [71, 122] width 7 height 7
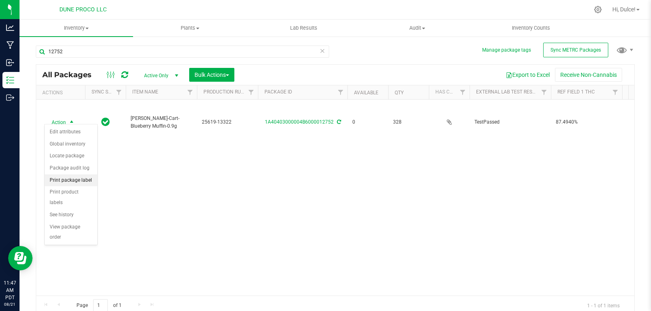
click at [85, 179] on li "Print package label" at bounding box center [71, 180] width 52 height 12
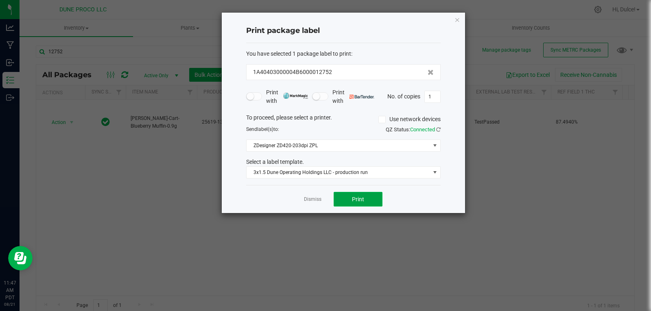
click at [365, 199] on button "Print" at bounding box center [357, 199] width 49 height 15
click at [456, 20] on icon "button" at bounding box center [457, 20] width 6 height 10
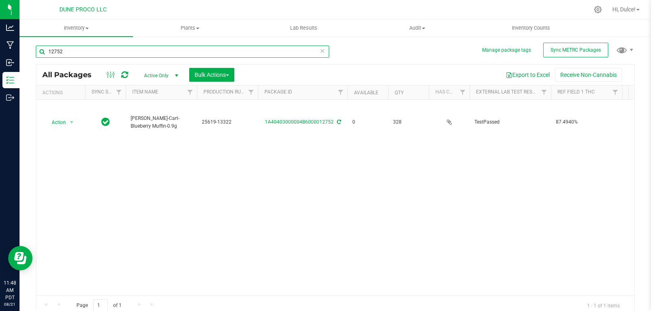
click at [223, 56] on input "12752" at bounding box center [182, 52] width 293 height 12
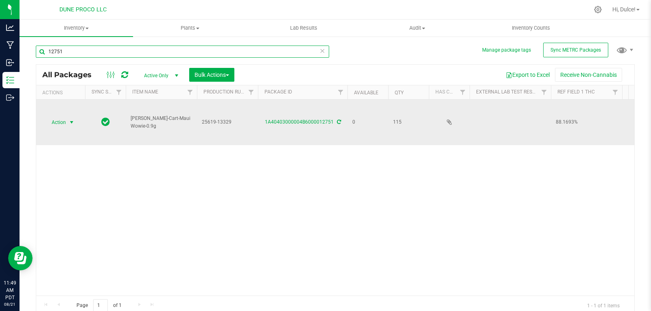
type input "12751"
click at [70, 120] on span "select" at bounding box center [71, 122] width 7 height 7
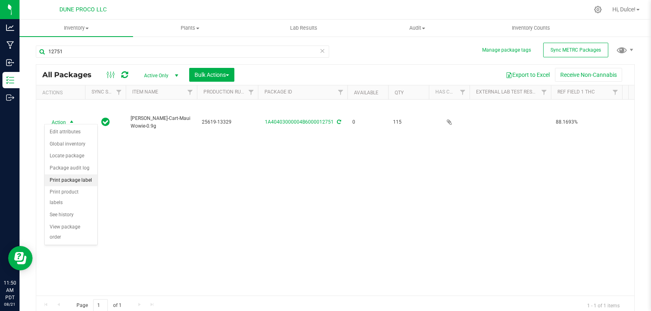
click at [84, 177] on li "Print package label" at bounding box center [71, 180] width 52 height 12
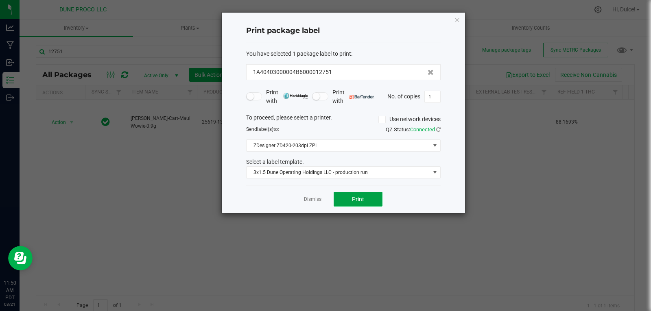
click at [367, 203] on button "Print" at bounding box center [357, 199] width 49 height 15
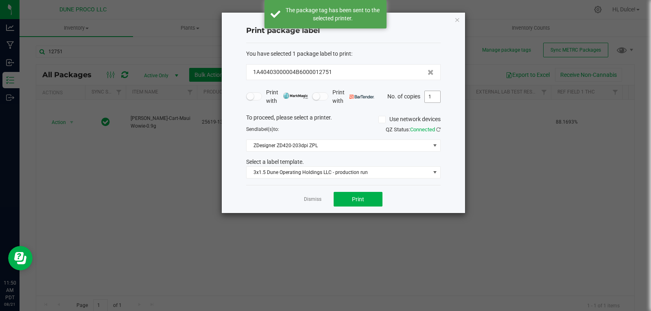
click at [431, 96] on input "1" at bounding box center [432, 96] width 15 height 11
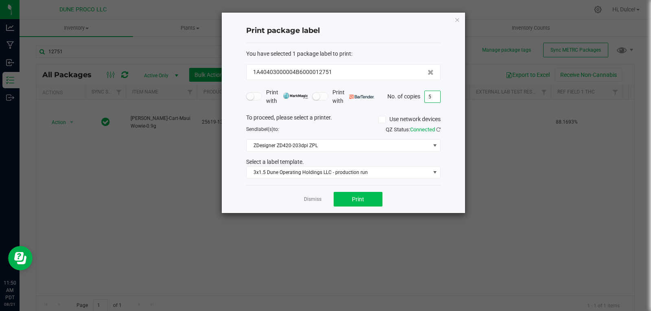
type input "5"
click at [373, 197] on button "Print" at bounding box center [357, 199] width 49 height 15
click at [460, 24] on div "Print package label You have selected 1 package label to print : 1A40403000004B…" at bounding box center [343, 113] width 243 height 201
click at [455, 16] on icon "button" at bounding box center [457, 20] width 6 height 10
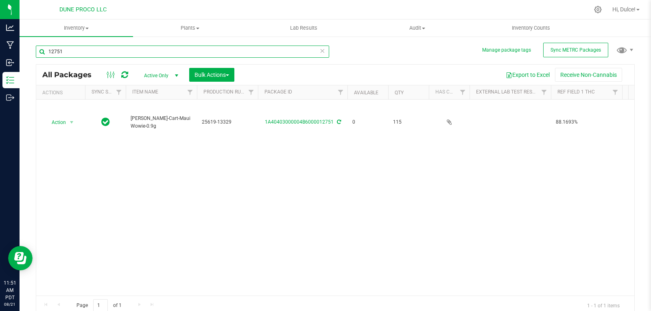
click at [212, 50] on input "12751" at bounding box center [182, 52] width 293 height 12
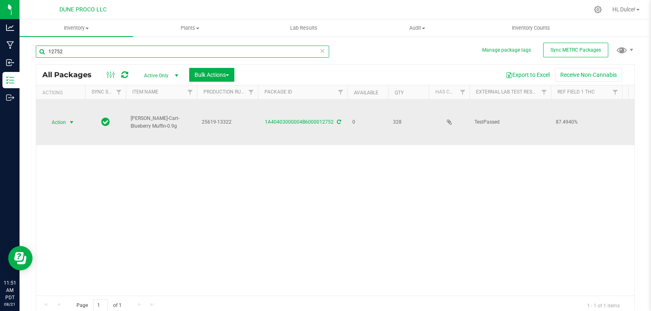
type input "12752"
click at [63, 122] on span "Action" at bounding box center [55, 122] width 22 height 11
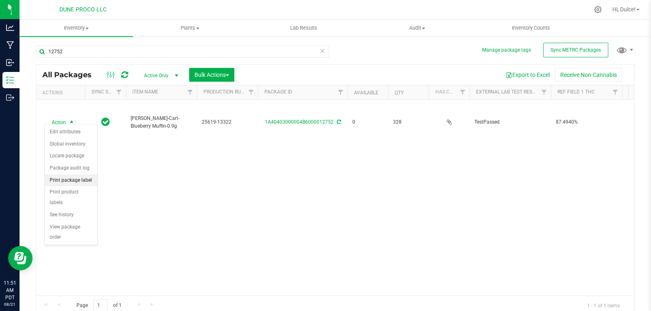
click at [68, 185] on li "Print package label" at bounding box center [71, 180] width 52 height 12
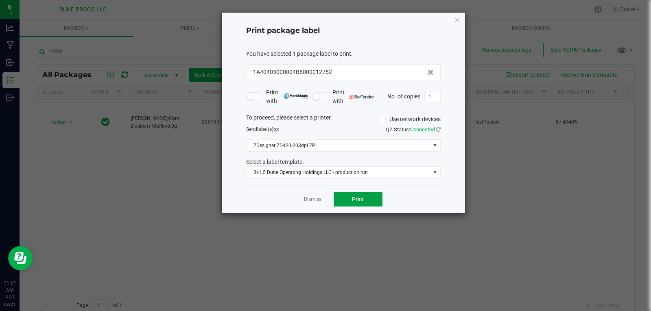
click at [360, 197] on span "Print" at bounding box center [358, 199] width 12 height 7
click at [435, 98] on input "1" at bounding box center [432, 96] width 15 height 11
type input "328"
click at [376, 195] on button "Print" at bounding box center [357, 199] width 49 height 15
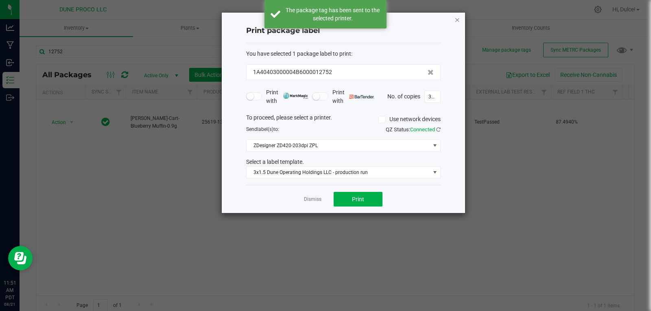
click at [456, 19] on icon "button" at bounding box center [457, 20] width 6 height 10
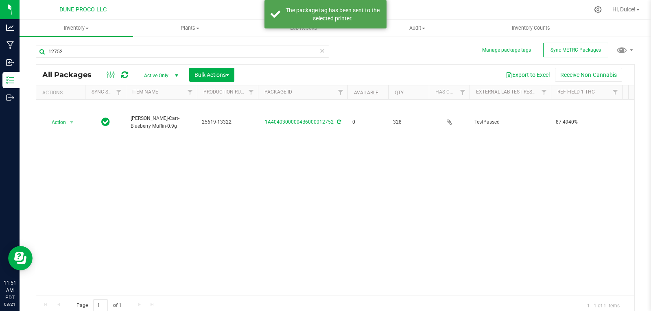
click at [410, 190] on div "Action Action Edit attributes Global inventory Locate package Package audit log…" at bounding box center [335, 198] width 598 height 196
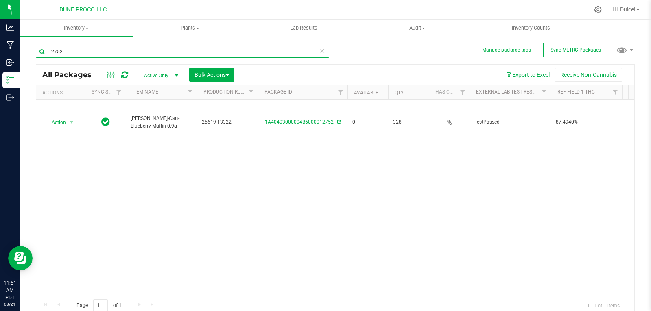
click at [115, 49] on input "12752" at bounding box center [182, 52] width 293 height 12
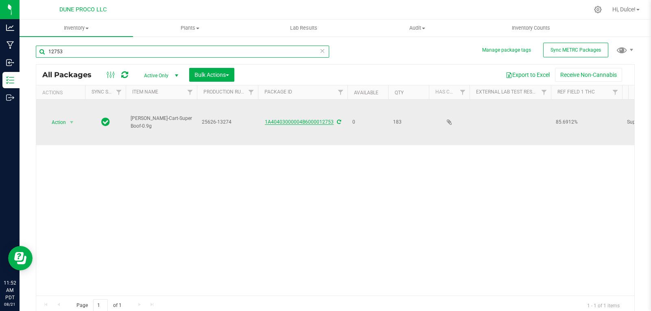
type input "12753"
click at [318, 120] on link "1A40403000004B6000012753" at bounding box center [299, 122] width 69 height 6
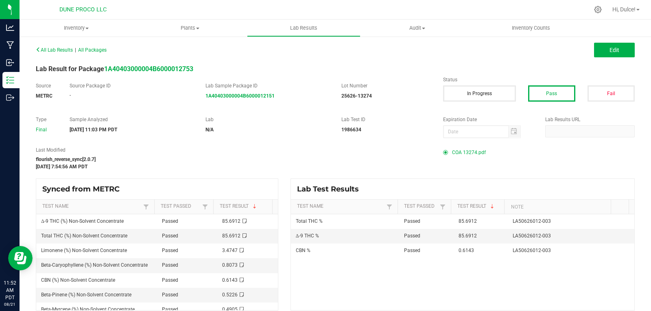
click at [470, 152] on span "COA 13274.pdf" at bounding box center [469, 152] width 34 height 12
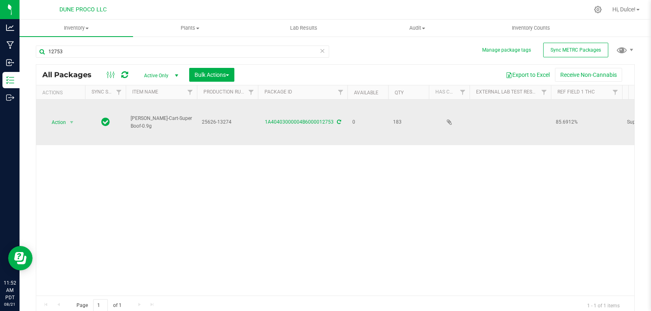
click at [68, 126] on td "Action Action Edit attributes Global inventory Locate package Package audit log…" at bounding box center [60, 123] width 49 height 46
click at [62, 118] on span "Action" at bounding box center [55, 122] width 22 height 11
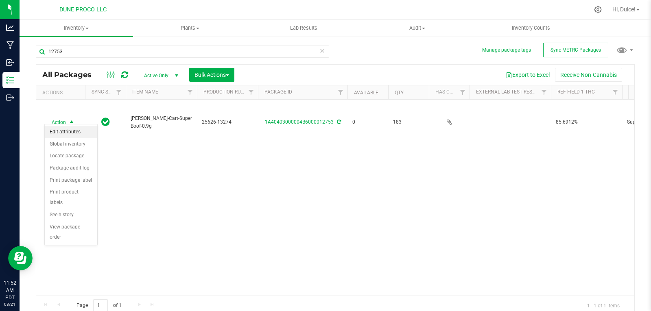
click at [78, 132] on li "Edit attributes" at bounding box center [71, 132] width 52 height 12
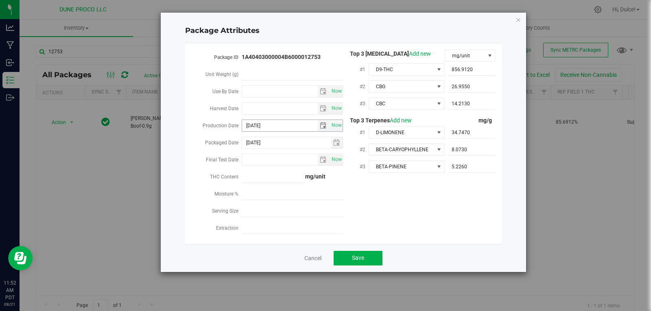
click at [320, 122] on span "select" at bounding box center [323, 125] width 7 height 7
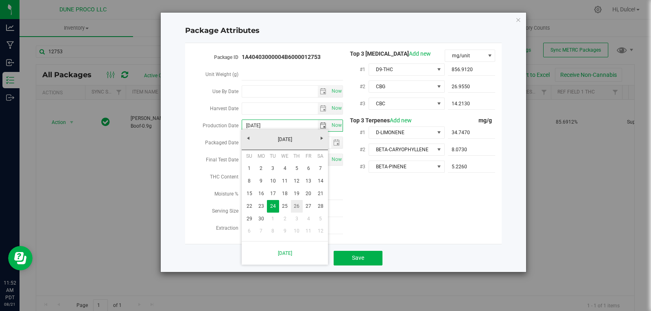
click at [294, 205] on link "26" at bounding box center [297, 206] width 12 height 13
type input "2025-06-26"
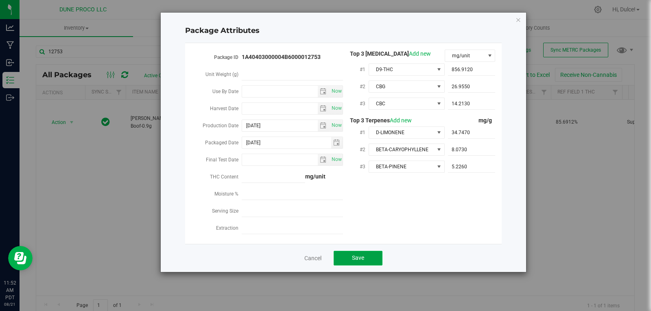
click at [370, 251] on button "Save" at bounding box center [357, 258] width 49 height 15
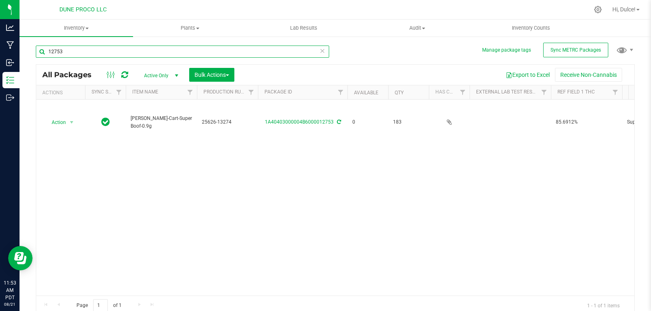
click at [88, 53] on input "12753" at bounding box center [182, 52] width 293 height 12
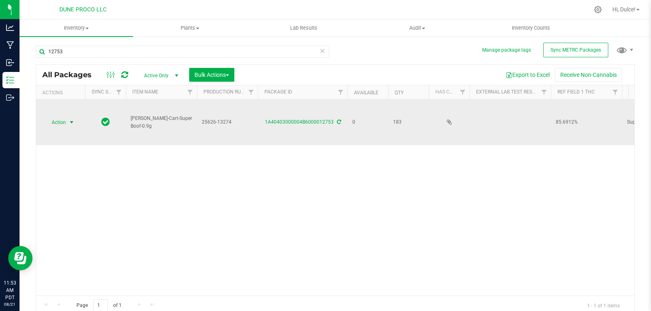
click at [63, 120] on span "Action" at bounding box center [55, 122] width 22 height 11
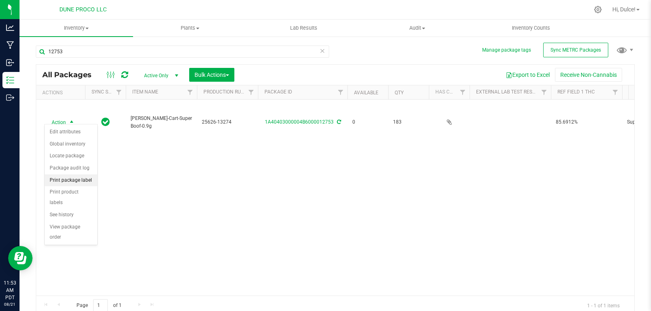
click at [87, 183] on li "Print package label" at bounding box center [71, 180] width 52 height 12
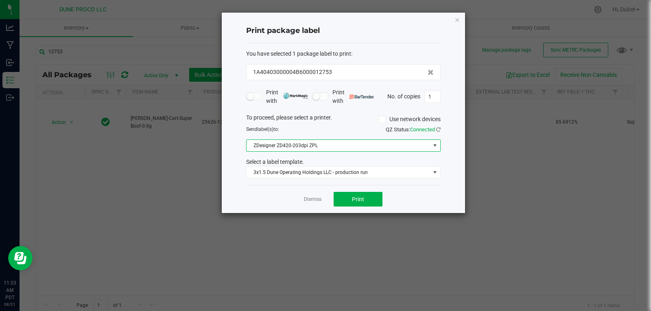
click at [434, 146] on span at bounding box center [435, 145] width 7 height 7
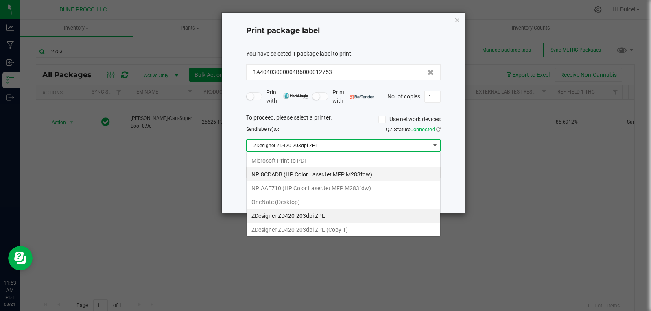
scroll to position [12, 194]
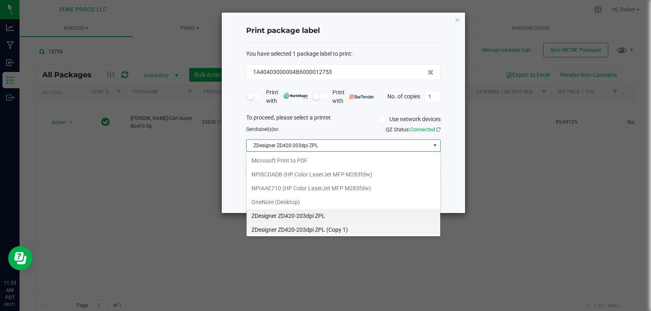
click at [357, 229] on 1\) "ZDesigner ZD420-203dpi ZPL (Copy 1)" at bounding box center [343, 230] width 194 height 14
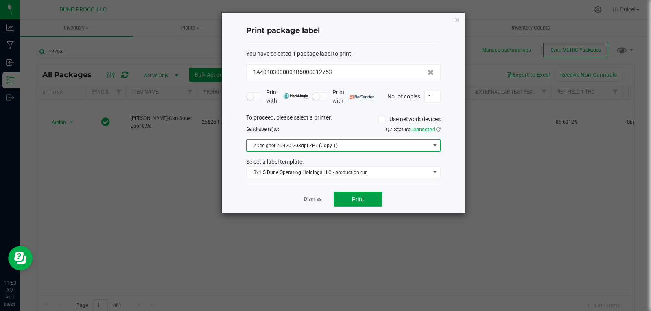
click at [377, 196] on button "Print" at bounding box center [357, 199] width 49 height 15
click at [371, 196] on button "Print" at bounding box center [357, 199] width 49 height 15
click at [431, 146] on span at bounding box center [434, 145] width 10 height 11
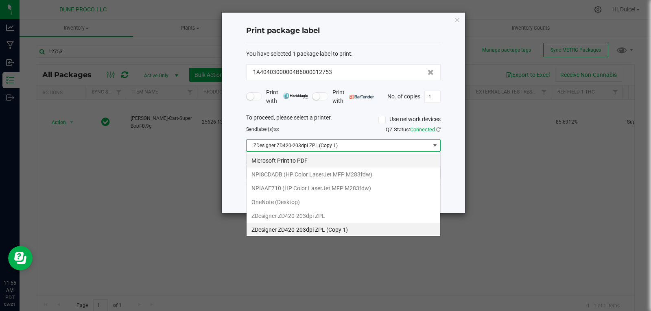
scroll to position [2, 0]
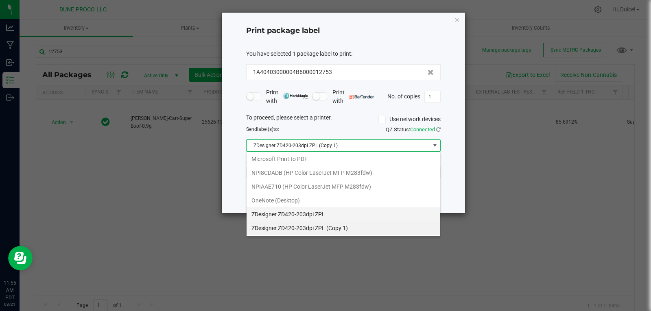
click at [328, 217] on ZPL "ZDesigner ZD420-203dpi ZPL" at bounding box center [343, 214] width 194 height 14
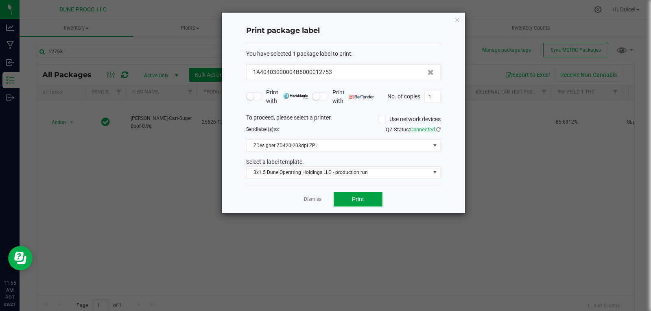
click at [367, 197] on button "Print" at bounding box center [357, 199] width 49 height 15
click at [432, 96] on input "1" at bounding box center [432, 96] width 15 height 11
type input "183"
click at [362, 201] on span "Print" at bounding box center [358, 199] width 12 height 7
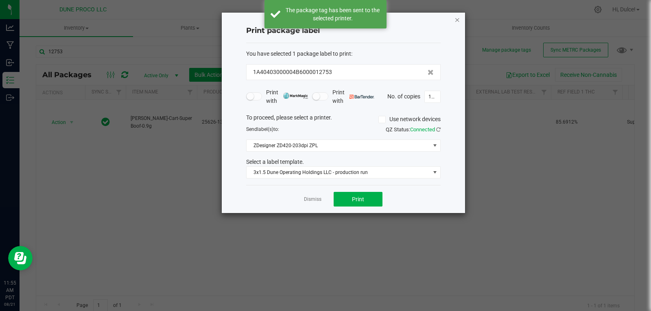
click at [457, 22] on icon "button" at bounding box center [457, 20] width 6 height 10
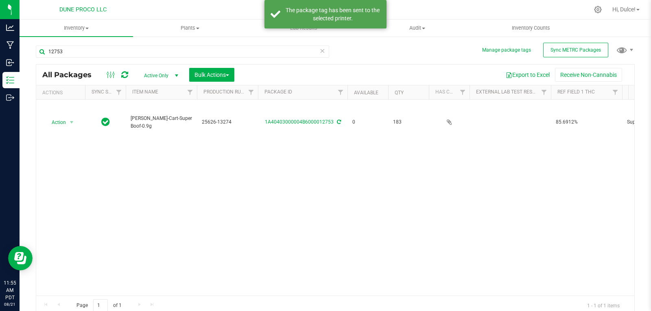
click at [432, 166] on div "Action Action Edit attributes Global inventory Locate package Package audit log…" at bounding box center [335, 198] width 598 height 196
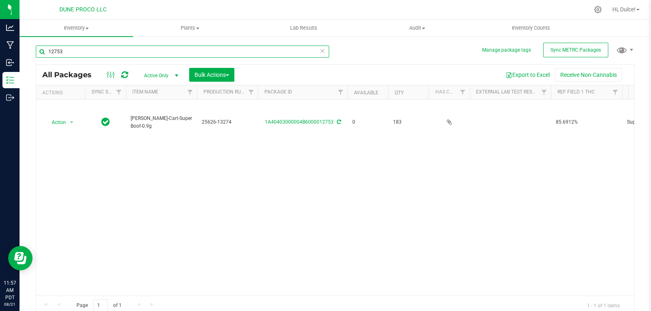
click at [170, 49] on input "12753" at bounding box center [182, 52] width 293 height 12
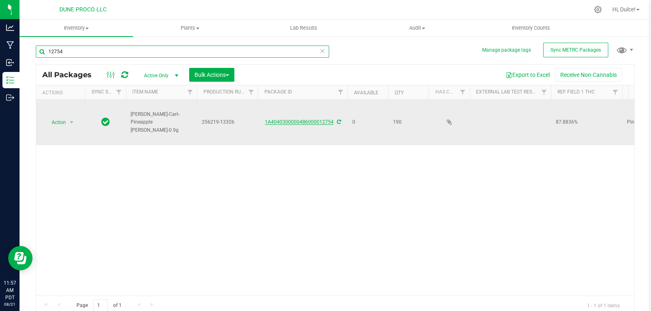
type input "12754"
click at [283, 119] on link "1A40403000004B6000012754" at bounding box center [299, 122] width 69 height 6
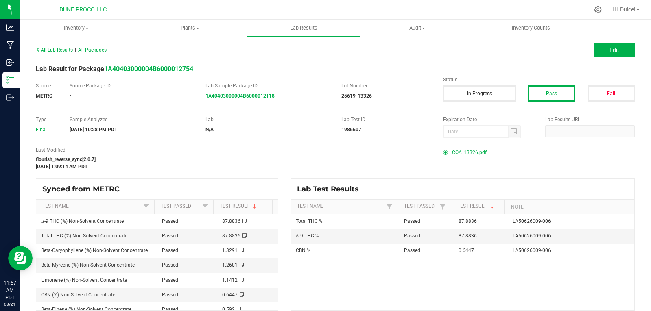
click at [467, 153] on span "COA_13326.pdf" at bounding box center [469, 152] width 35 height 12
click at [469, 156] on span "COA_13326.pdf" at bounding box center [469, 152] width 35 height 12
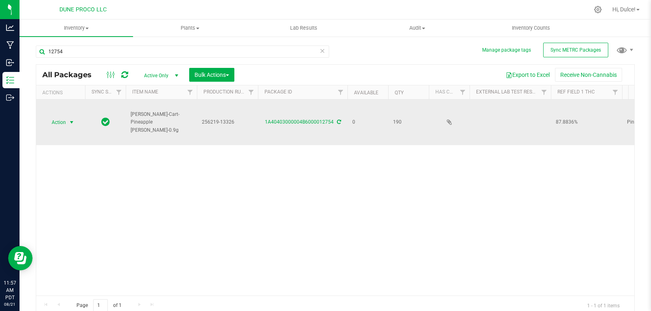
click at [58, 117] on span "Action" at bounding box center [55, 122] width 22 height 11
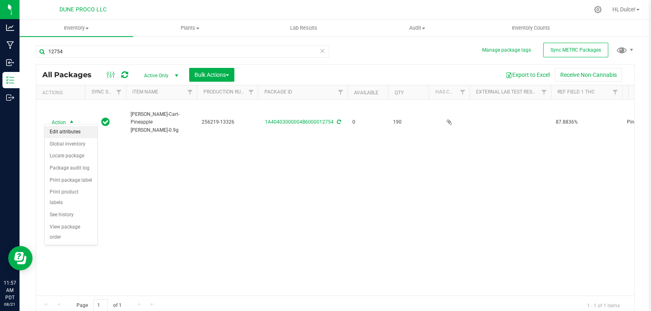
click at [76, 131] on li "Edit attributes" at bounding box center [71, 132] width 52 height 12
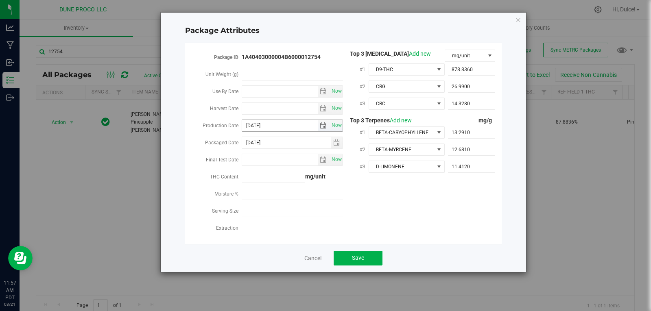
click at [324, 124] on span "select" at bounding box center [323, 125] width 7 height 7
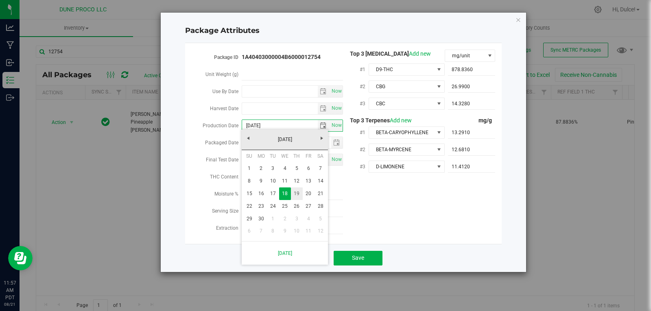
click at [292, 194] on link "19" at bounding box center [297, 193] width 12 height 13
type input "[DATE]"
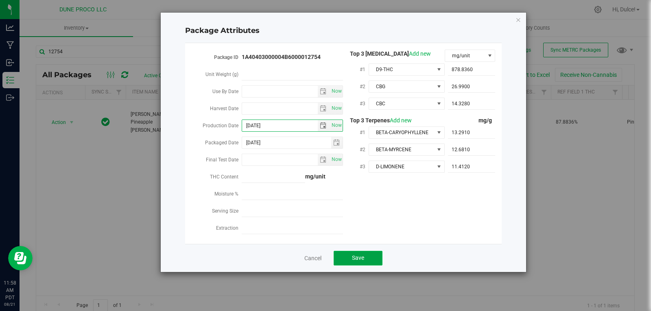
click at [349, 253] on button "Save" at bounding box center [357, 258] width 49 height 15
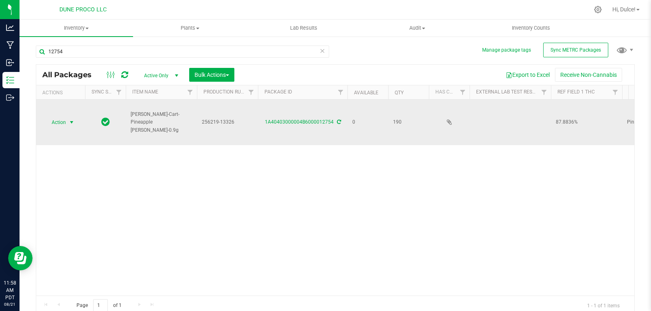
click at [68, 120] on span "select" at bounding box center [71, 122] width 7 height 7
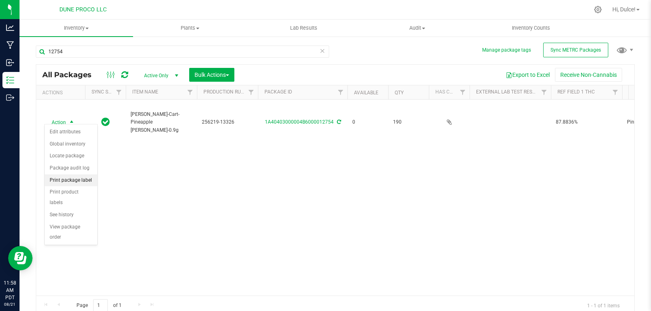
click at [84, 181] on li "Print package label" at bounding box center [71, 180] width 52 height 12
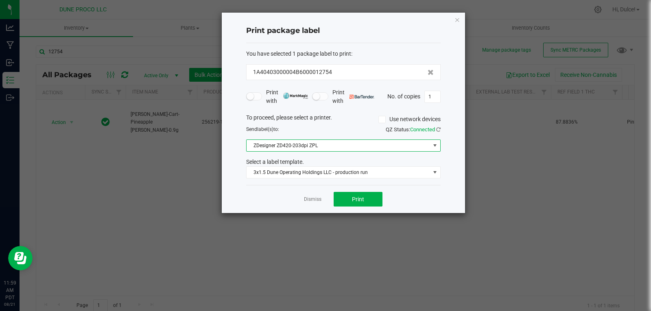
click at [436, 148] on span at bounding box center [435, 145] width 7 height 7
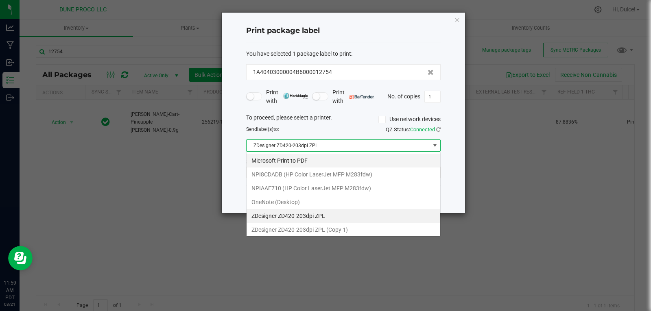
scroll to position [12, 194]
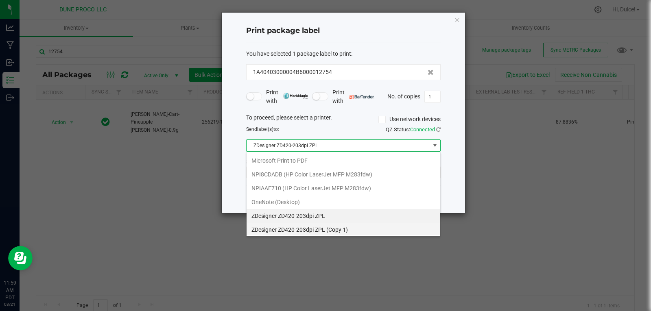
click at [301, 224] on 1\) "ZDesigner ZD420-203dpi ZPL (Copy 1)" at bounding box center [343, 230] width 194 height 14
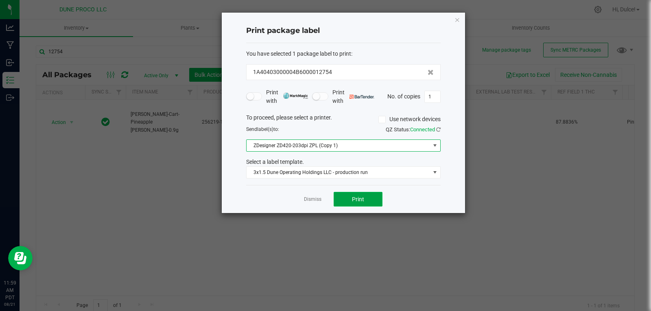
click at [366, 194] on button "Print" at bounding box center [357, 199] width 49 height 15
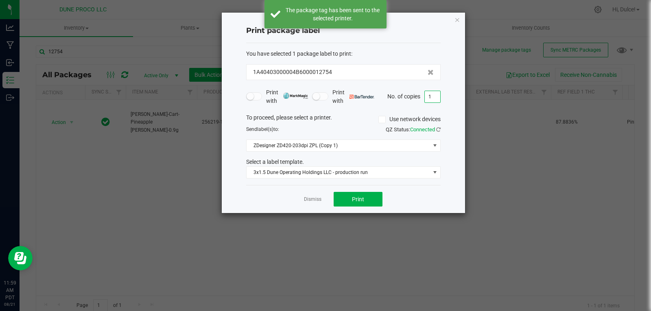
click at [427, 97] on input "1" at bounding box center [432, 96] width 15 height 11
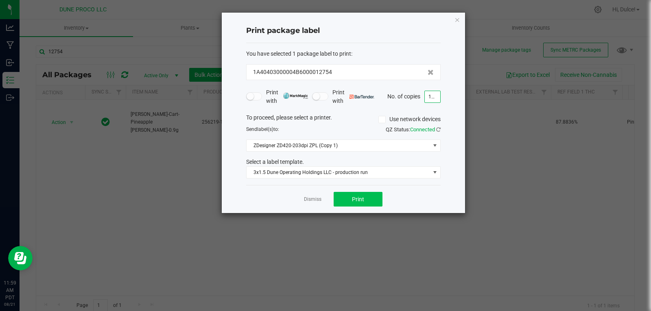
type input "190"
click at [368, 200] on button "Print" at bounding box center [357, 199] width 49 height 15
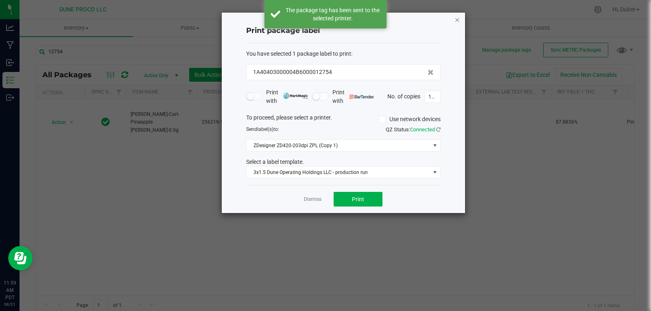
click at [457, 20] on icon "button" at bounding box center [457, 20] width 6 height 10
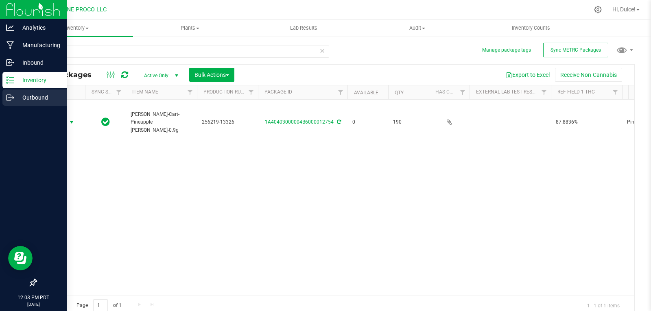
click at [23, 99] on p "Outbound" at bounding box center [38, 98] width 49 height 10
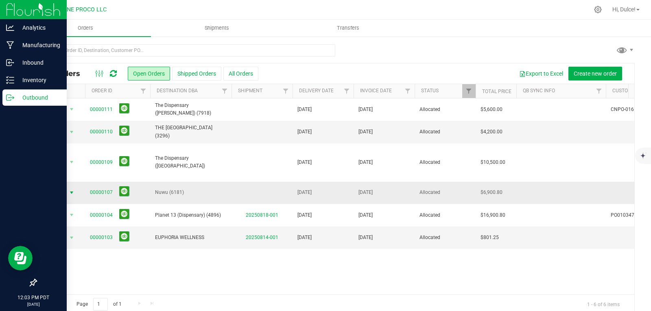
click at [62, 187] on span "Action" at bounding box center [55, 192] width 22 height 11
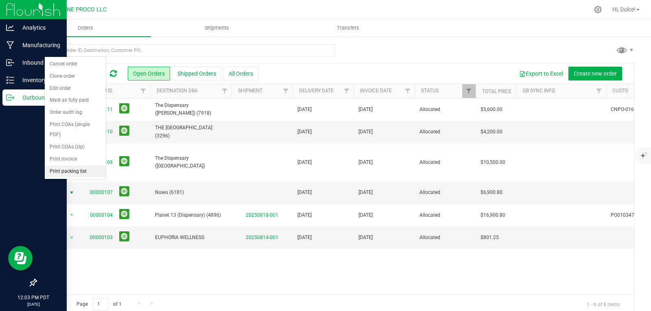
click at [70, 174] on li "Print packing list" at bounding box center [75, 172] width 61 height 12
